Goal: Transaction & Acquisition: Purchase product/service

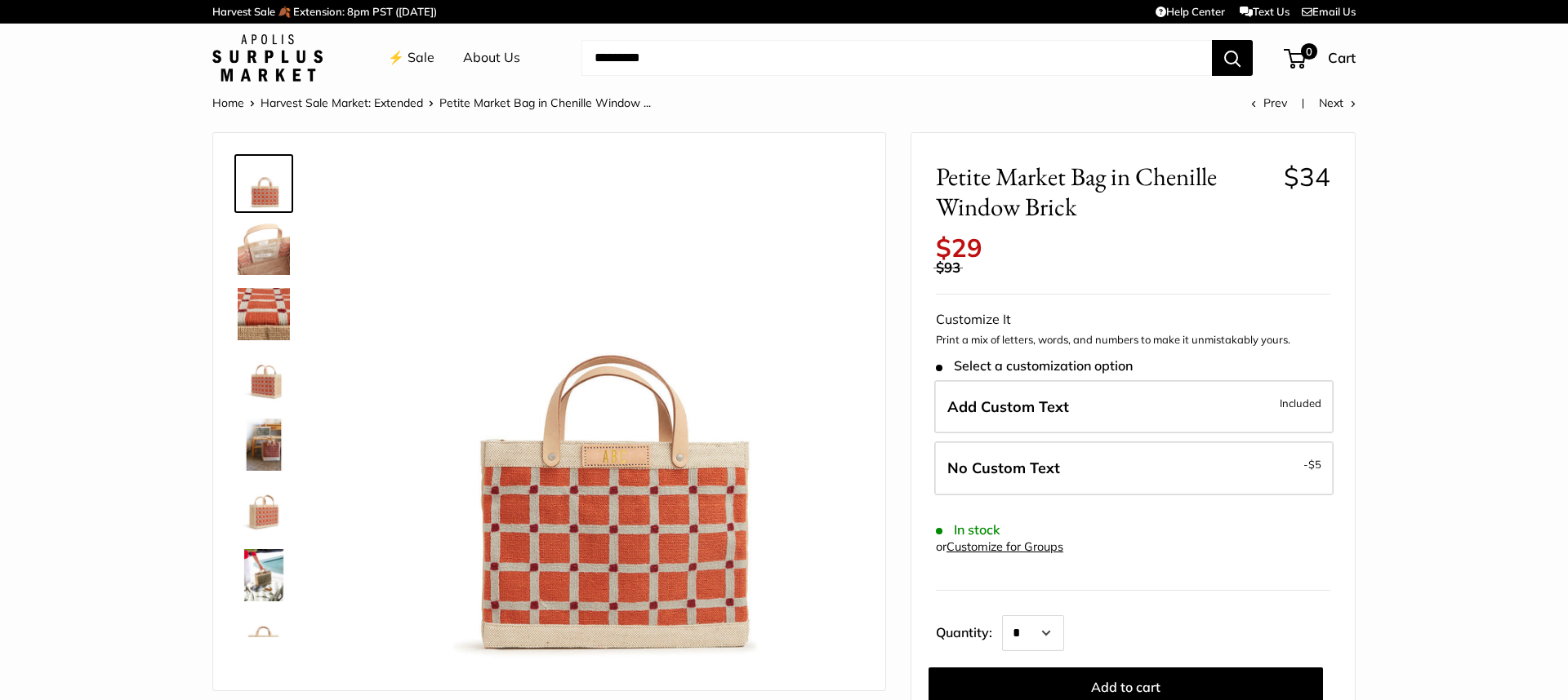
click at [276, 250] on img at bounding box center [264, 249] width 52 height 52
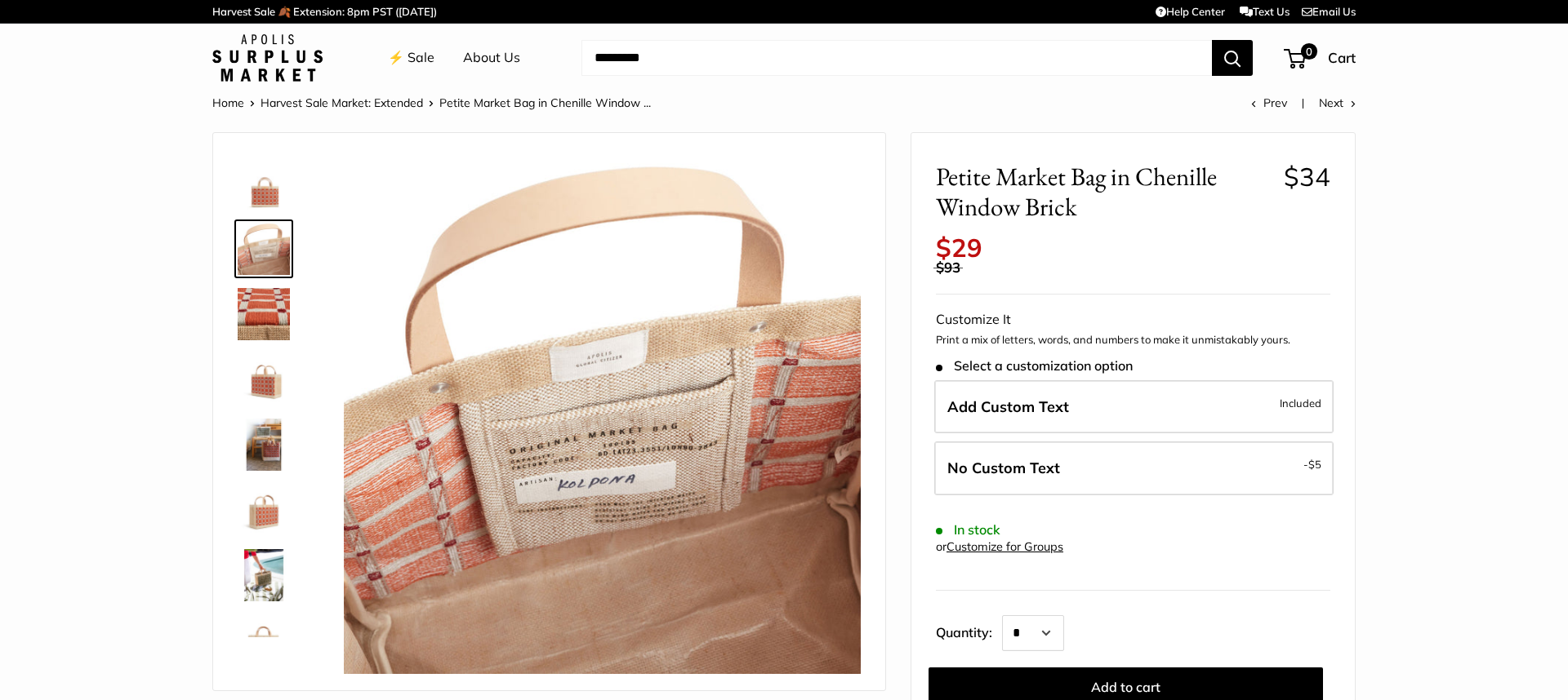
click at [270, 303] on img at bounding box center [264, 314] width 52 height 52
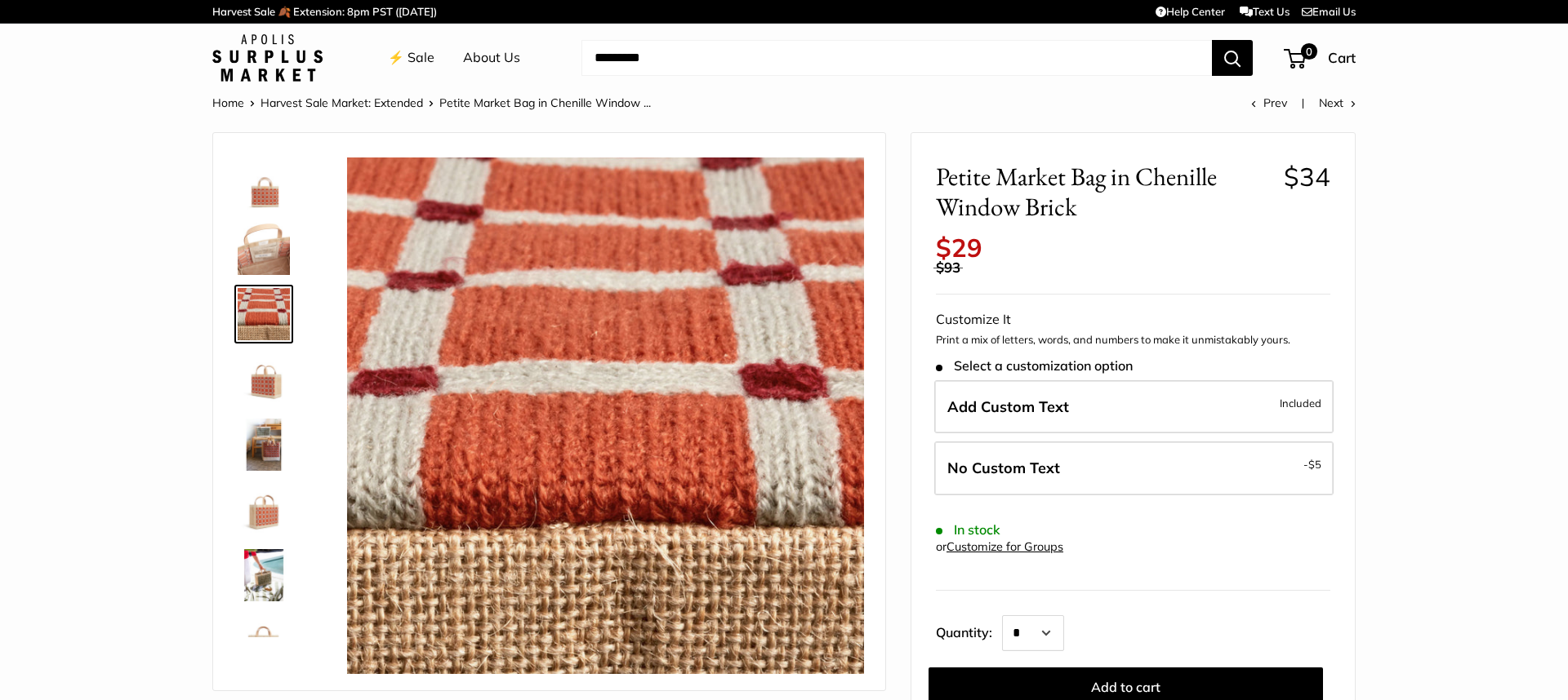
click at [266, 344] on div at bounding box center [270, 392] width 78 height 489
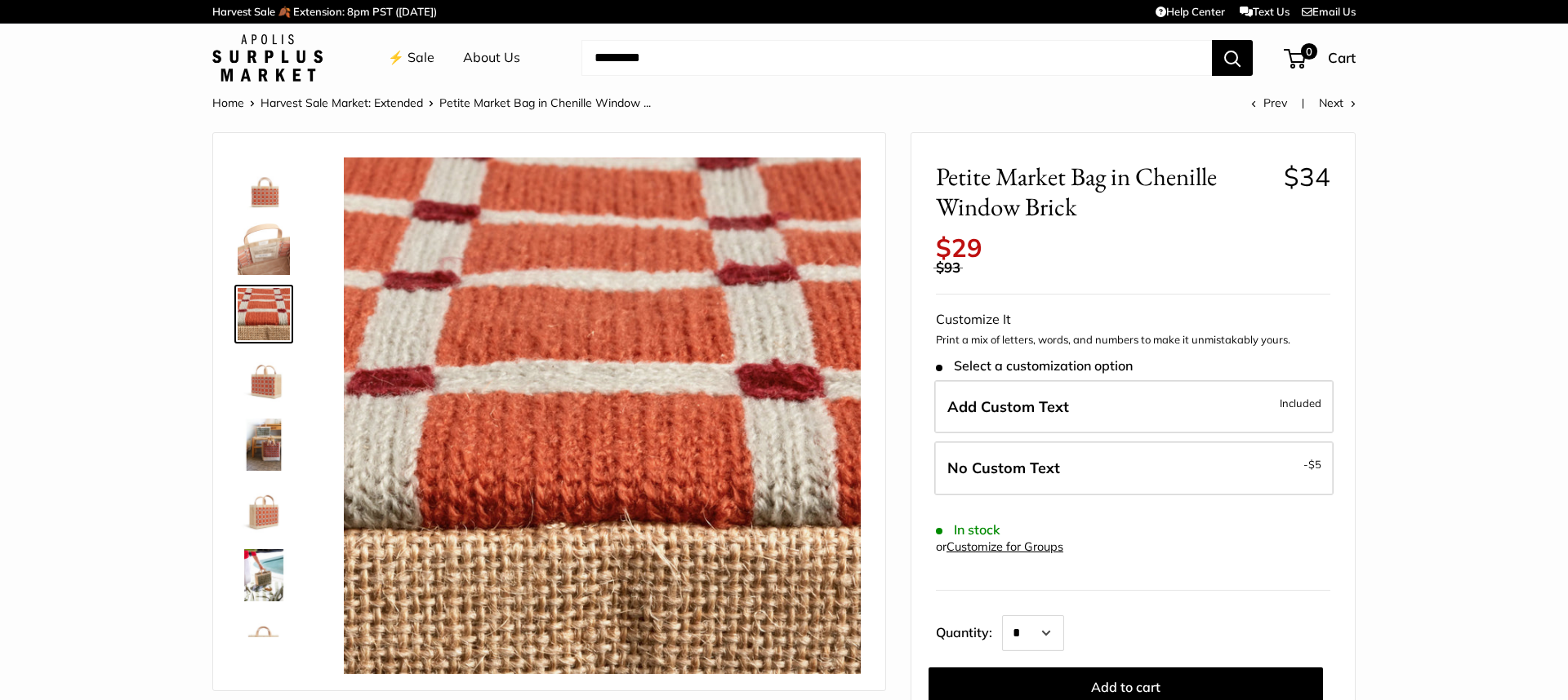
click at [276, 379] on img at bounding box center [264, 379] width 52 height 52
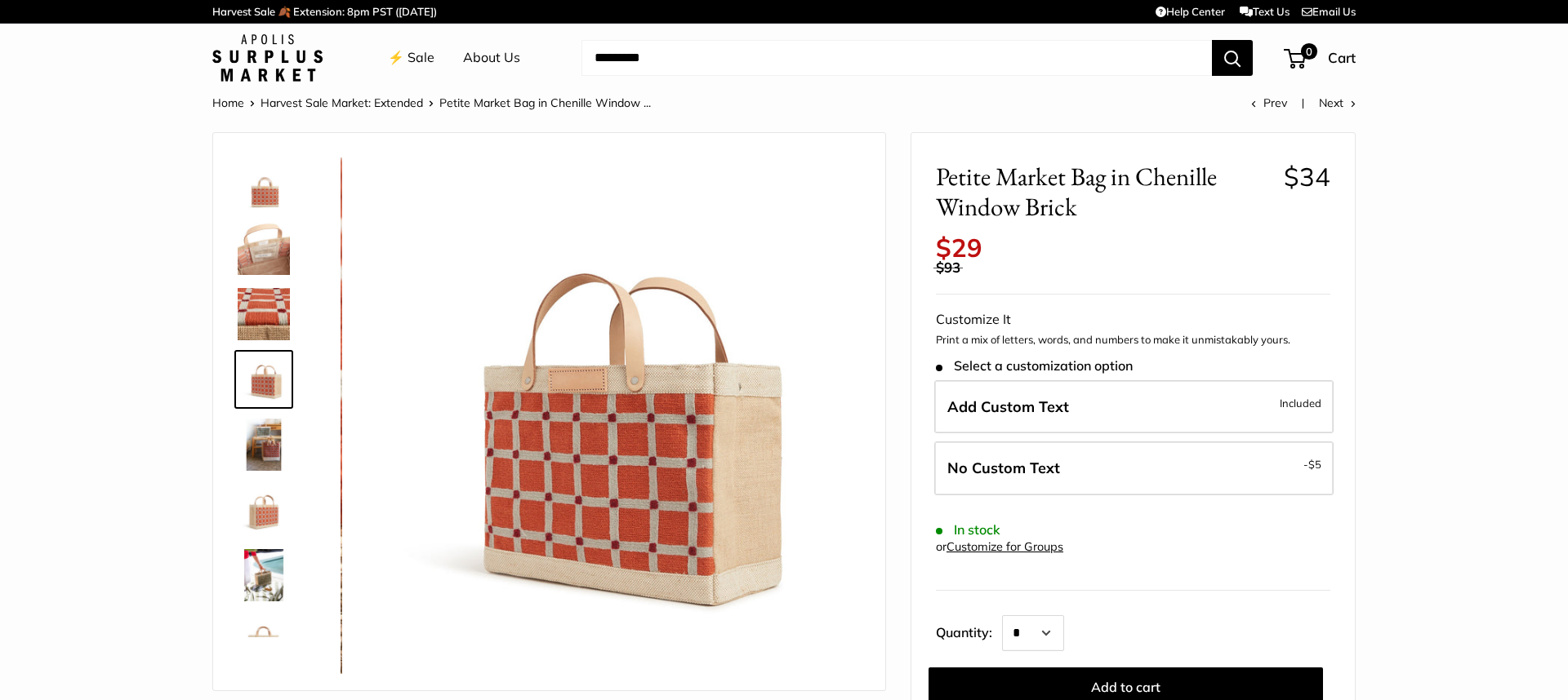
click at [258, 450] on img at bounding box center [264, 444] width 52 height 52
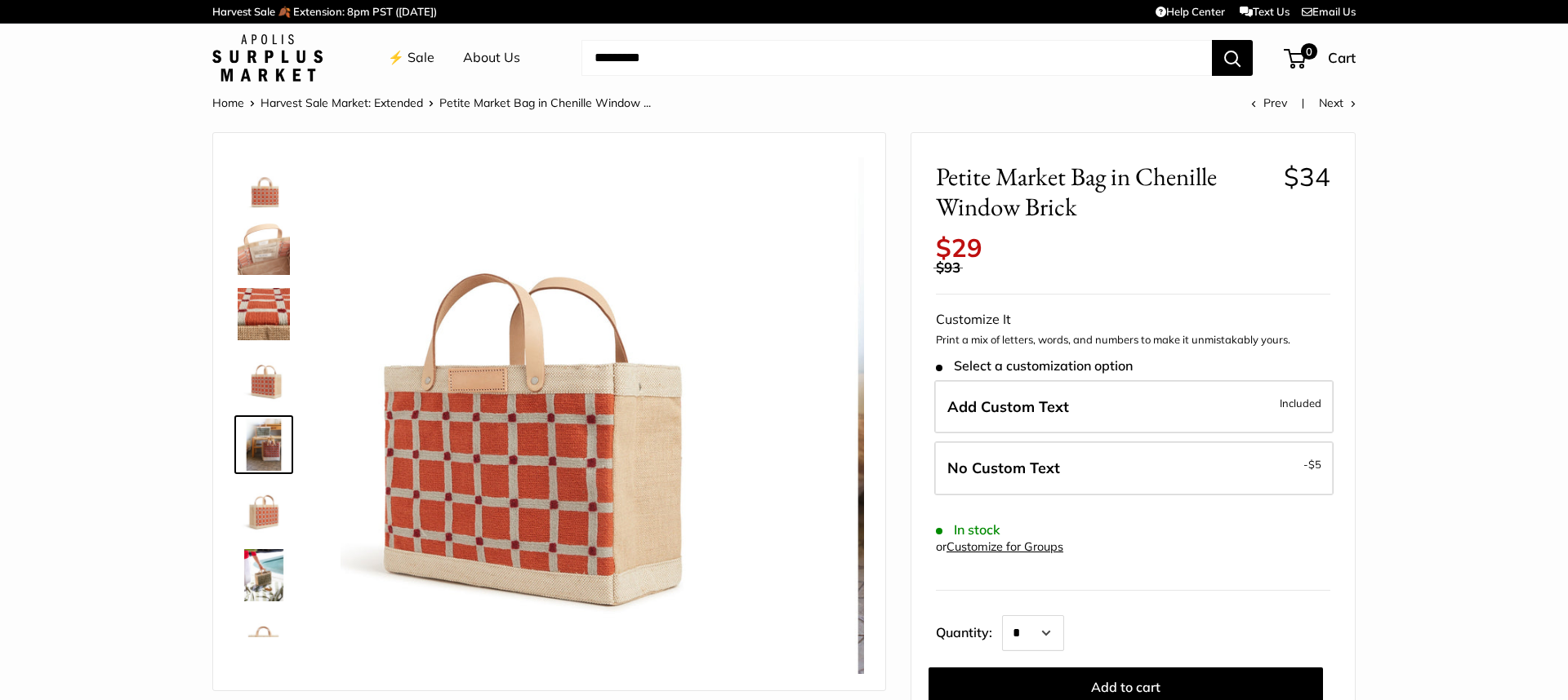
scroll to position [50, 0]
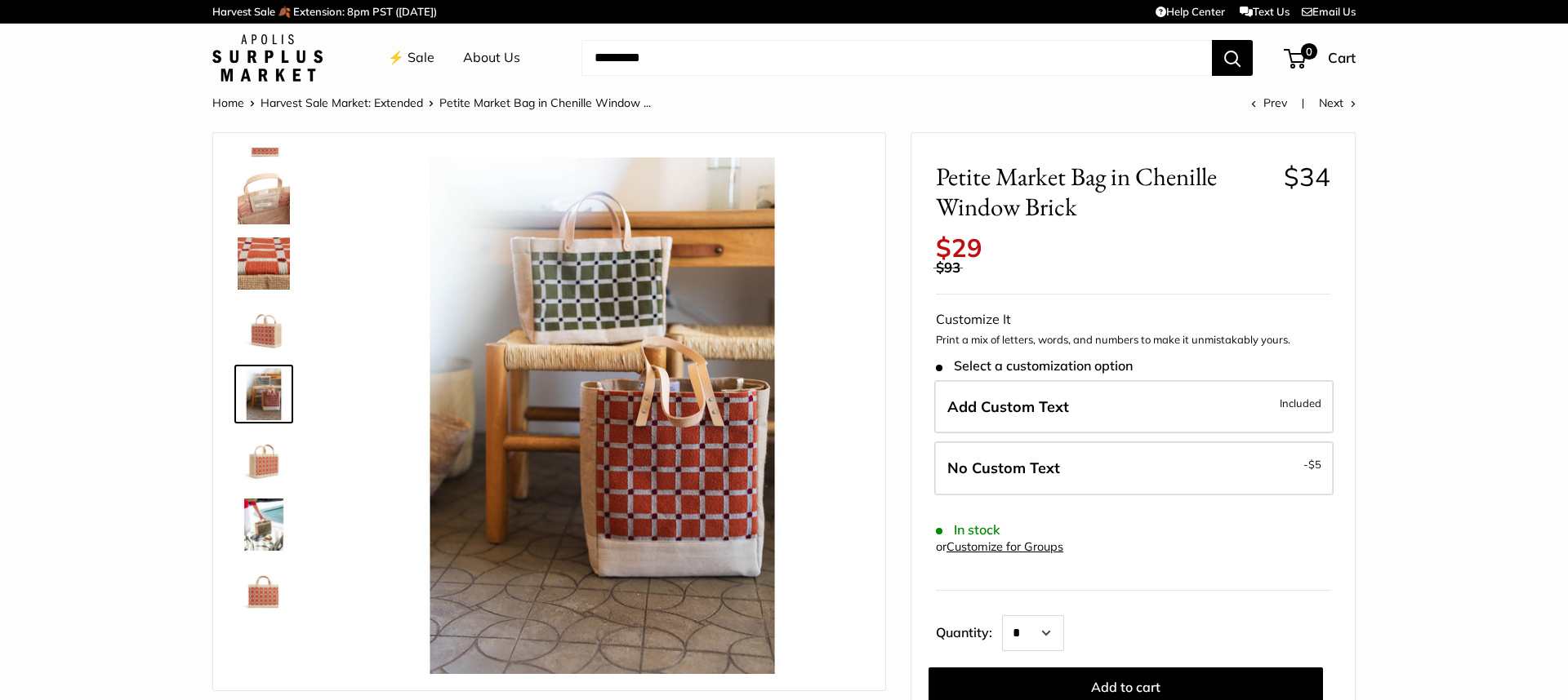
click at [260, 469] on img at bounding box center [264, 459] width 52 height 52
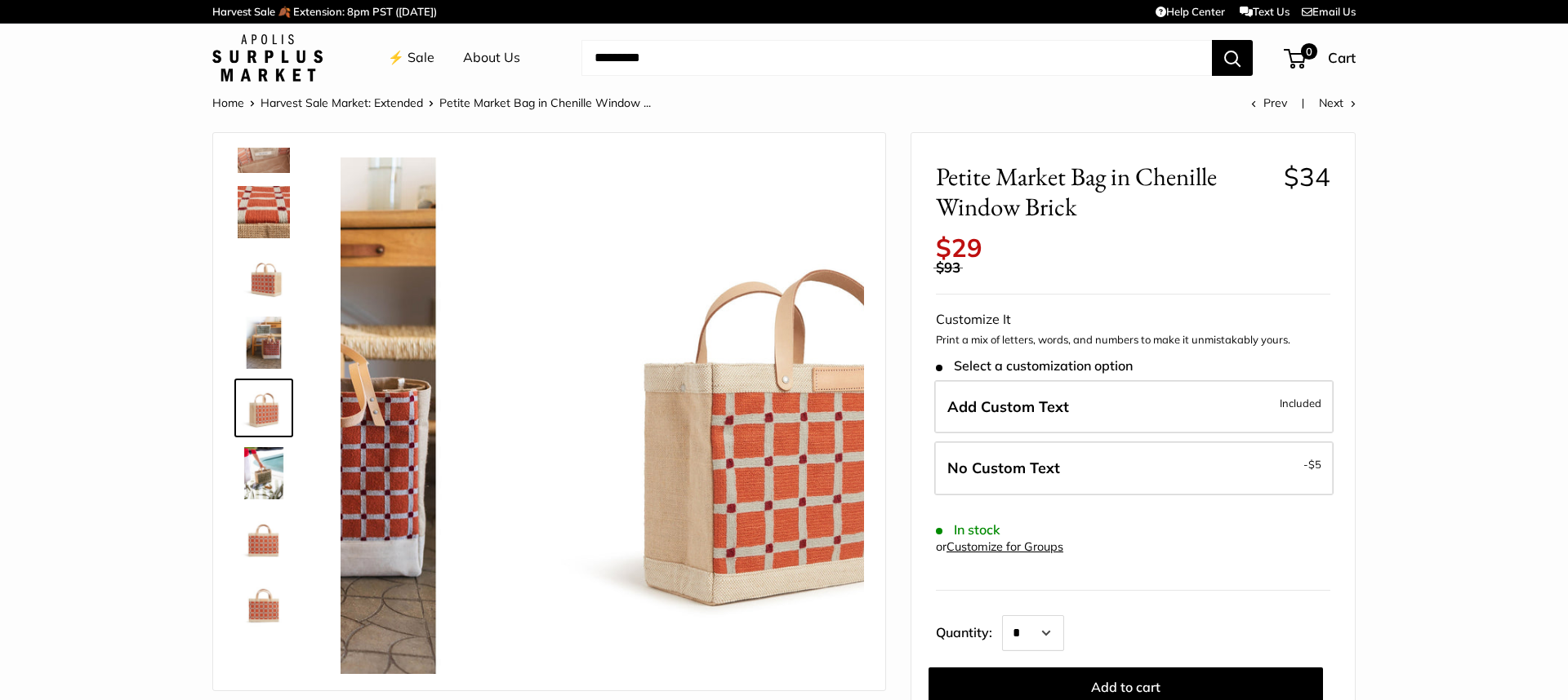
scroll to position [105, 0]
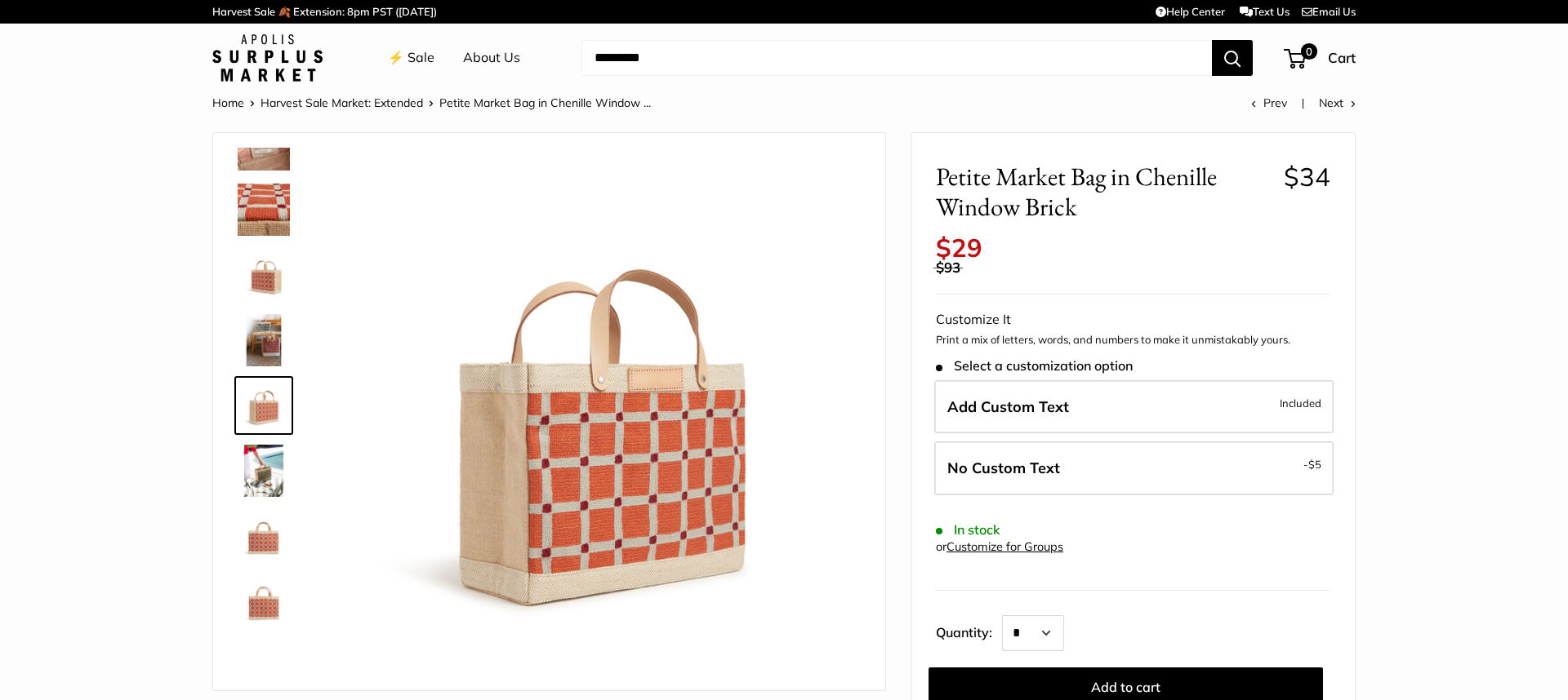
click at [261, 515] on img at bounding box center [264, 536] width 52 height 52
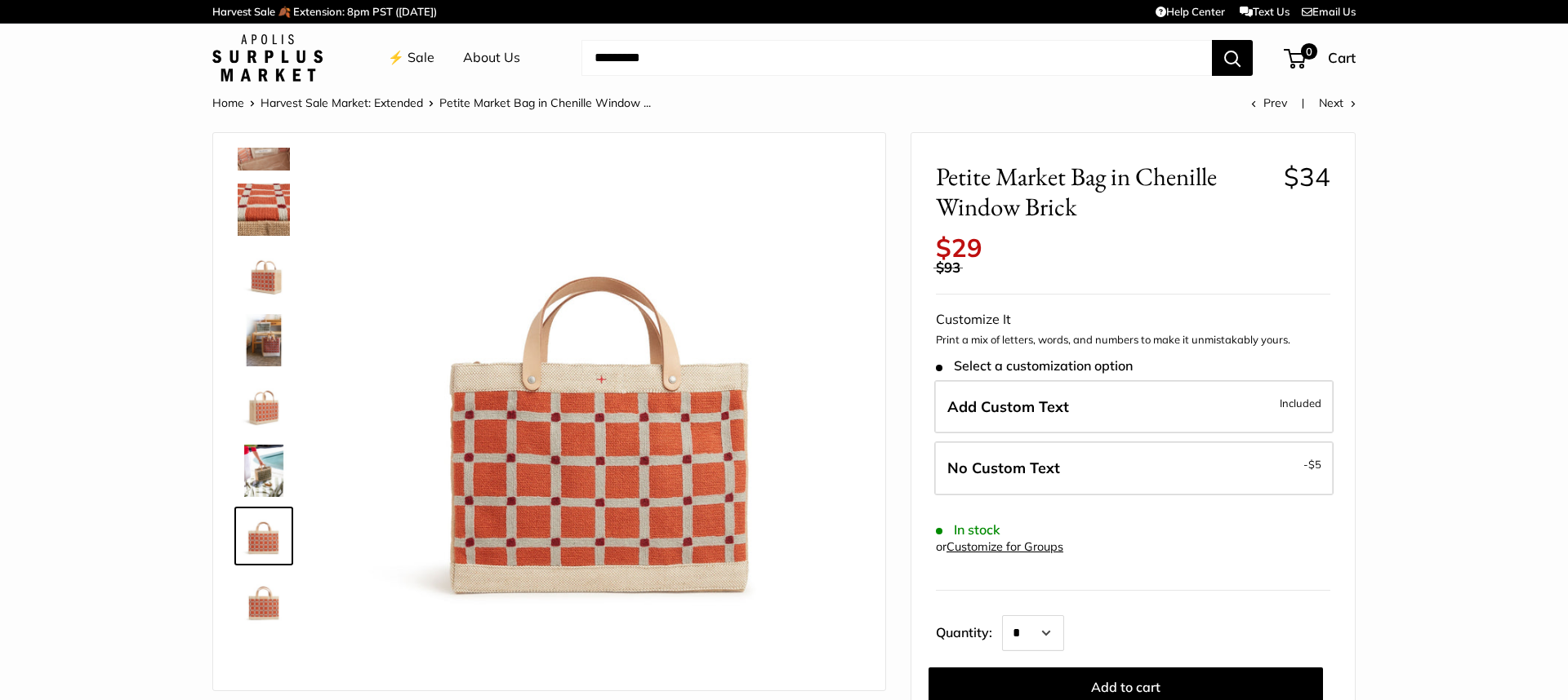
click at [263, 484] on img at bounding box center [264, 470] width 52 height 52
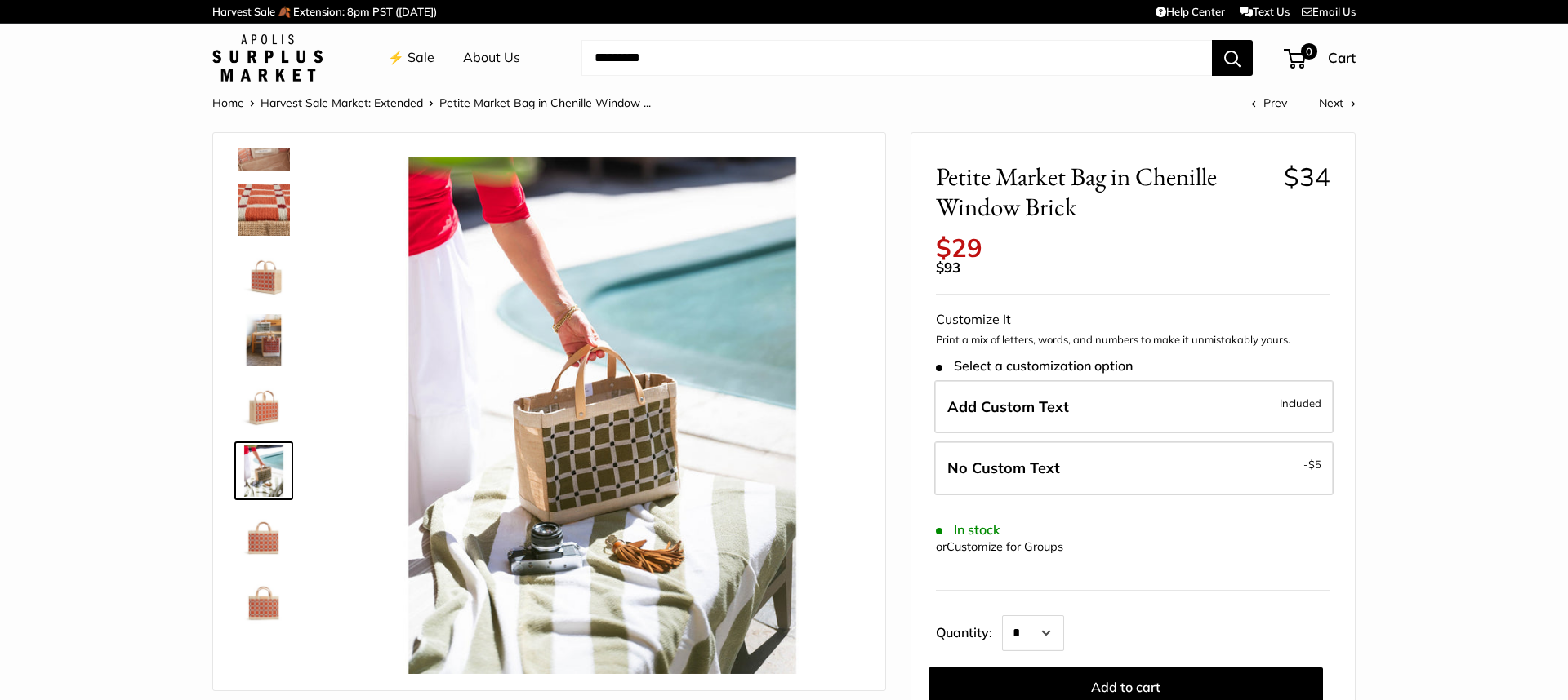
click at [275, 554] on img at bounding box center [264, 536] width 52 height 52
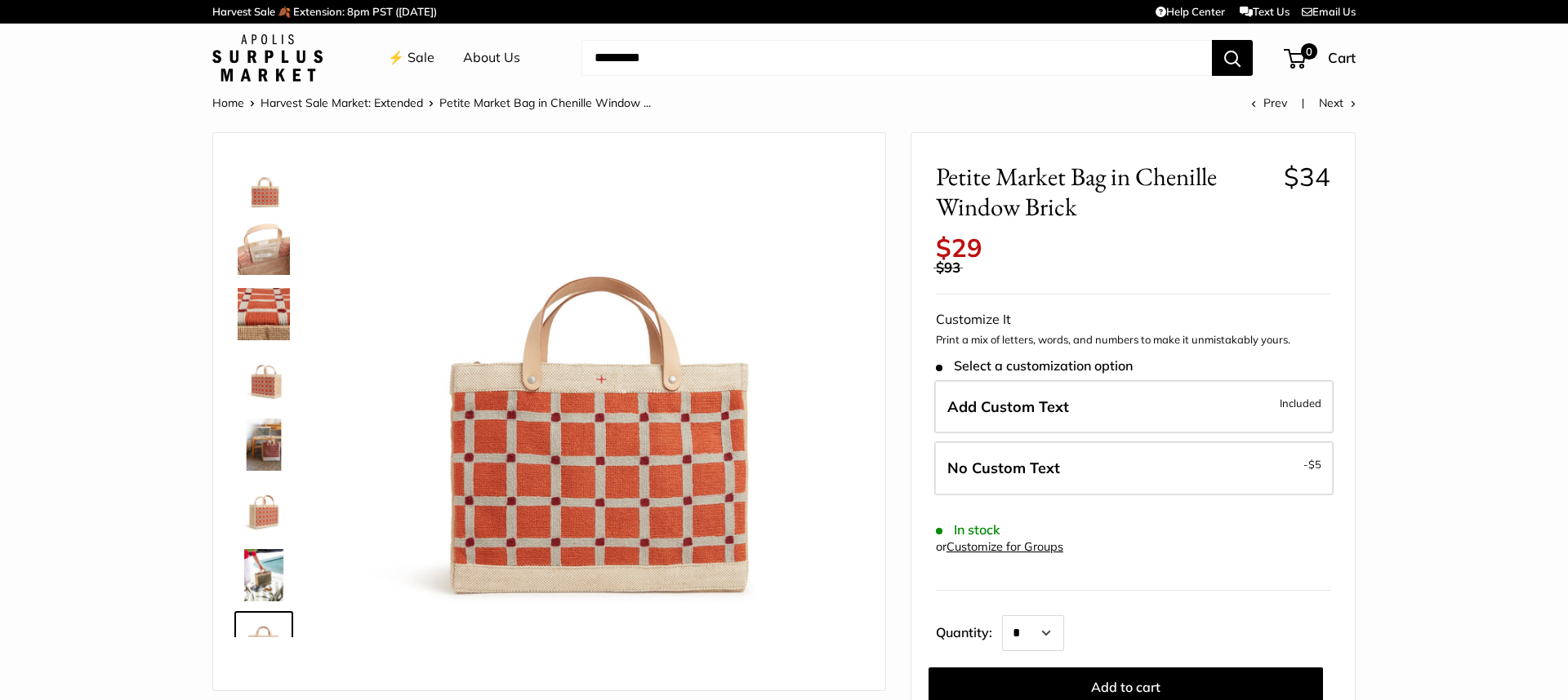
scroll to position [35, 0]
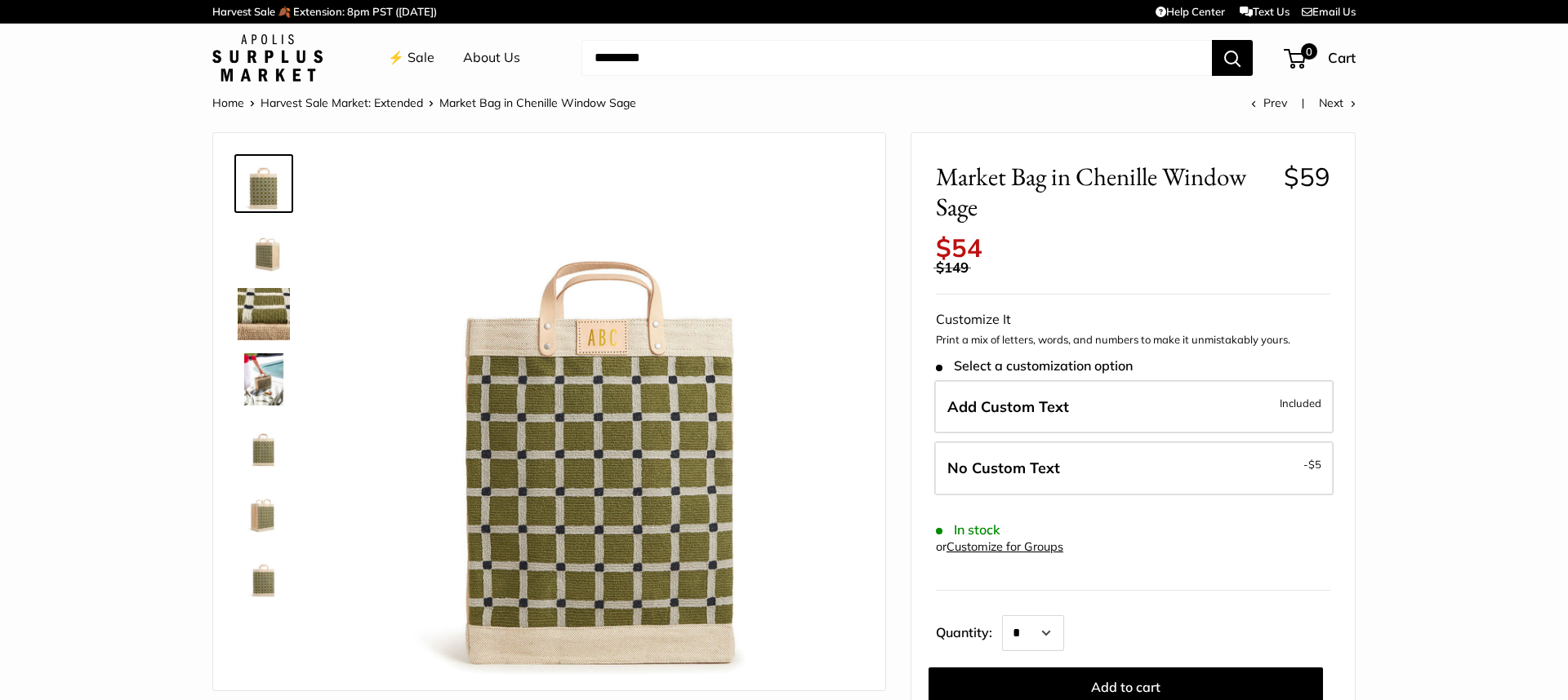
click at [266, 259] on img at bounding box center [264, 249] width 52 height 52
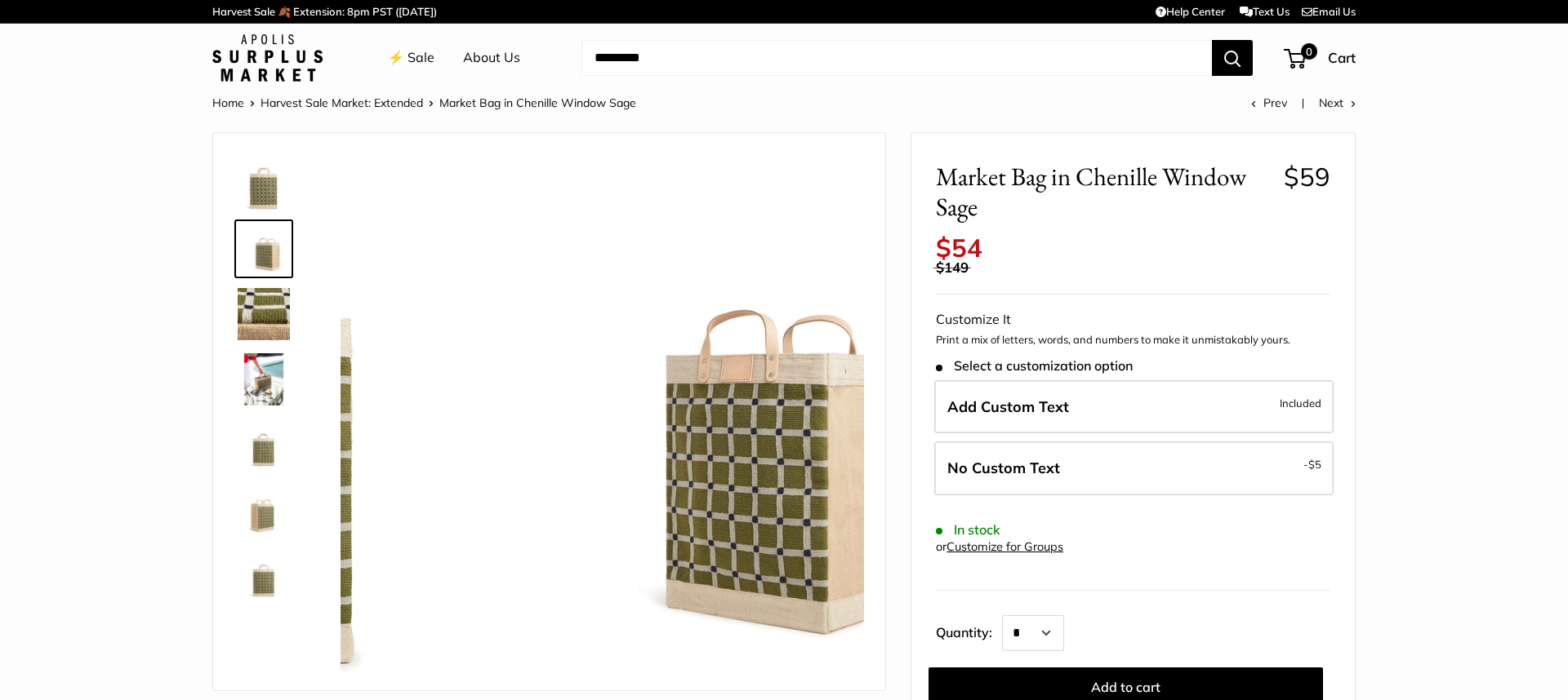
click at [275, 309] on img at bounding box center [264, 314] width 52 height 52
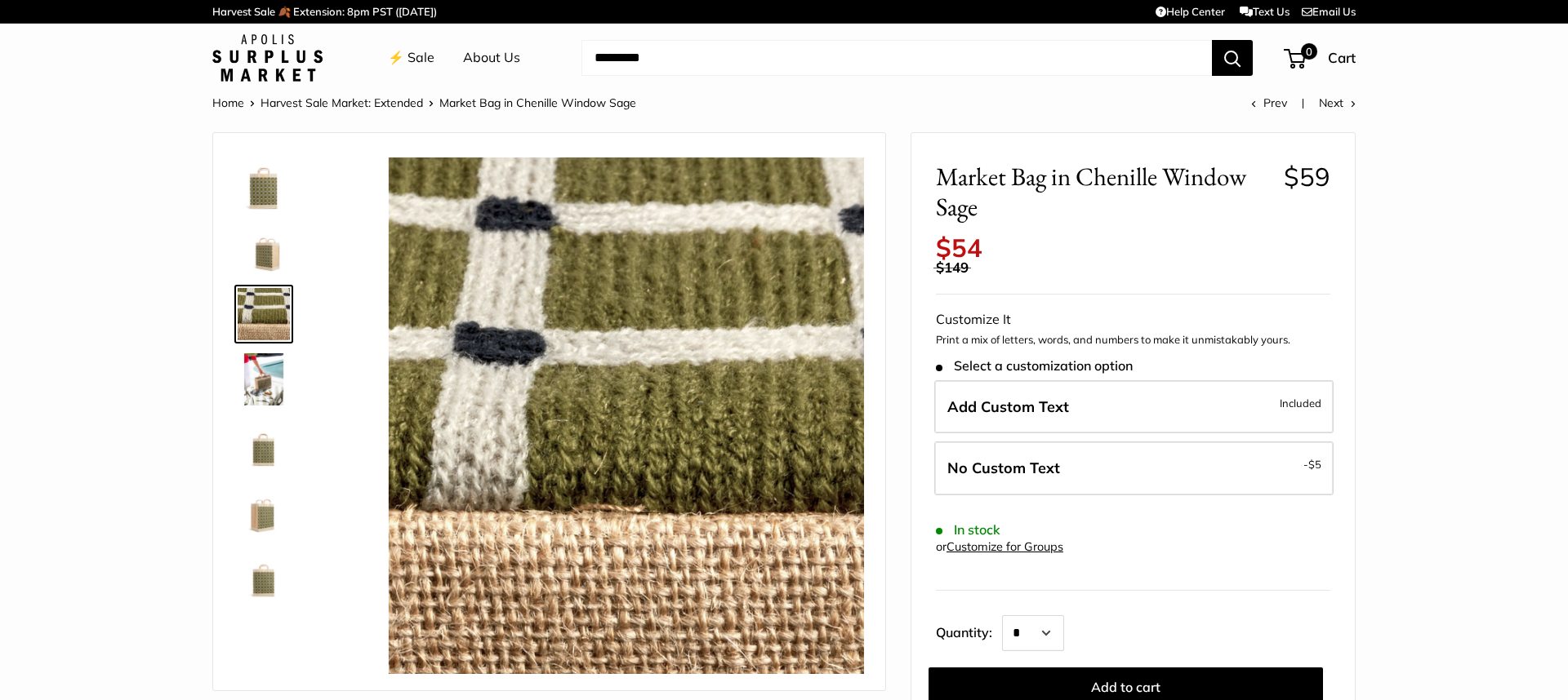
click at [260, 361] on img at bounding box center [264, 379] width 52 height 52
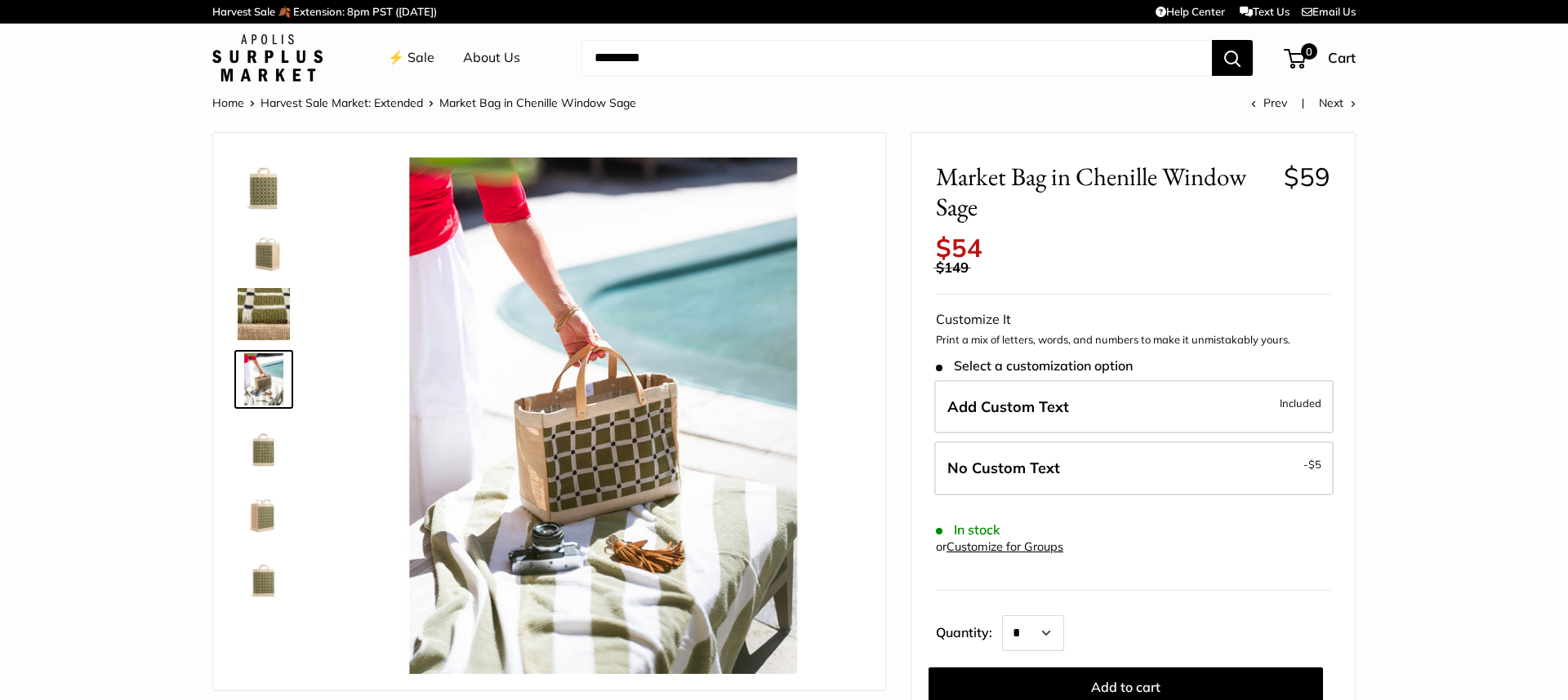
click at [252, 454] on img at bounding box center [264, 444] width 52 height 52
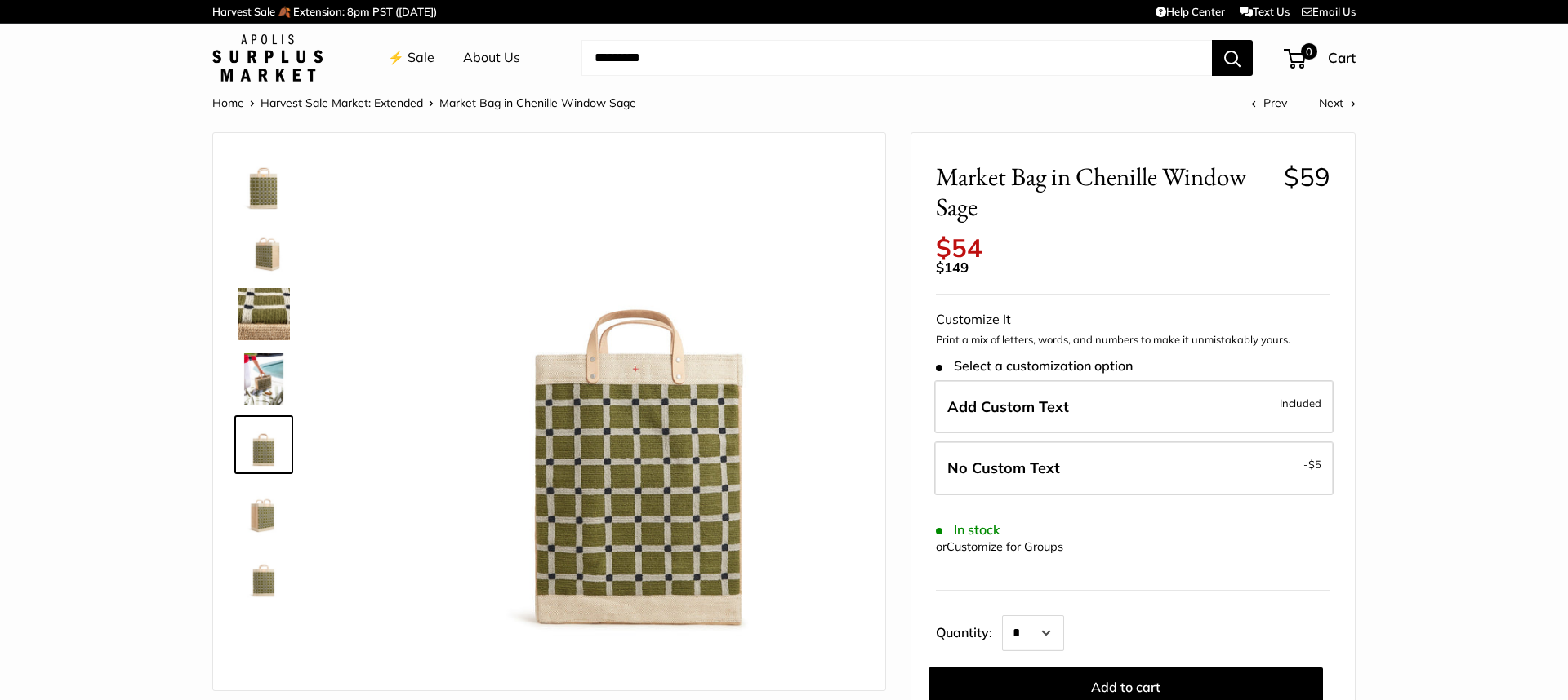
click at [246, 498] on img at bounding box center [264, 510] width 52 height 52
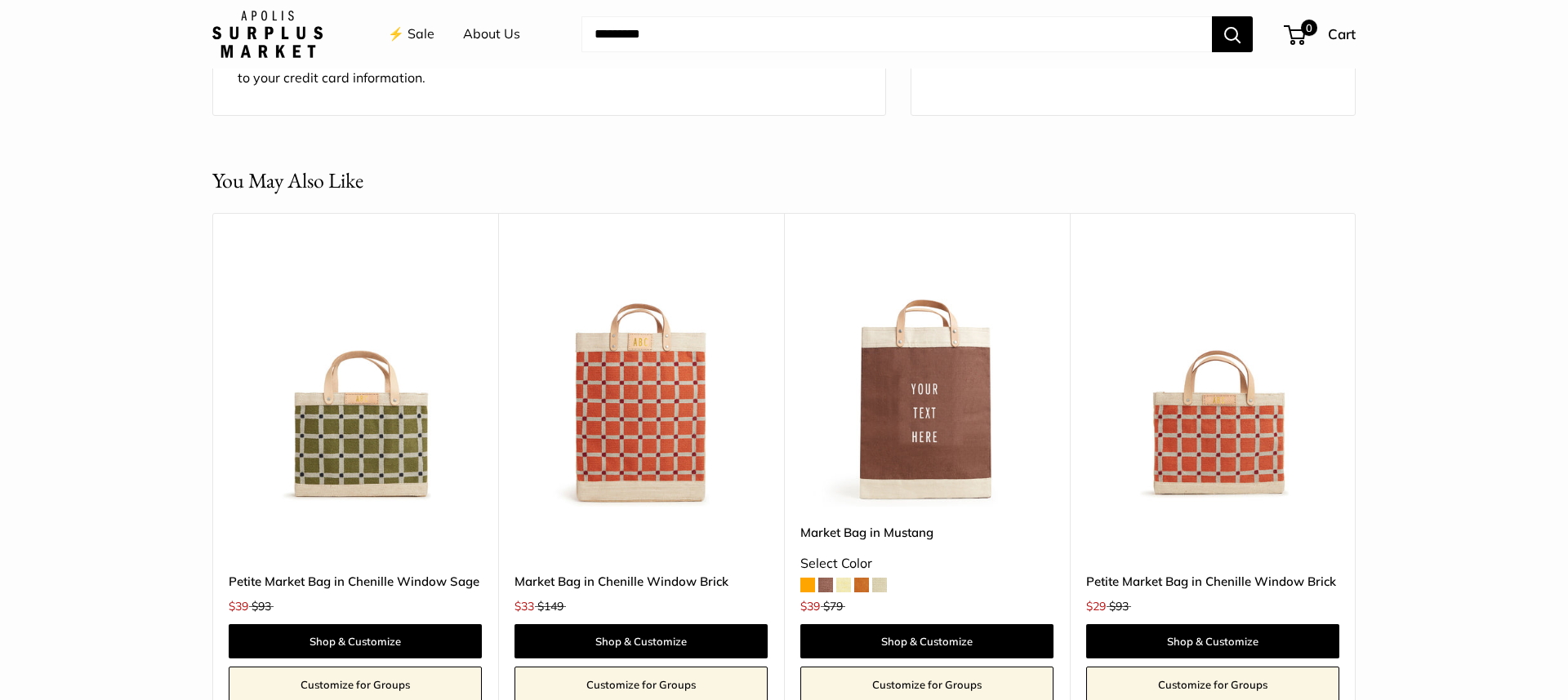
scroll to position [1332, 0]
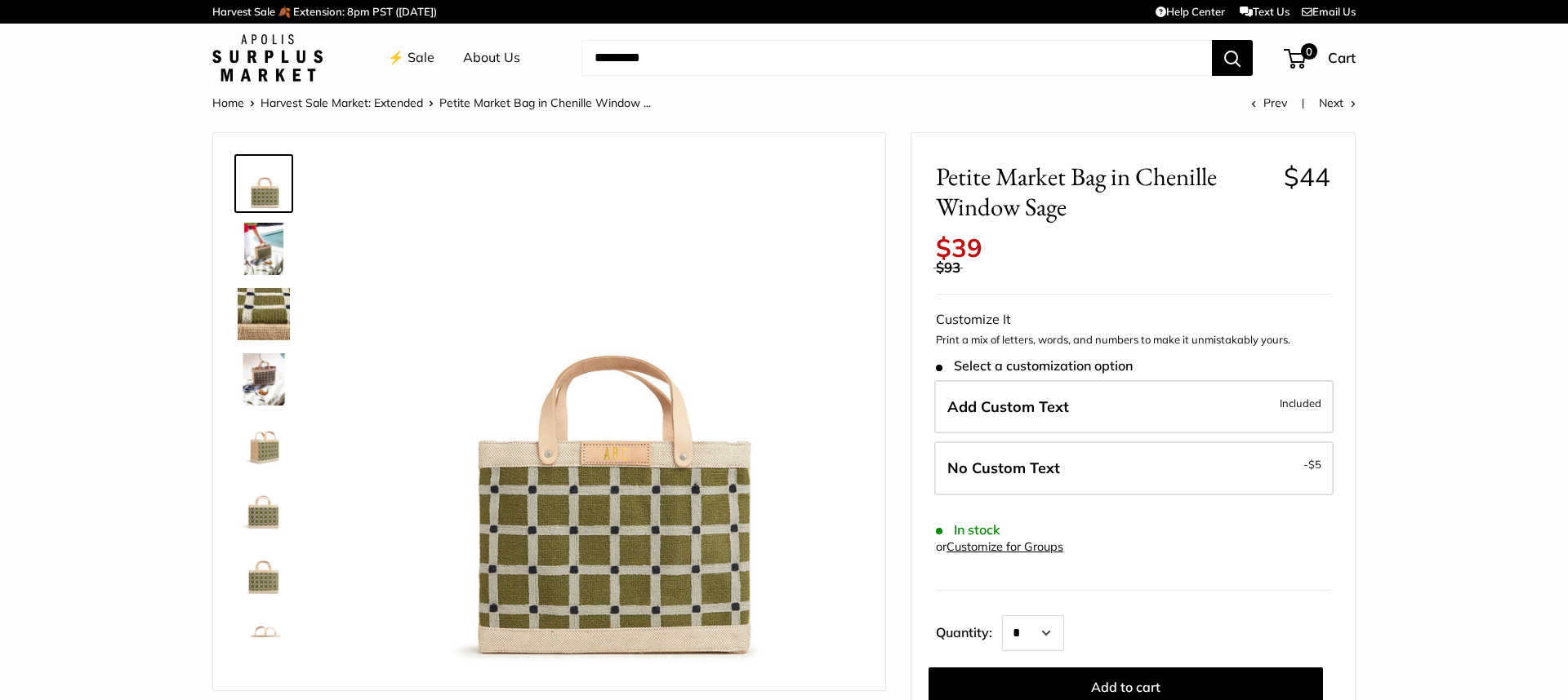
click at [277, 256] on img at bounding box center [264, 249] width 52 height 52
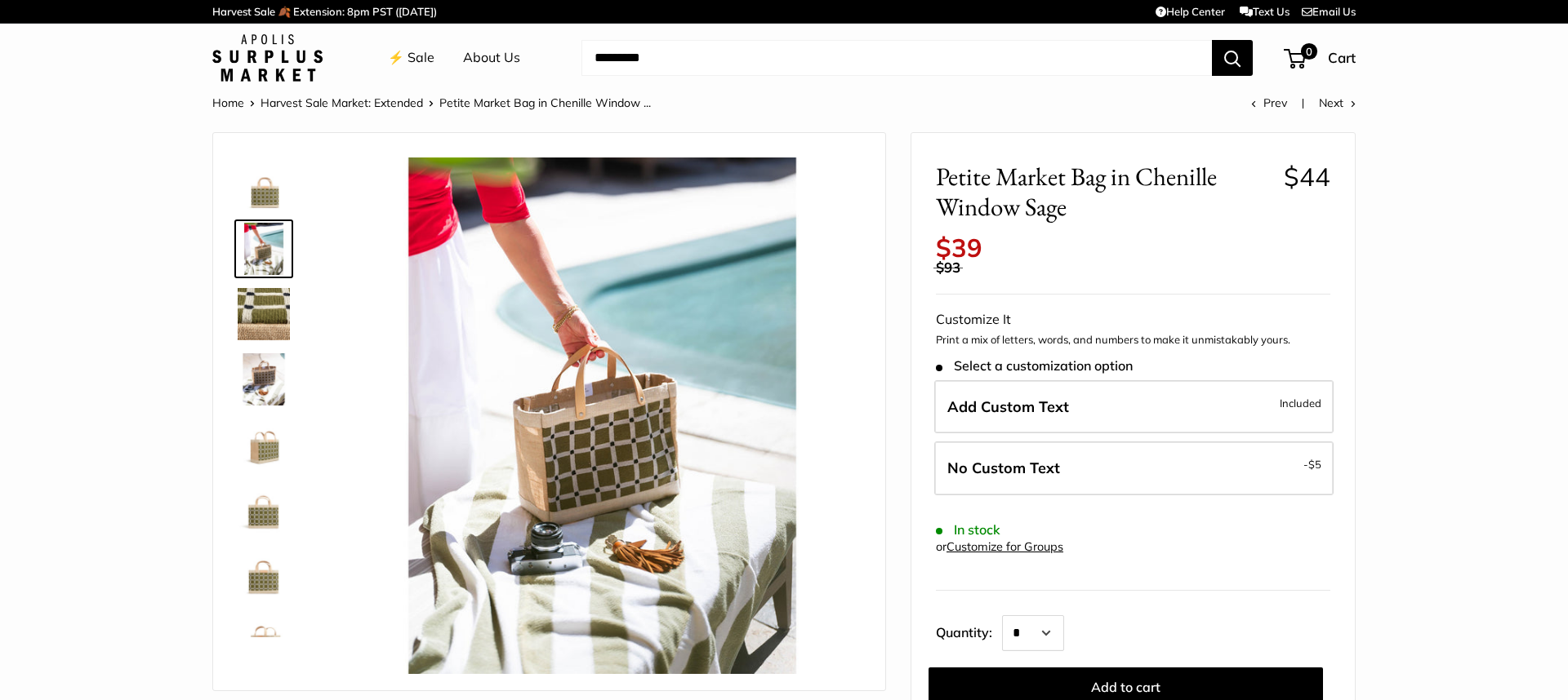
click at [264, 299] on img at bounding box center [264, 314] width 52 height 52
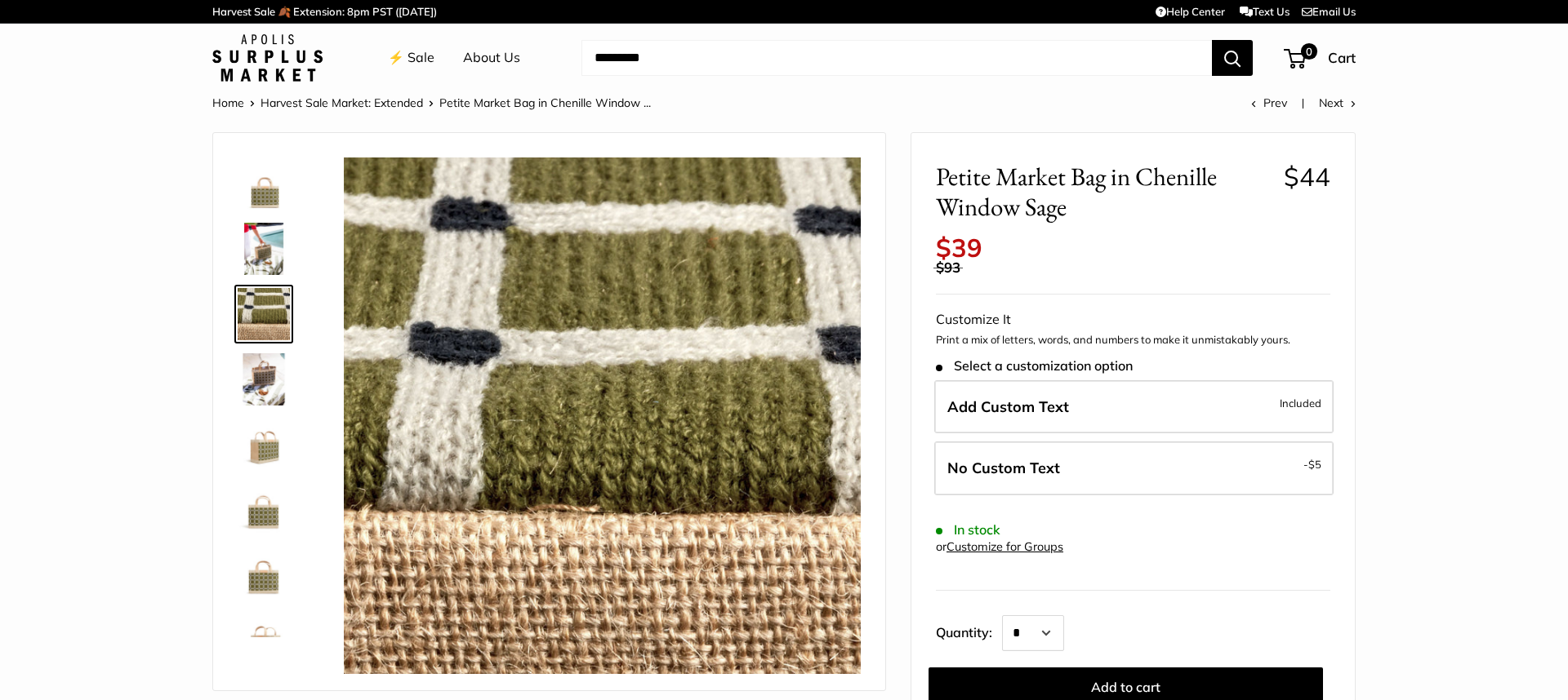
click at [262, 370] on img at bounding box center [264, 379] width 52 height 52
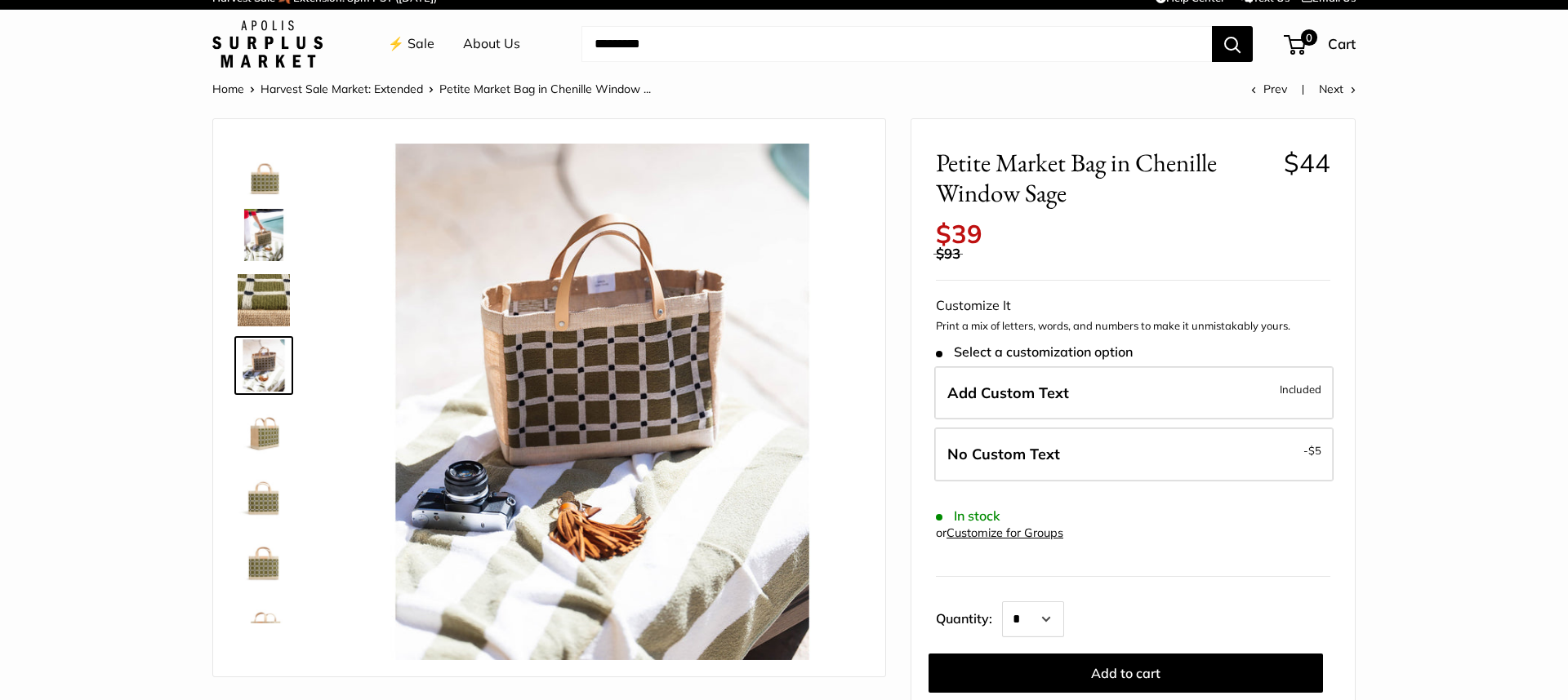
scroll to position [22, 0]
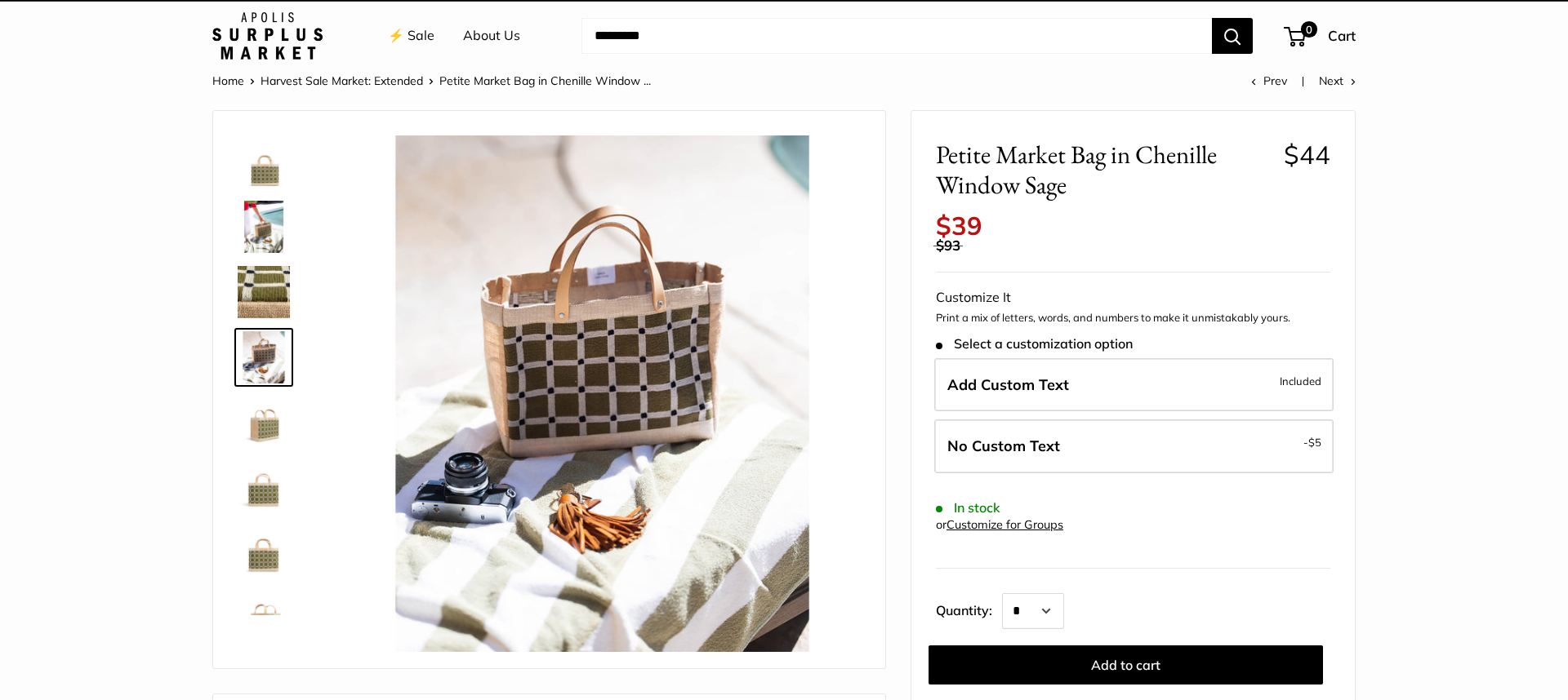
click at [1035, 355] on div "Select a customization option" at bounding box center [1034, 347] width 197 height 23
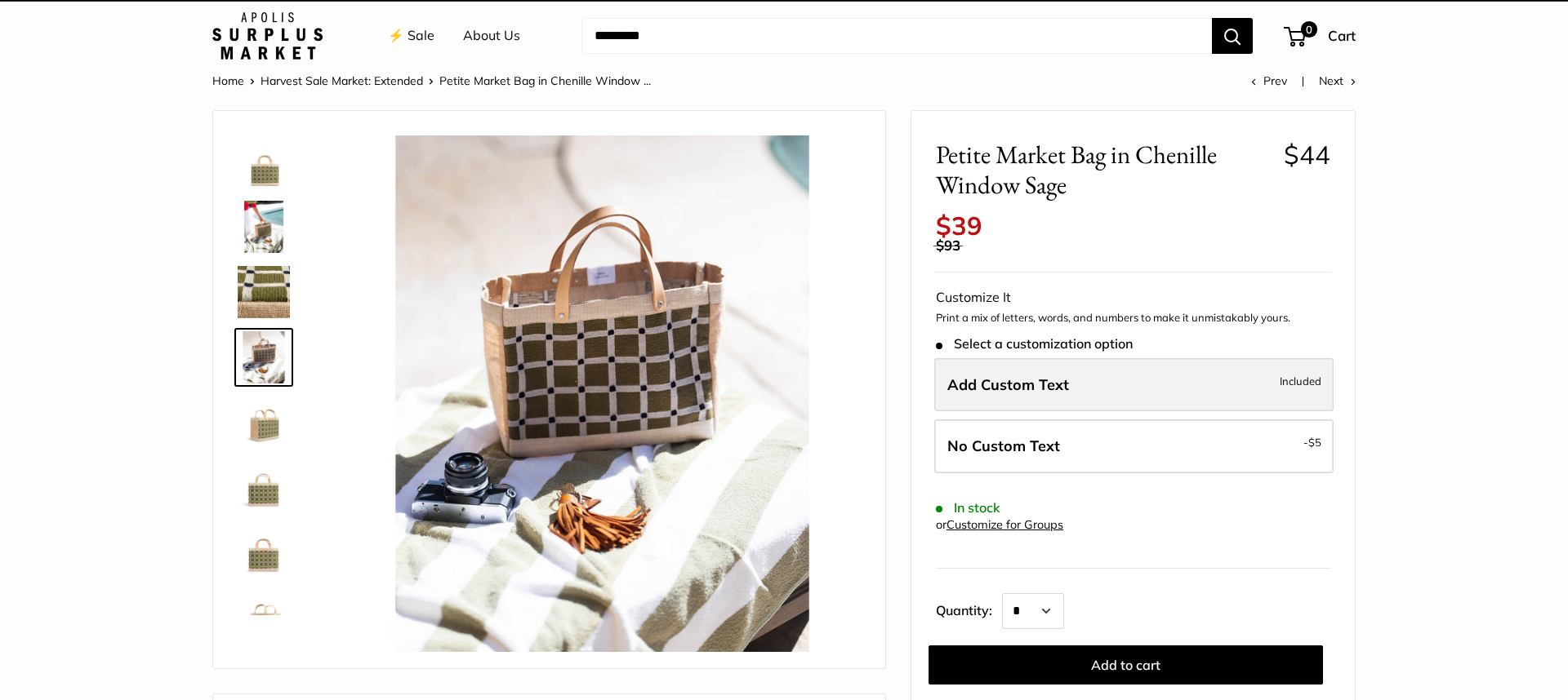
click at [1089, 379] on label "Add Custom Text Included" at bounding box center [1134, 386] width 400 height 54
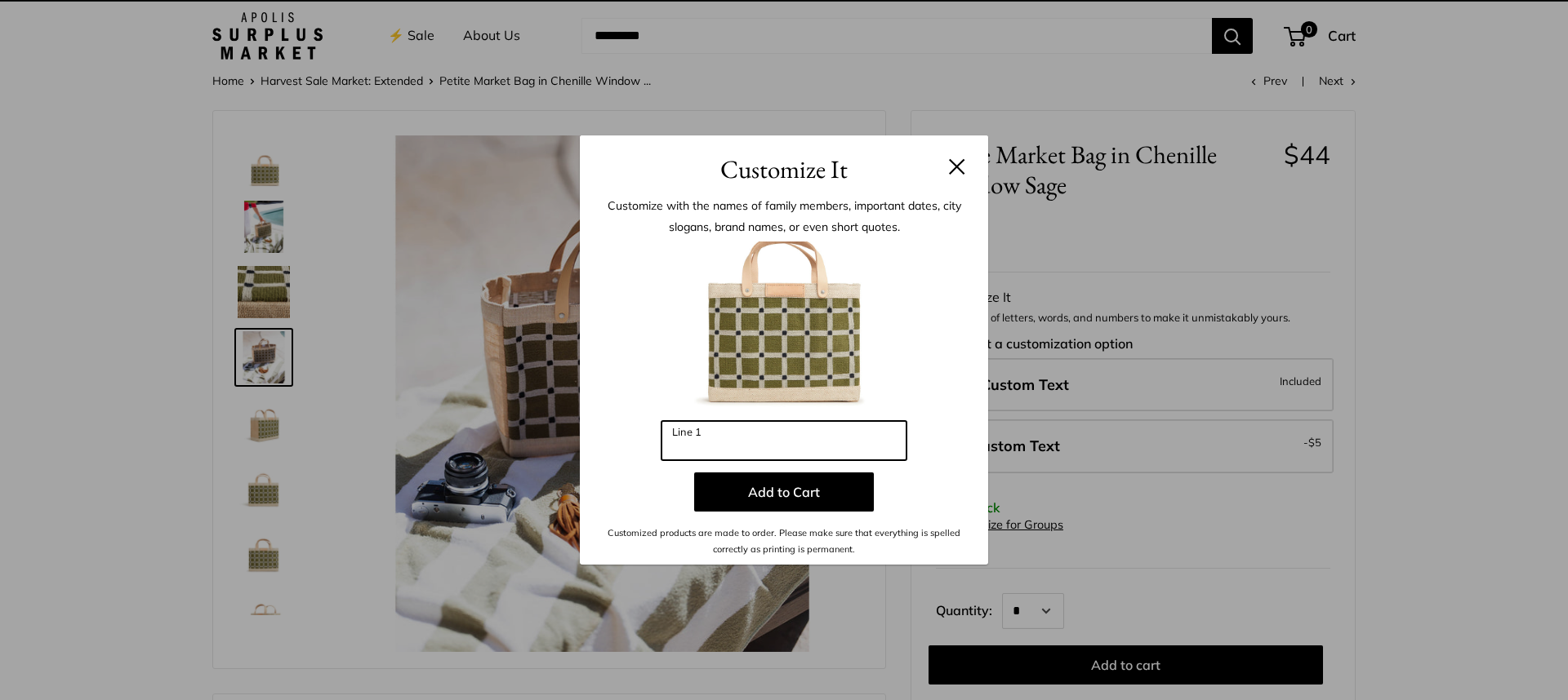
click at [779, 433] on input "Line 1" at bounding box center [784, 440] width 245 height 39
type input "***"
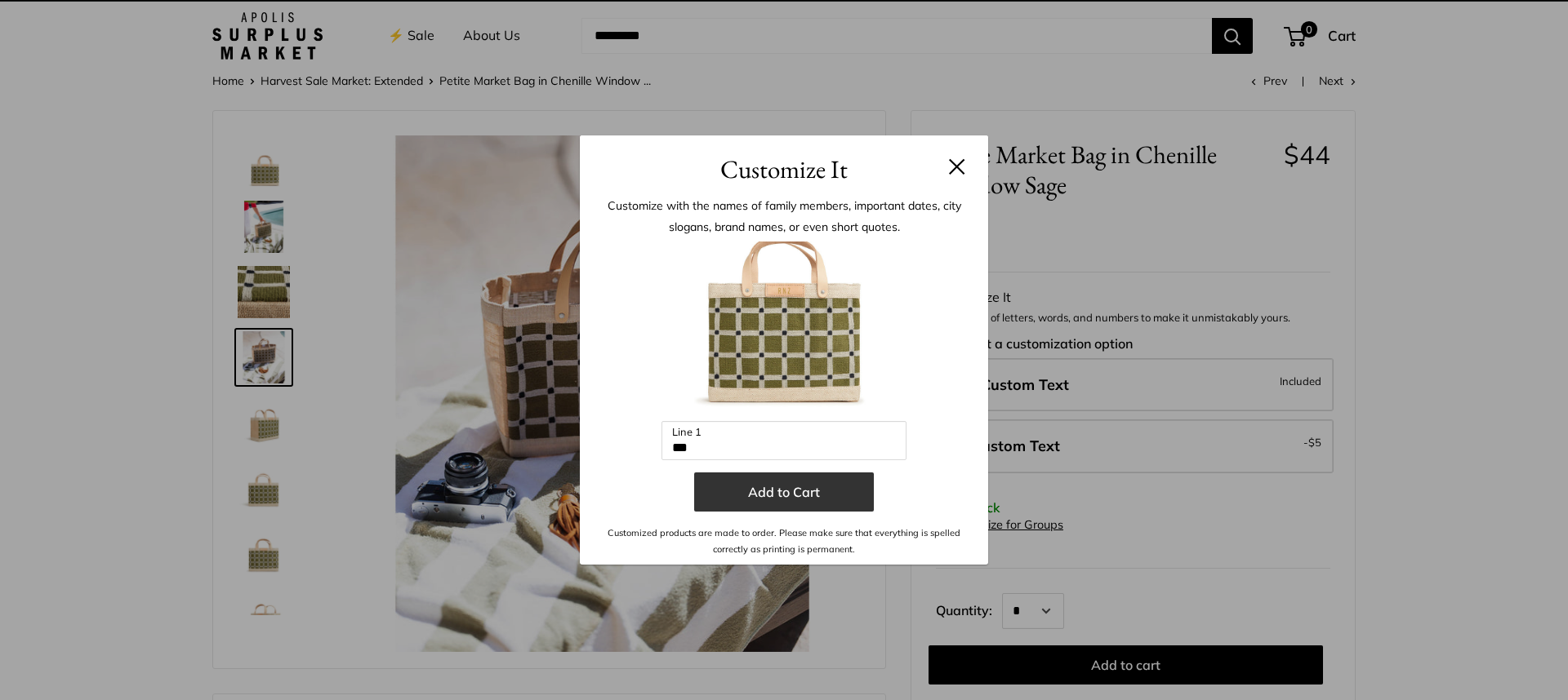
click at [795, 488] on button "Add to Cart" at bounding box center [784, 491] width 179 height 39
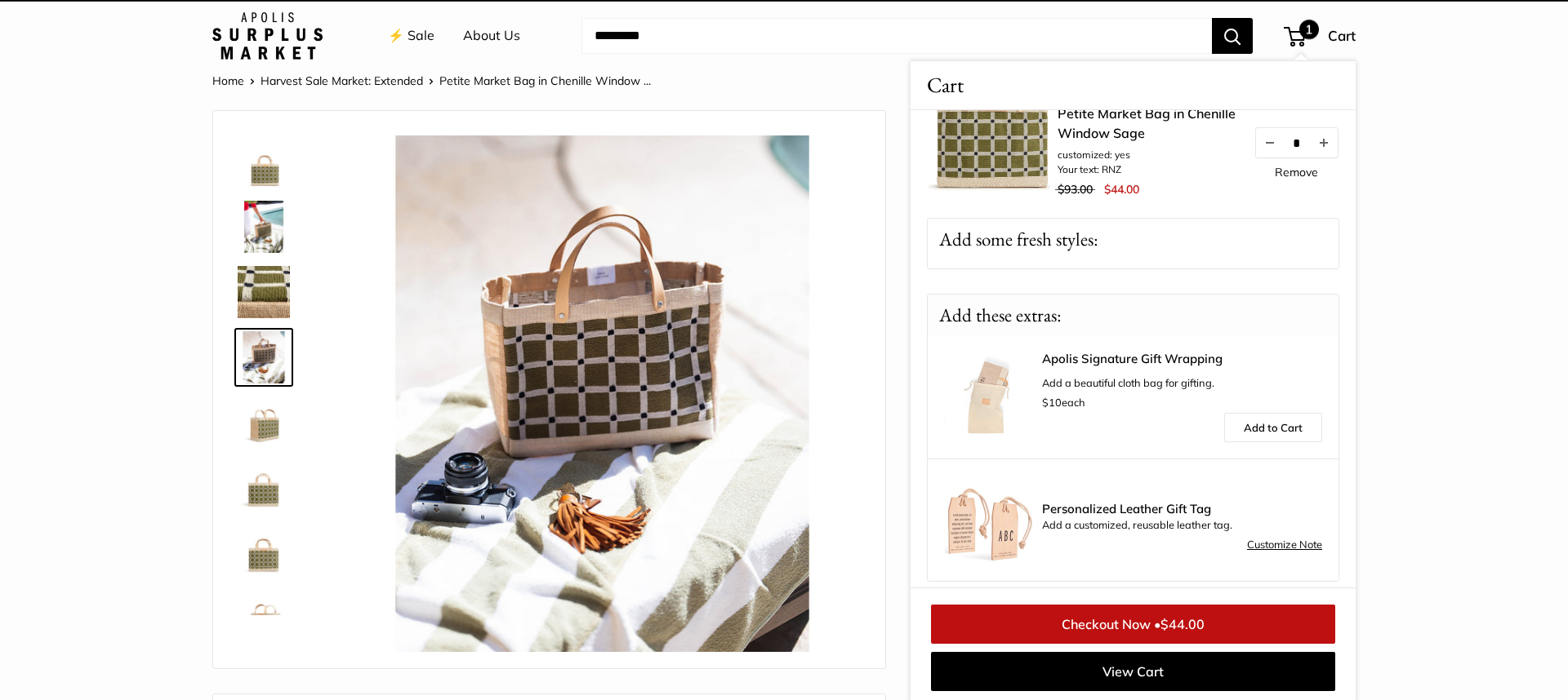
scroll to position [25, 0]
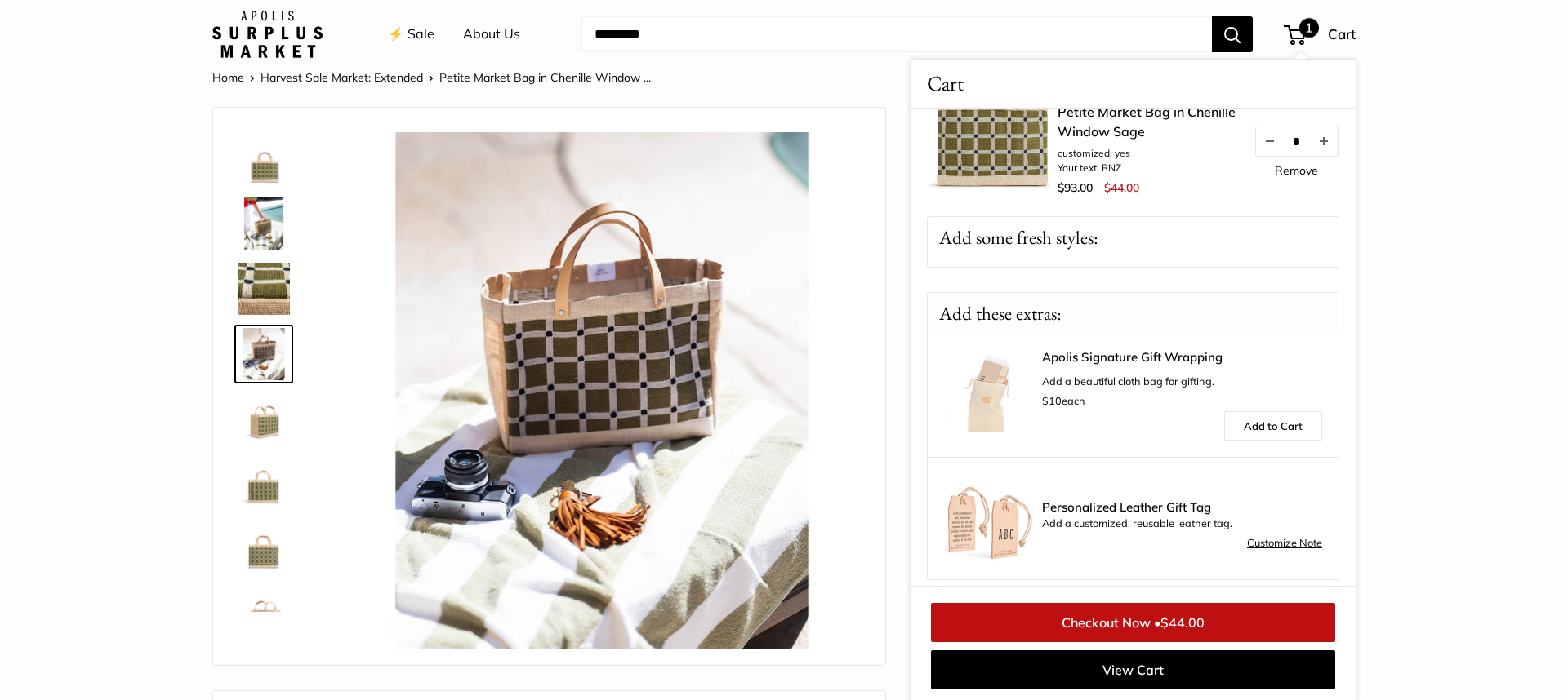
click at [407, 29] on link "⚡️ Sale" at bounding box center [411, 34] width 47 height 24
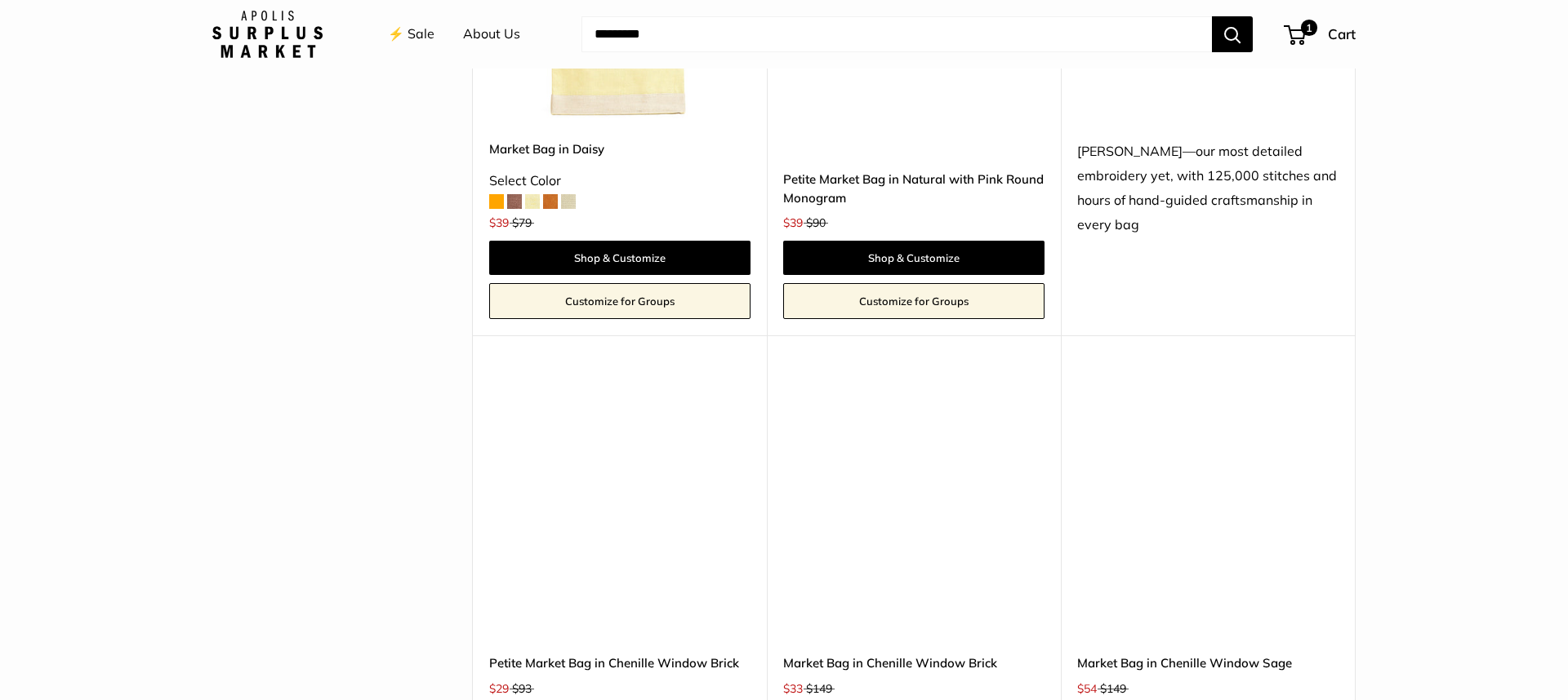
scroll to position [3098, 0]
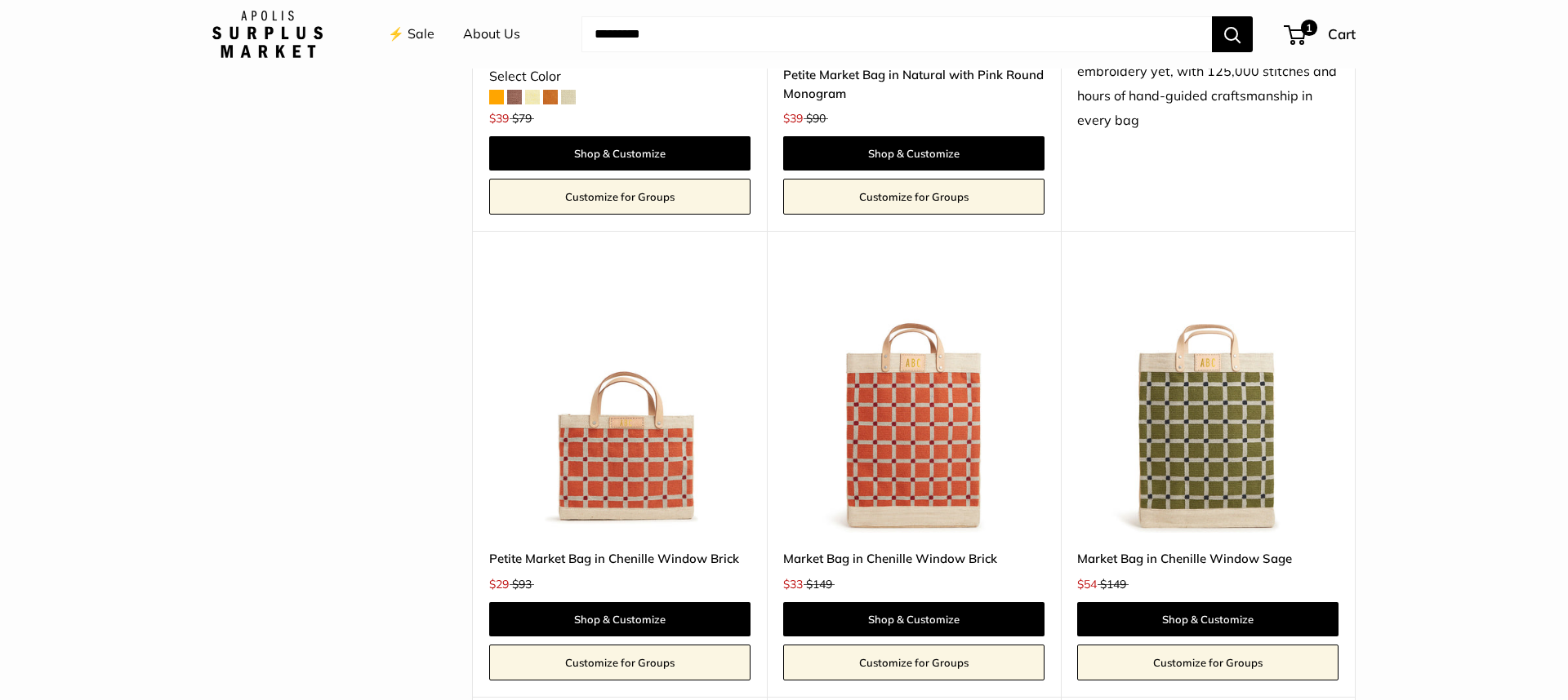
click at [0, 0] on img at bounding box center [0, 0] width 0 height 0
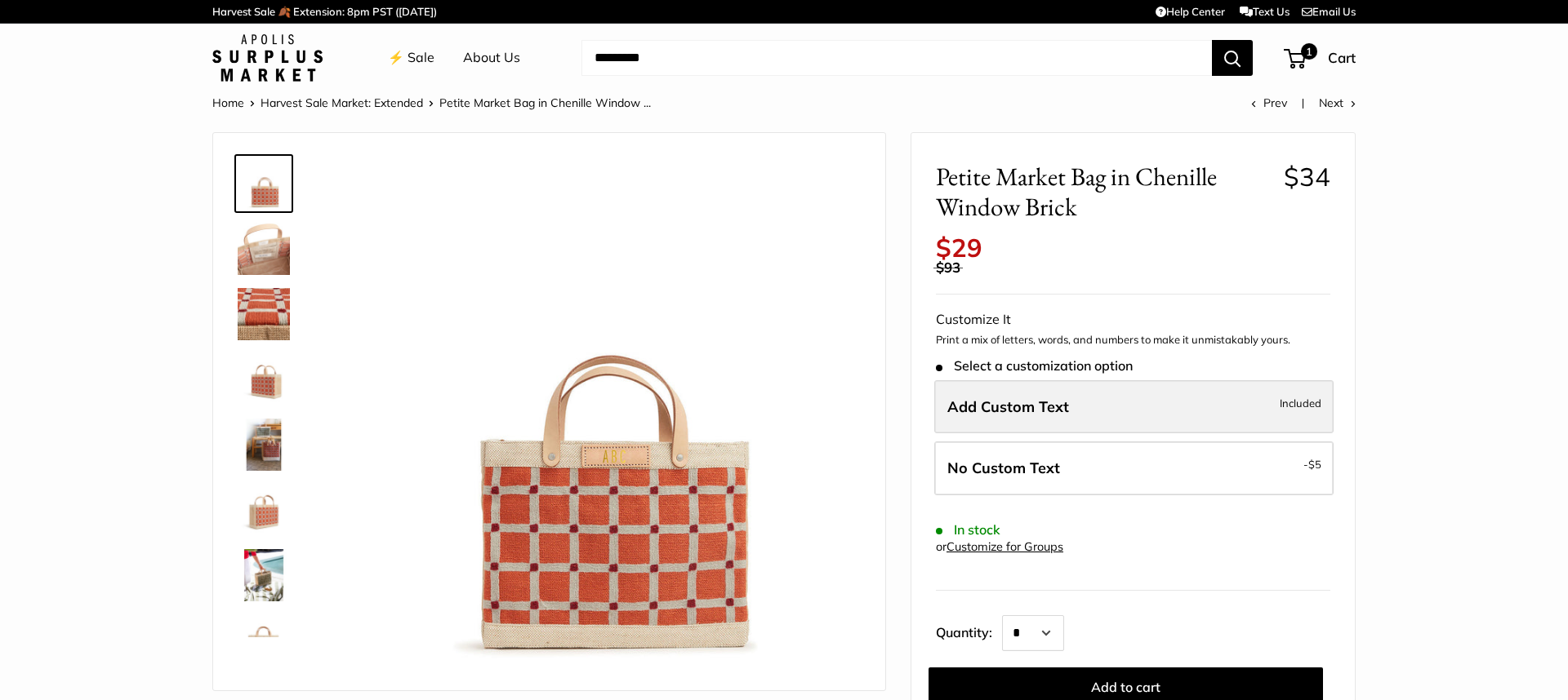
click at [1063, 401] on span "Add Custom Text" at bounding box center [1008, 407] width 121 height 19
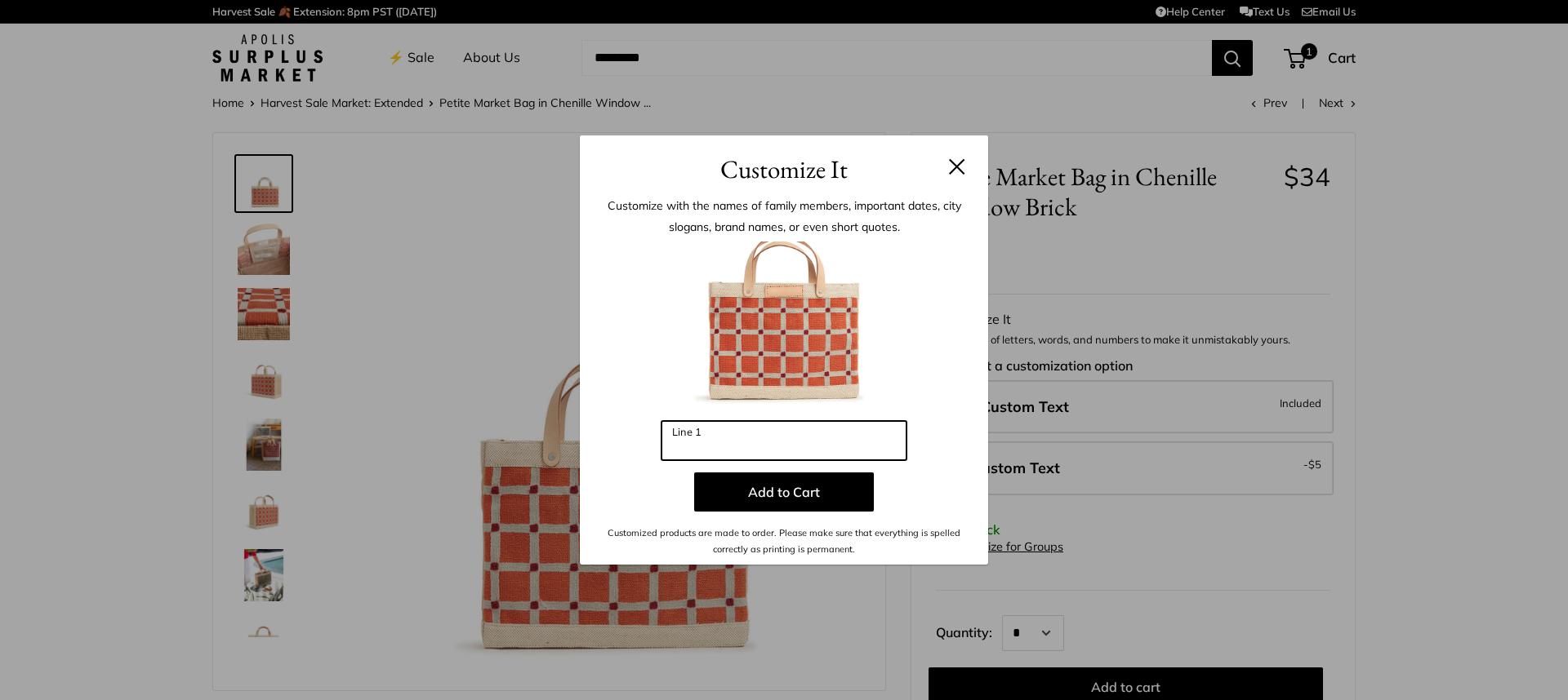
click at [702, 444] on input "Line 1" at bounding box center [784, 440] width 245 height 39
type input "*"
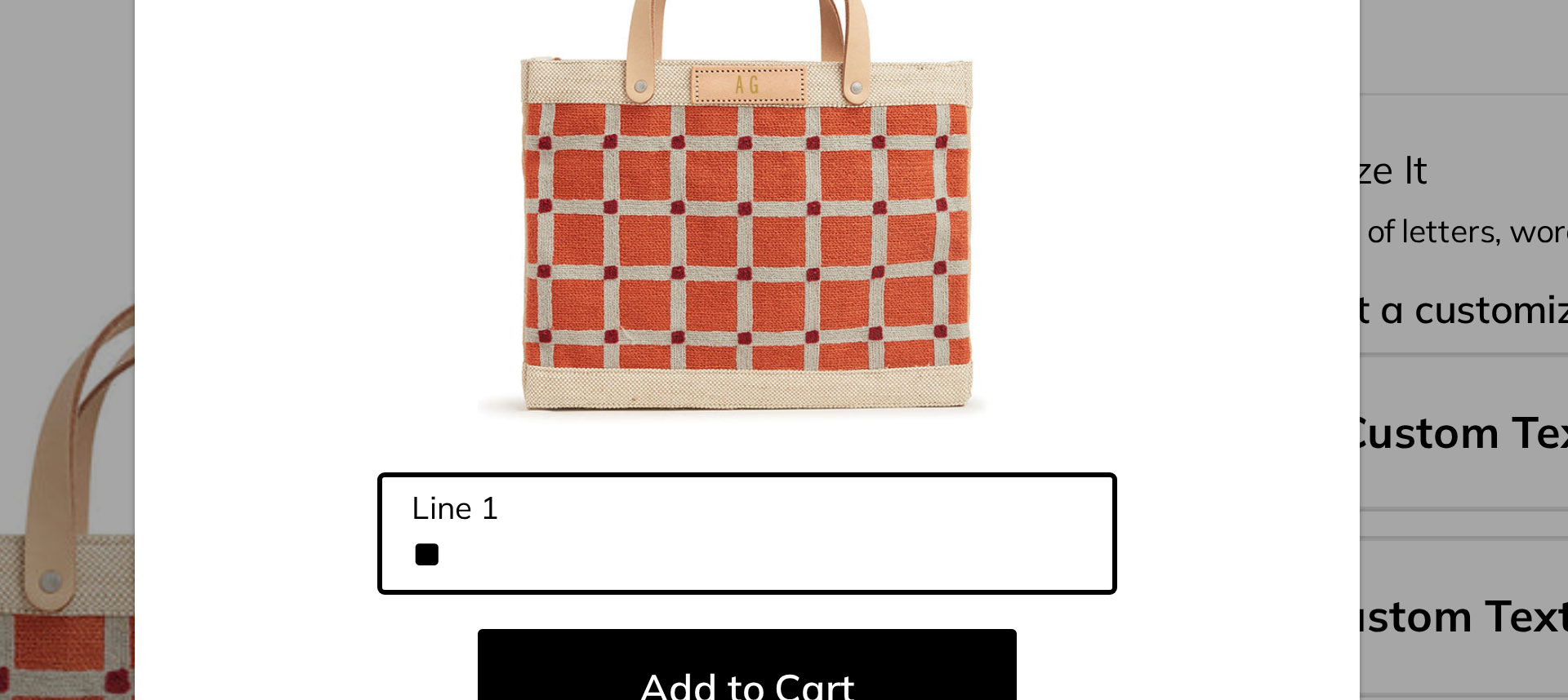
type input "*"
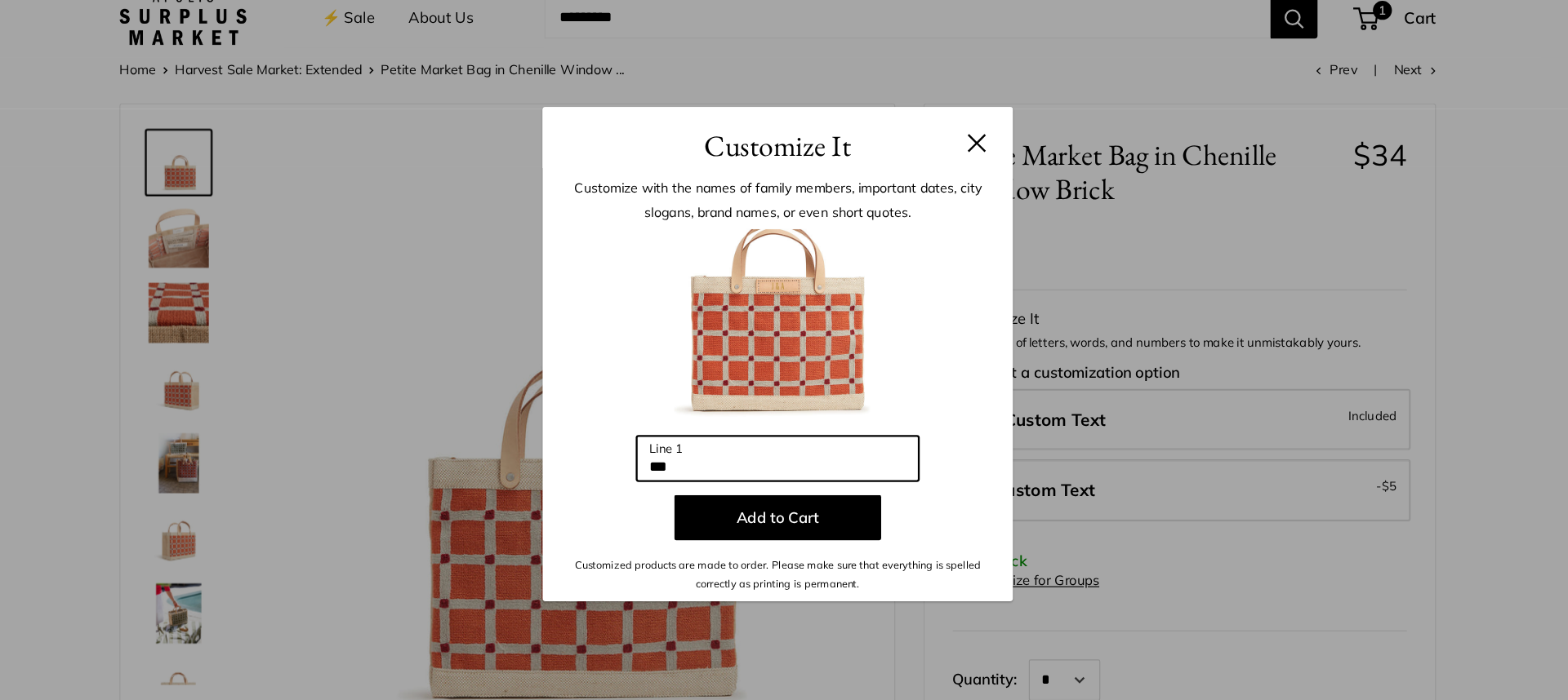
type input "***"
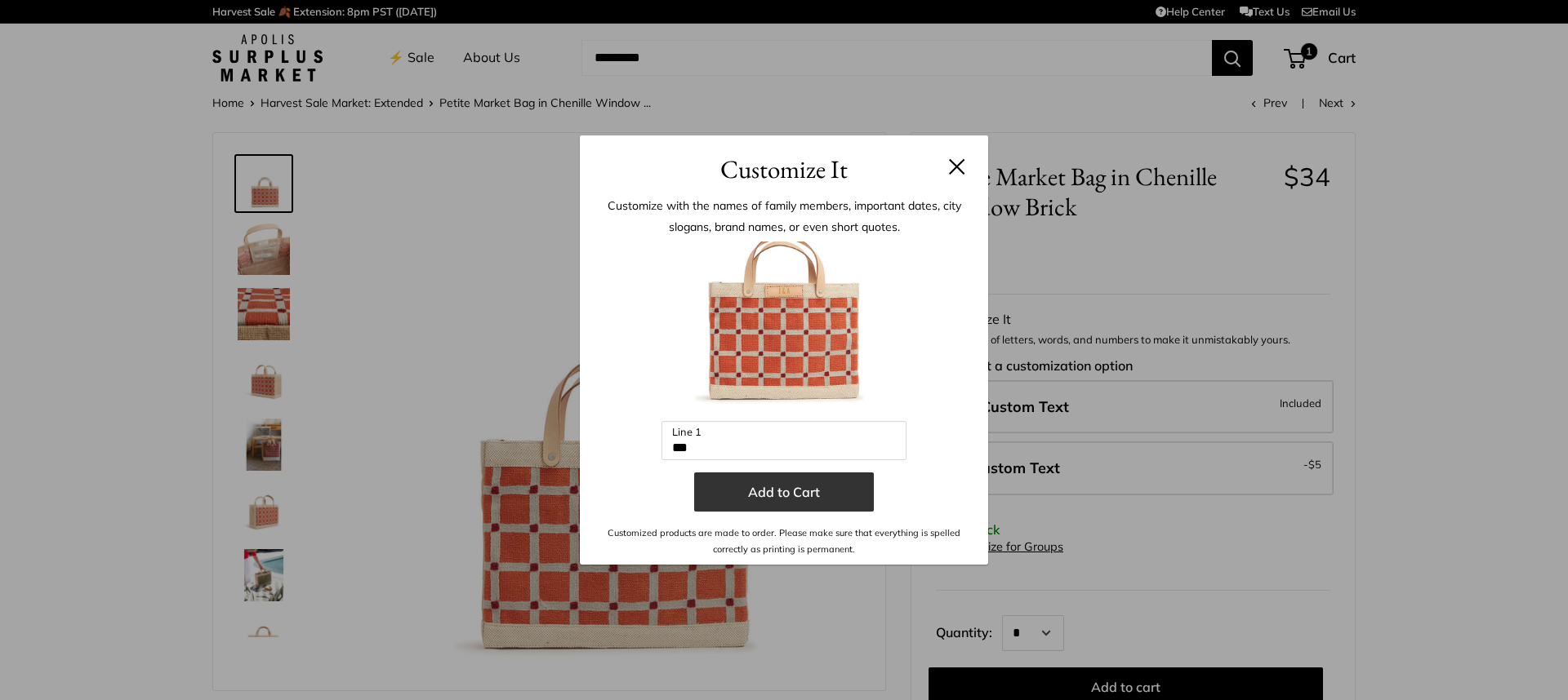
click at [803, 504] on button "Add to Cart" at bounding box center [784, 491] width 179 height 39
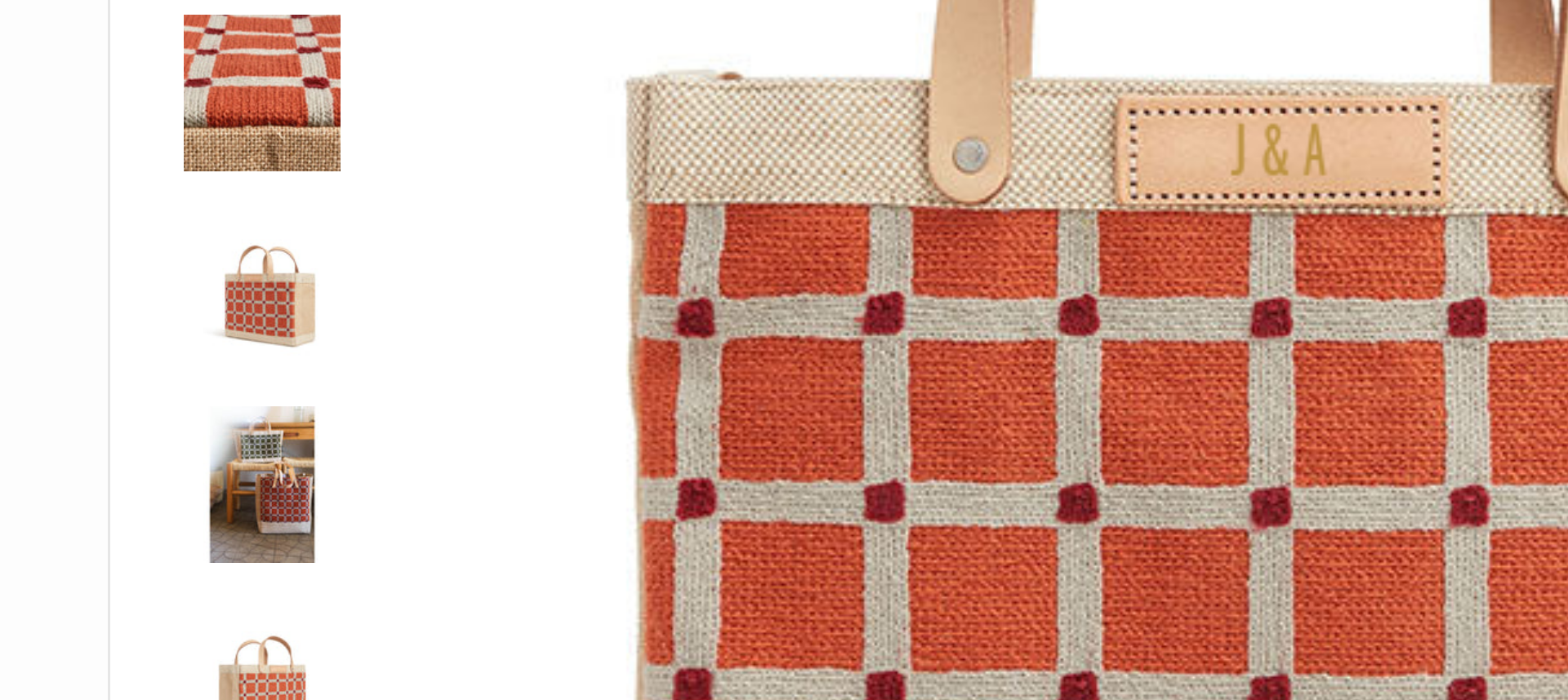
scroll to position [36, 0]
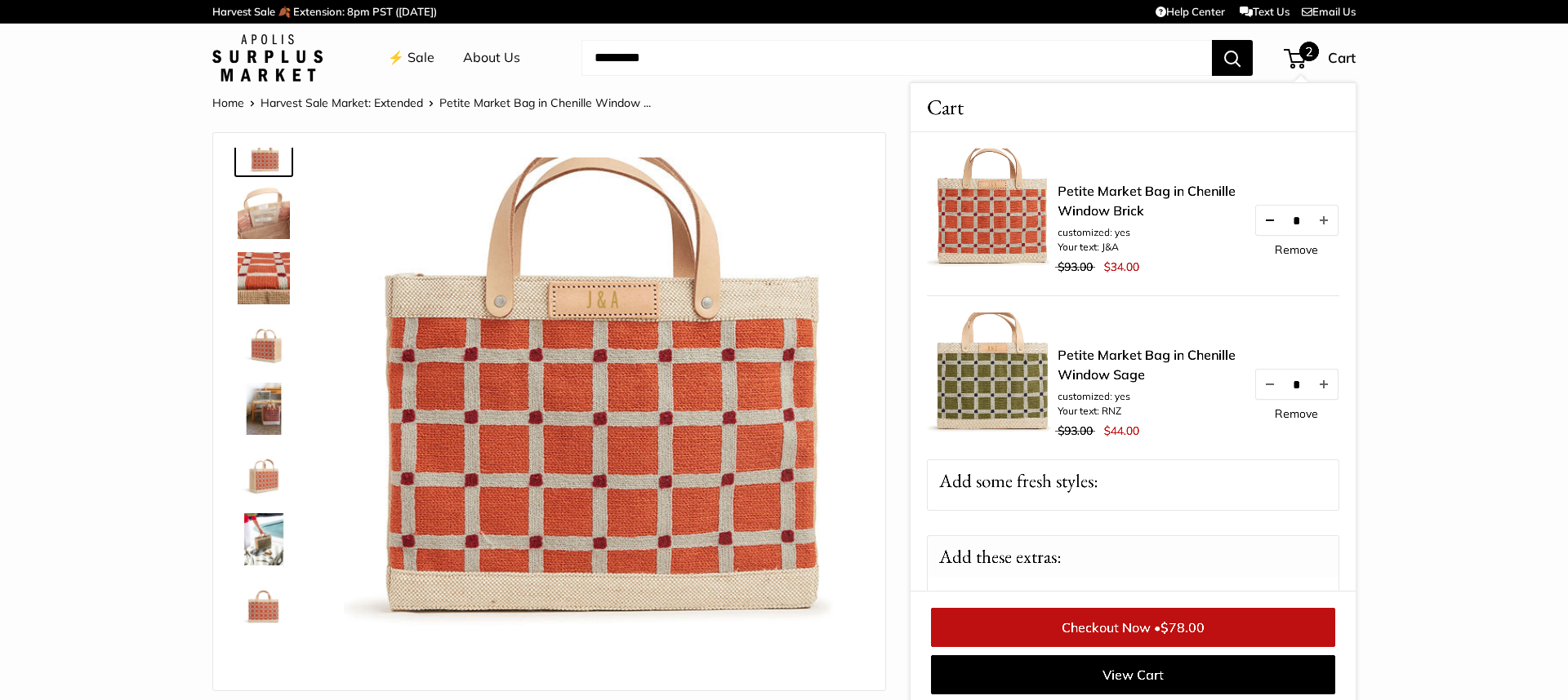
click at [1272, 220] on button "Decrease quantity by 1" at bounding box center [1270, 220] width 28 height 29
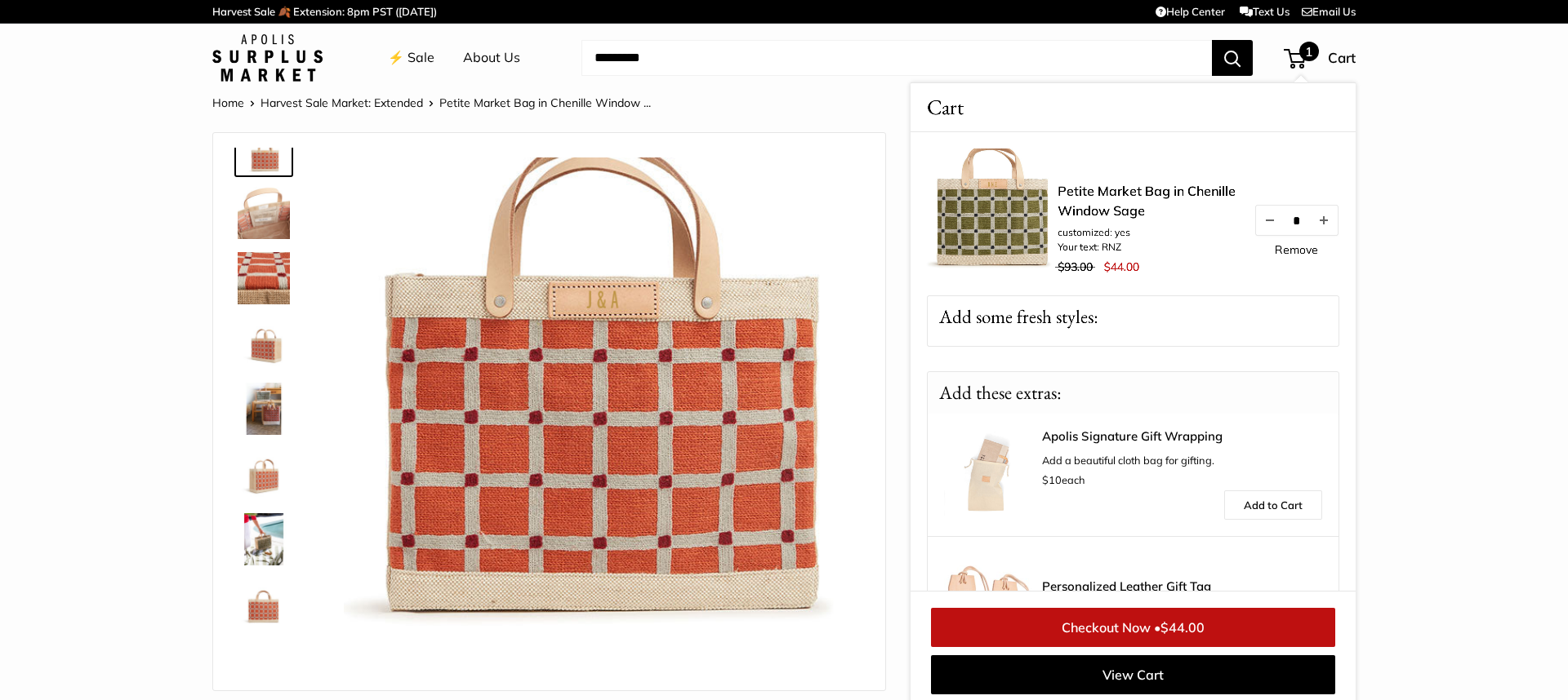
scroll to position [7, 0]
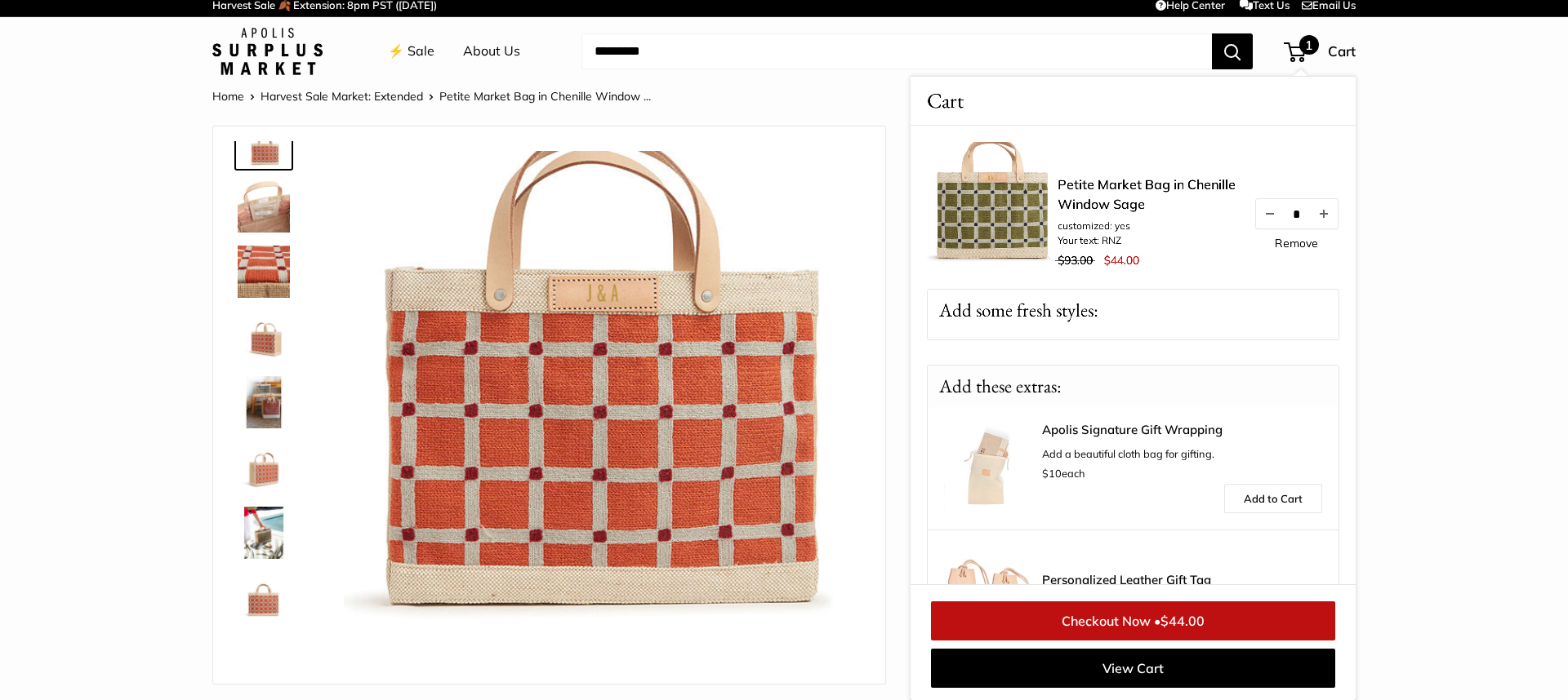
click at [404, 55] on link "⚡️ Sale" at bounding box center [411, 51] width 47 height 24
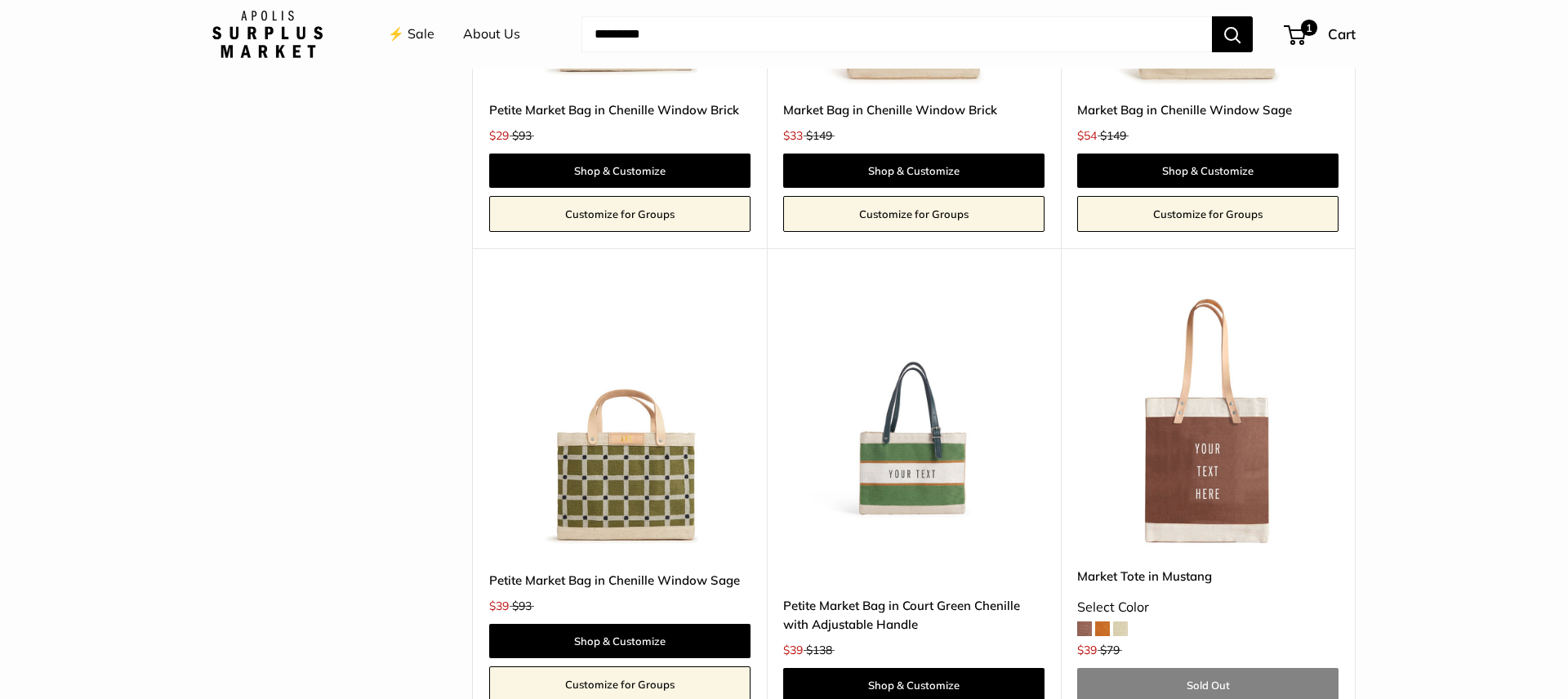
scroll to position [3559, 0]
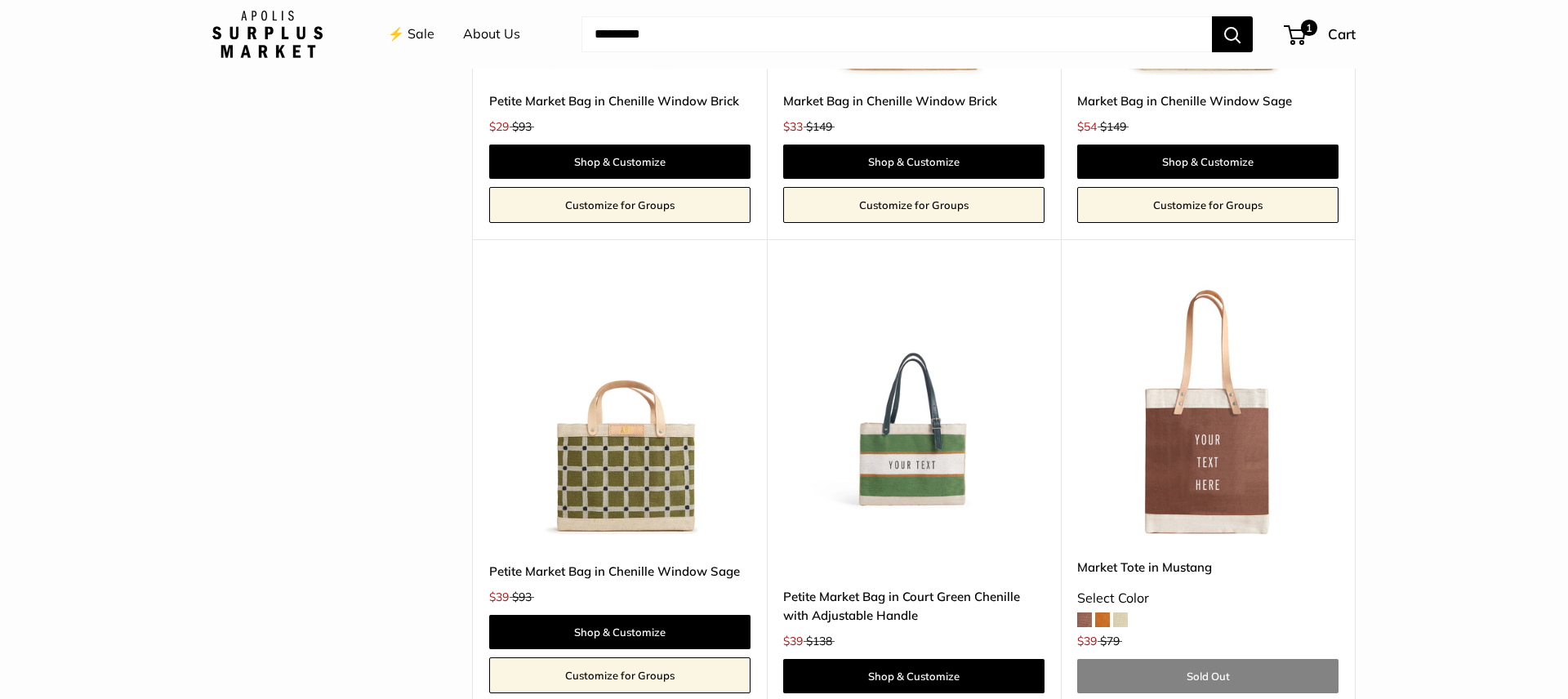
click at [0, 0] on img at bounding box center [0, 0] width 0 height 0
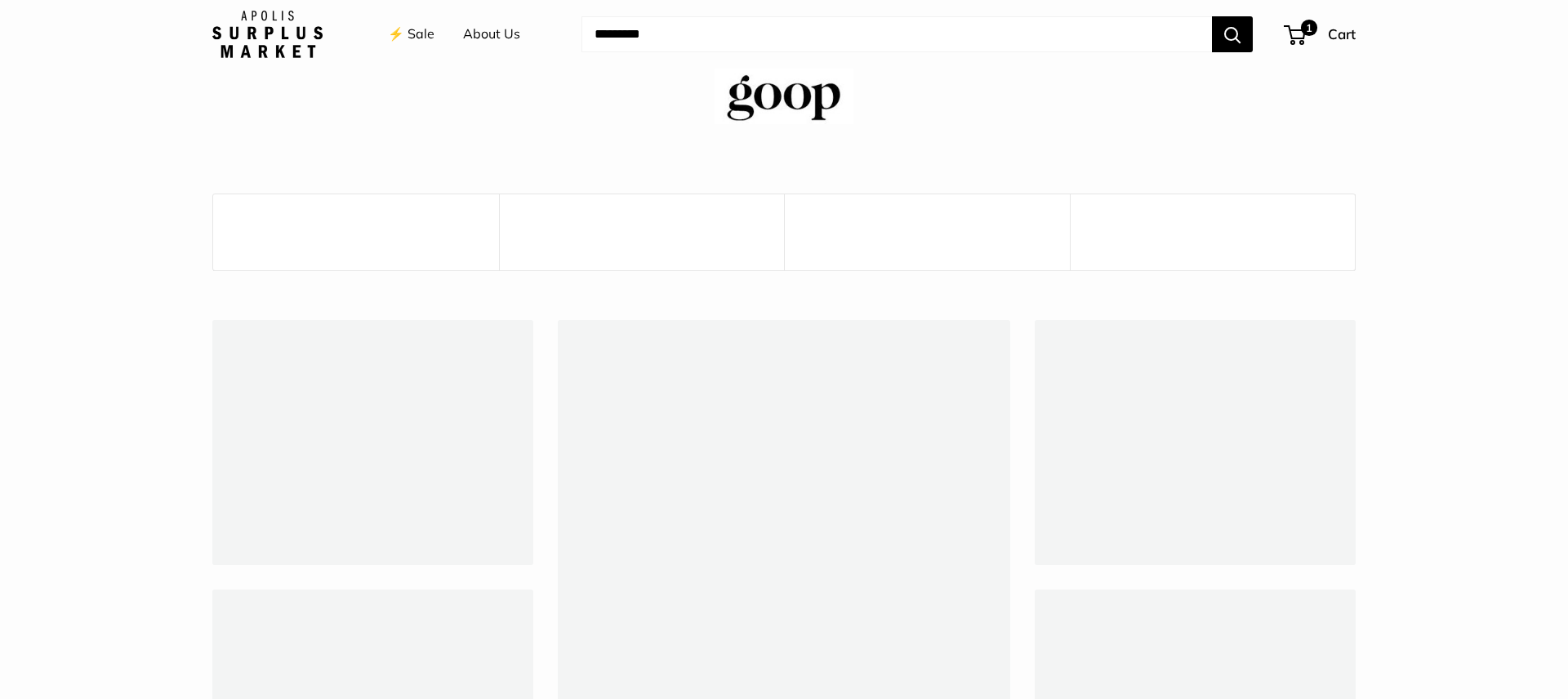
scroll to position [4589, 0]
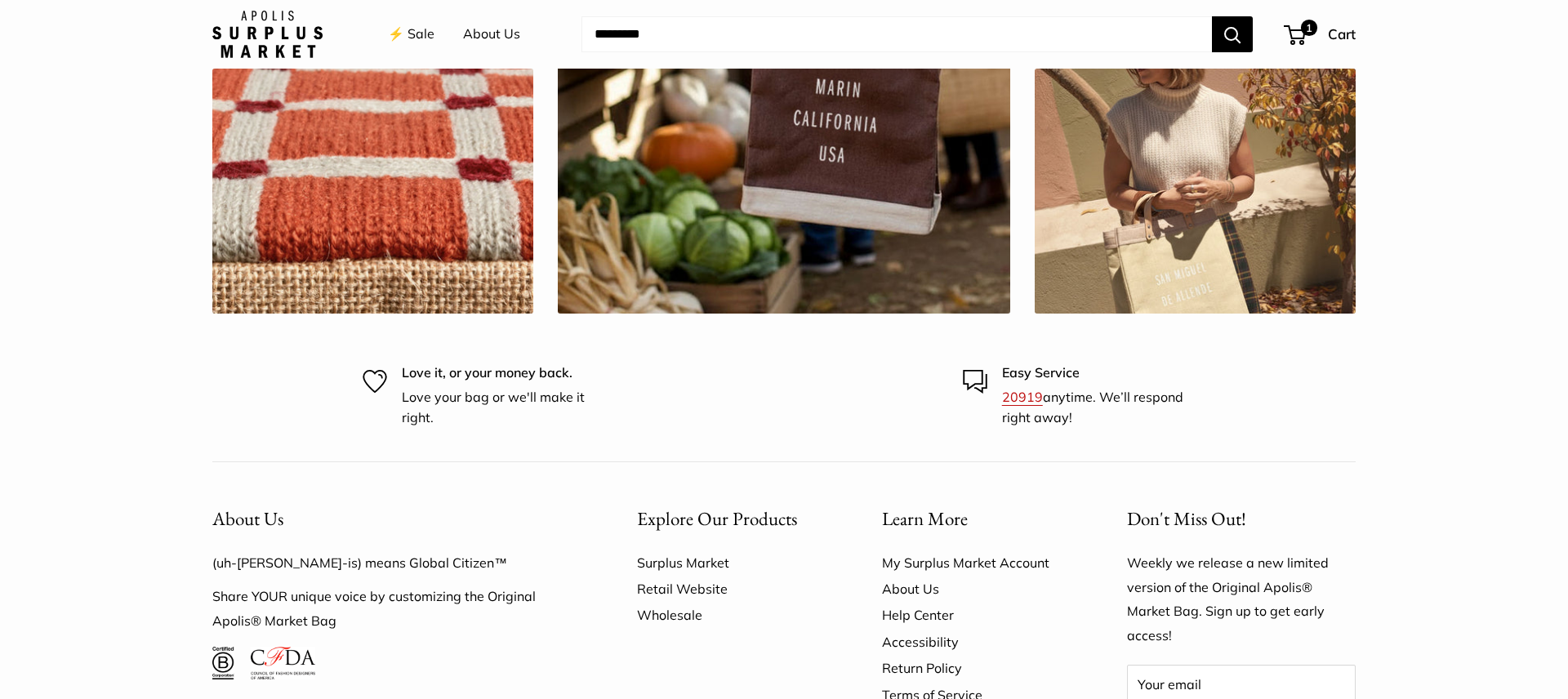
click at [680, 588] on link "Retail Website" at bounding box center [731, 589] width 188 height 26
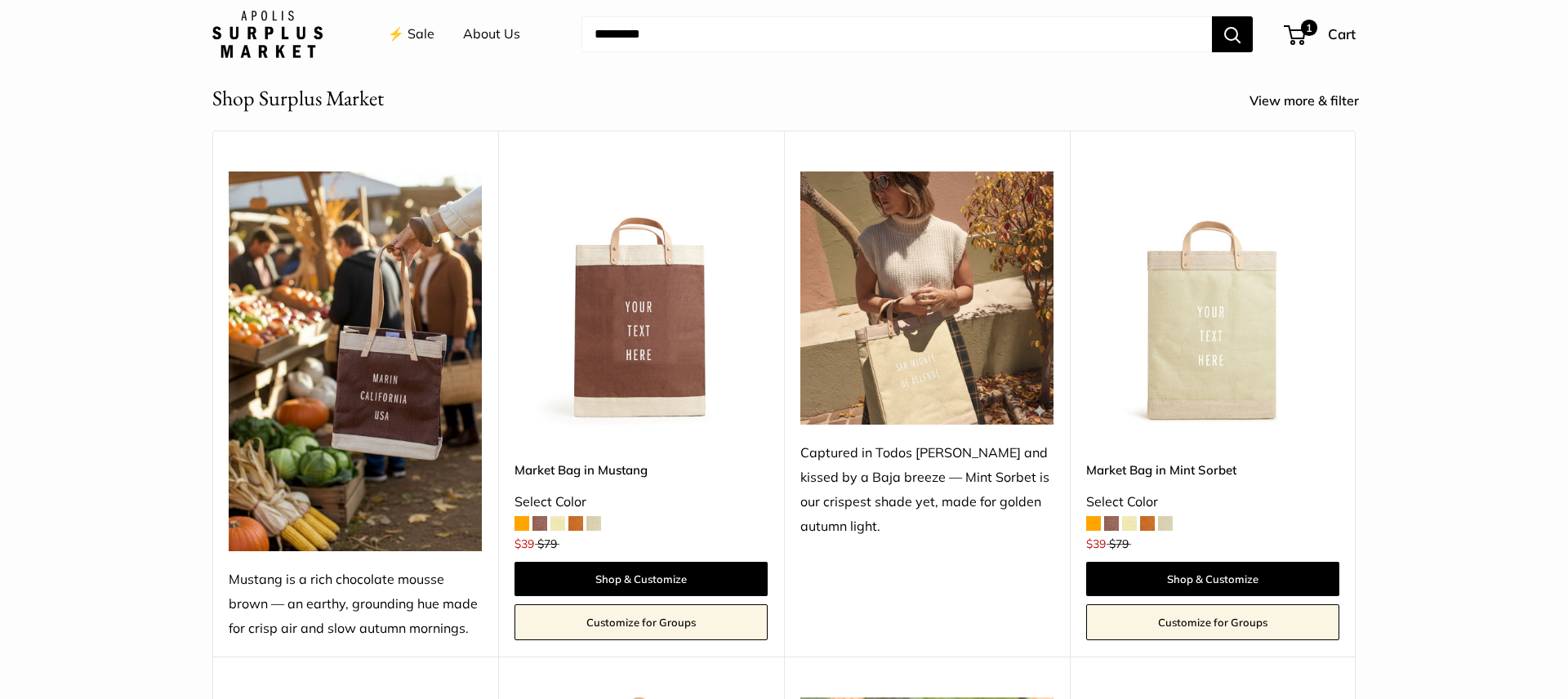
scroll to position [630, 0]
click at [542, 519] on span at bounding box center [539, 524] width 15 height 15
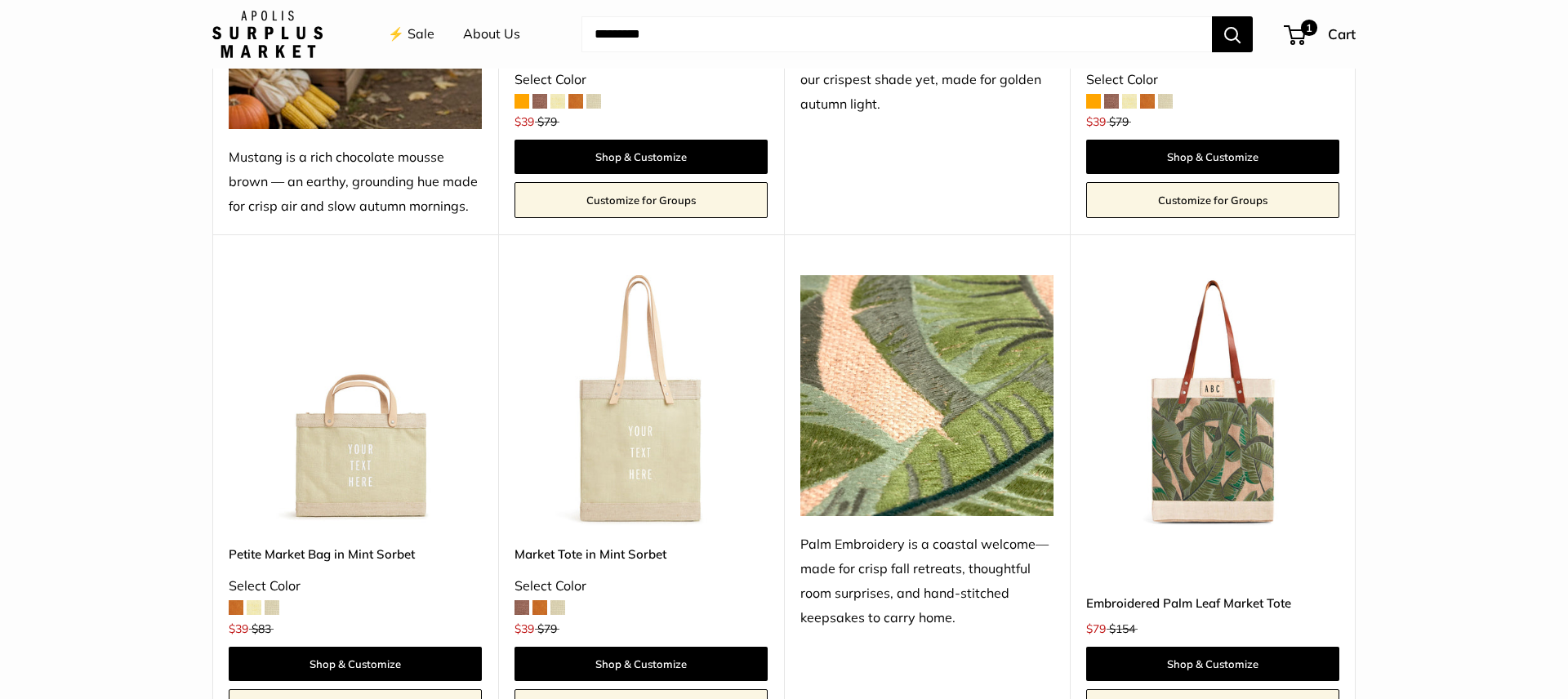
scroll to position [1241, 0]
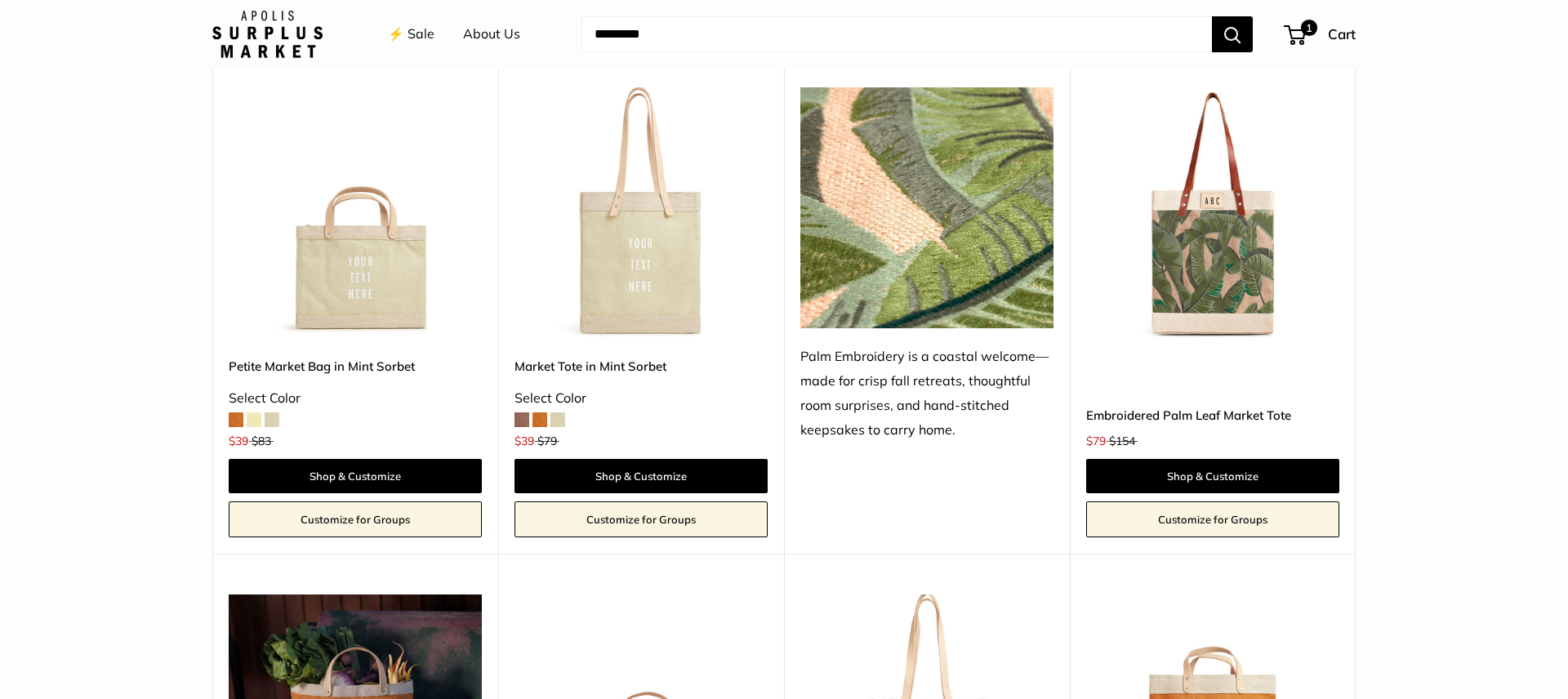
click at [237, 419] on span at bounding box center [236, 420] width 15 height 15
click at [267, 425] on span at bounding box center [271, 420] width 15 height 15
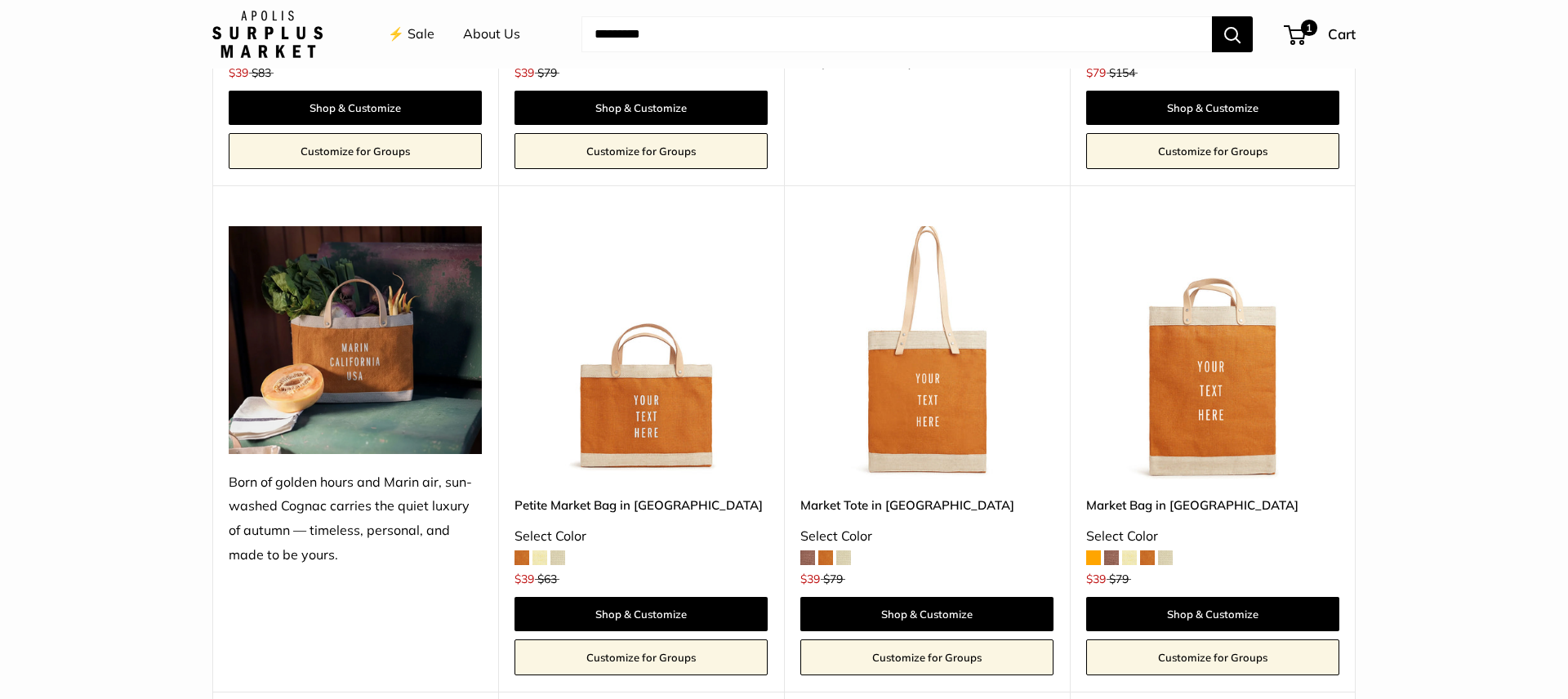
scroll to position [1608, 0]
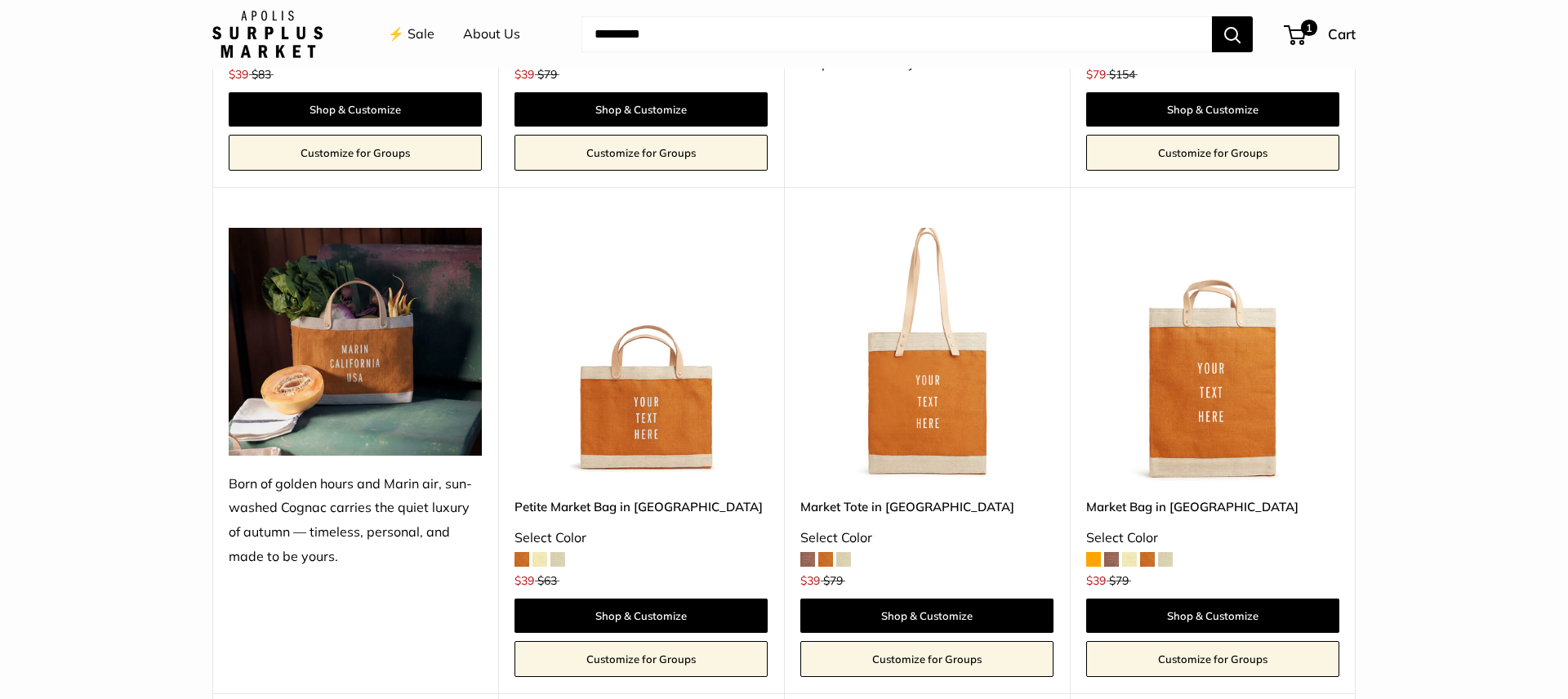
click at [558, 555] on span at bounding box center [557, 559] width 15 height 15
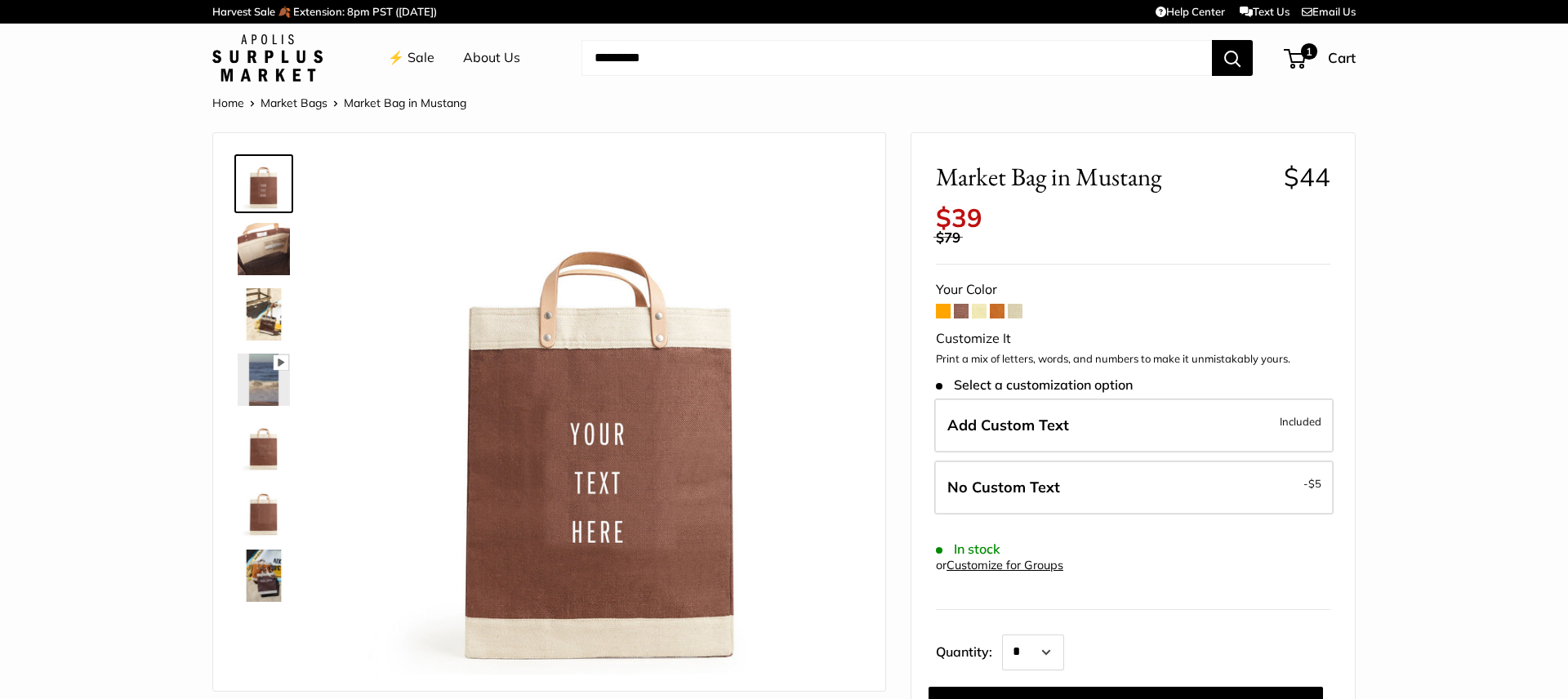
click at [263, 252] on img at bounding box center [264, 249] width 52 height 52
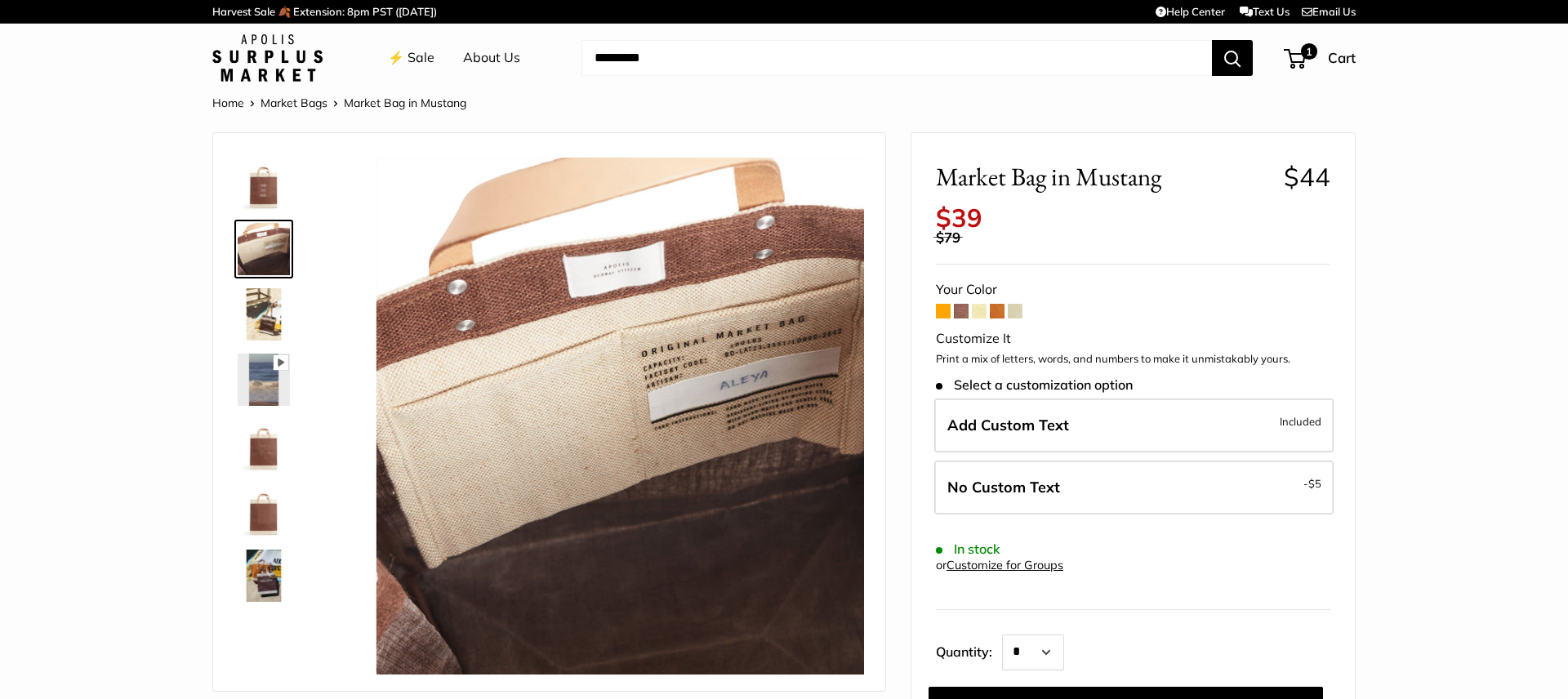
click at [260, 291] on img at bounding box center [264, 315] width 52 height 52
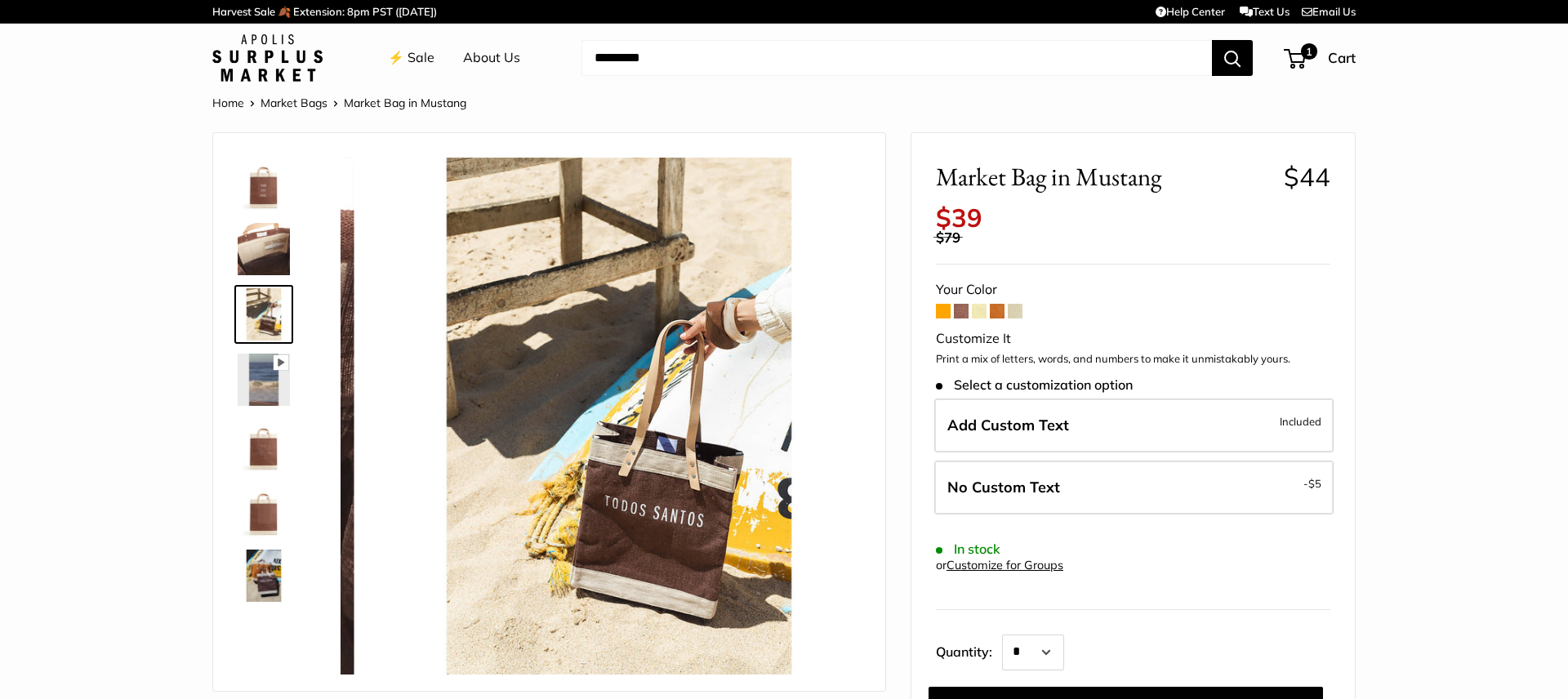
click at [256, 344] on div at bounding box center [270, 380] width 78 height 464
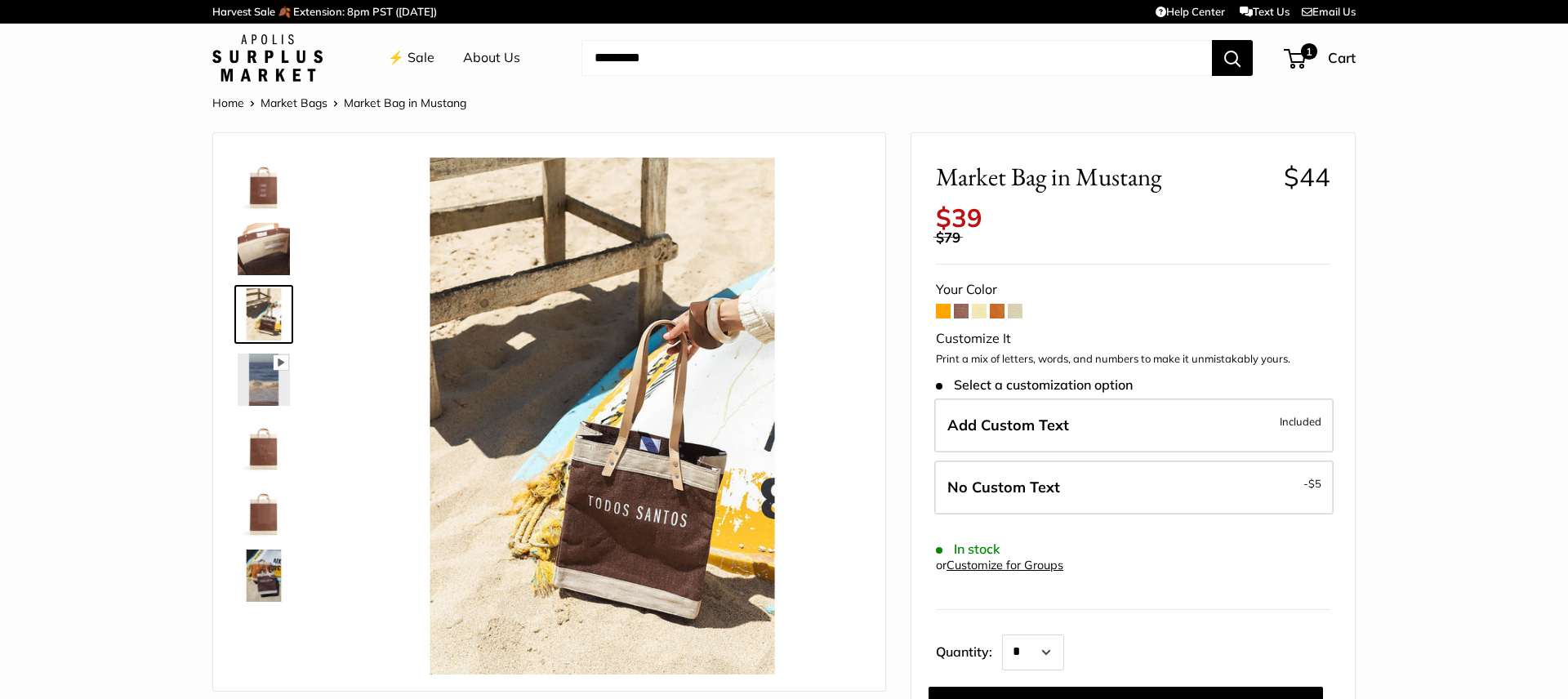
click at [246, 376] on img at bounding box center [264, 380] width 52 height 52
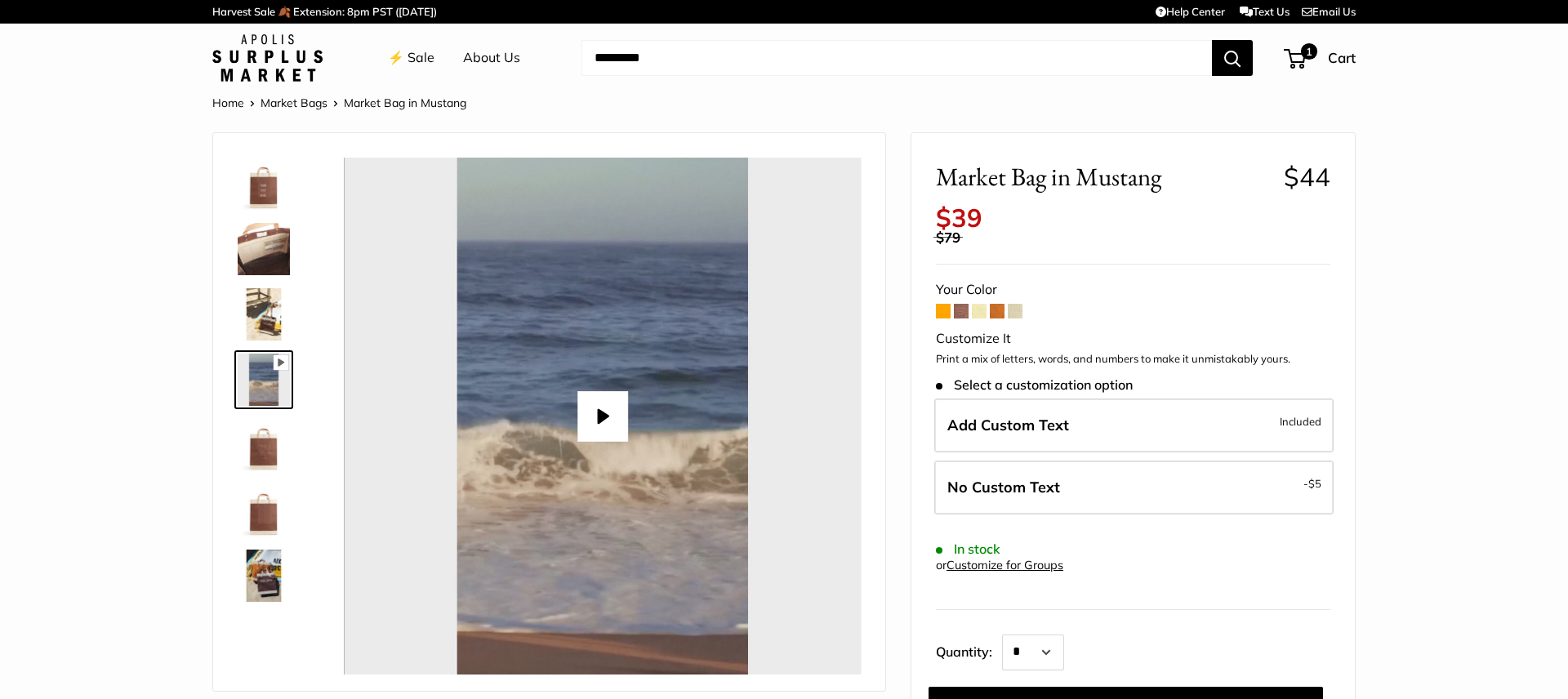
click at [244, 448] on img at bounding box center [264, 445] width 52 height 52
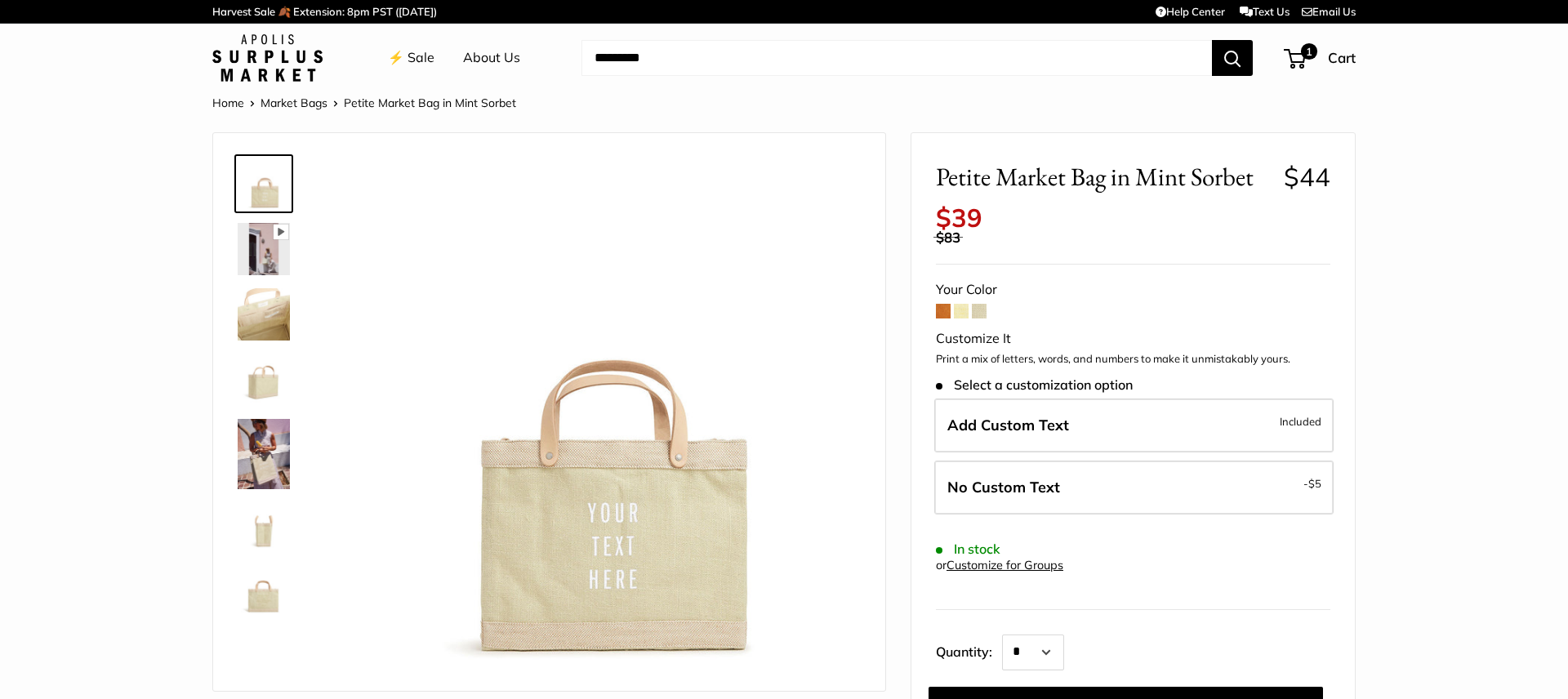
click at [978, 318] on form "Your Color Customize It Print a mix of letters, words, and numbers to make it u…" at bounding box center [1133, 501] width 394 height 448
click at [980, 313] on span at bounding box center [979, 310] width 15 height 15
click at [964, 310] on span at bounding box center [960, 310] width 15 height 15
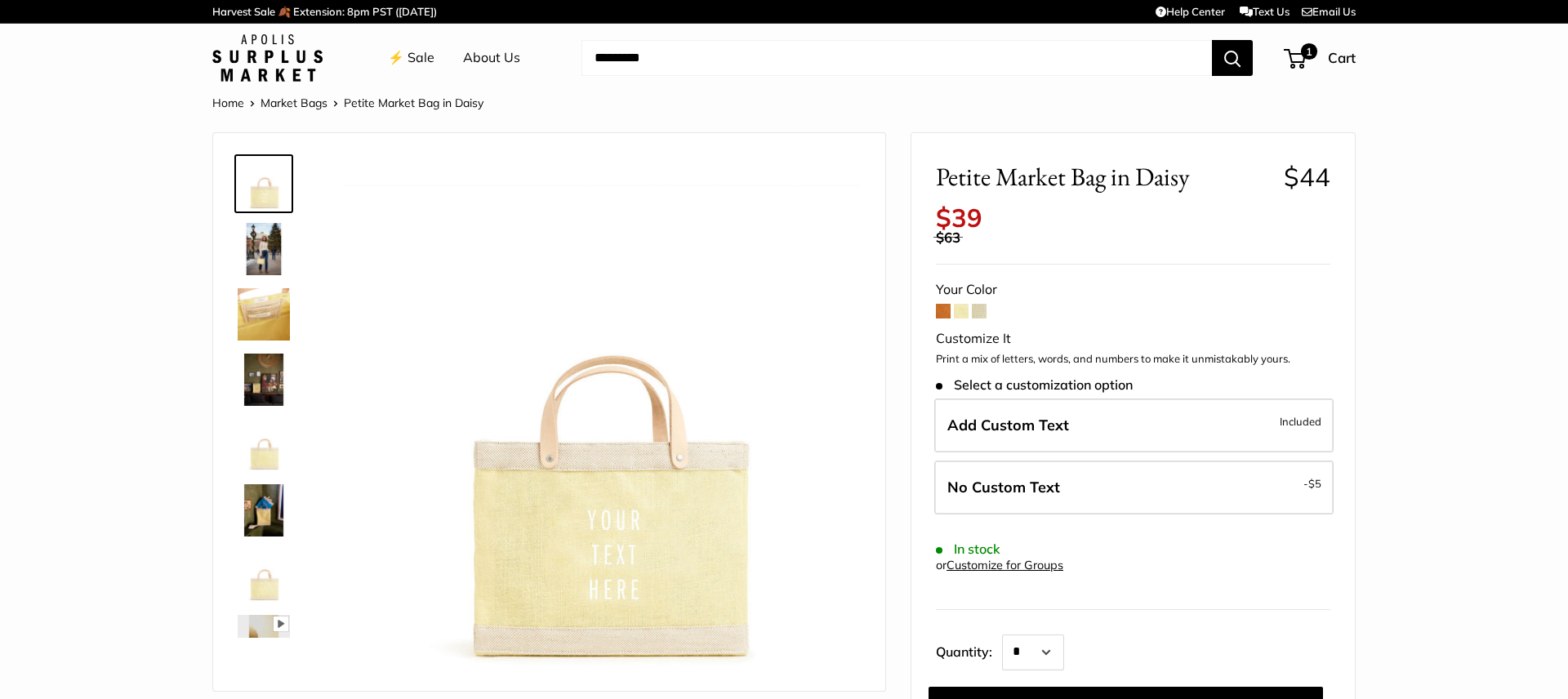
click at [983, 315] on span at bounding box center [979, 310] width 15 height 15
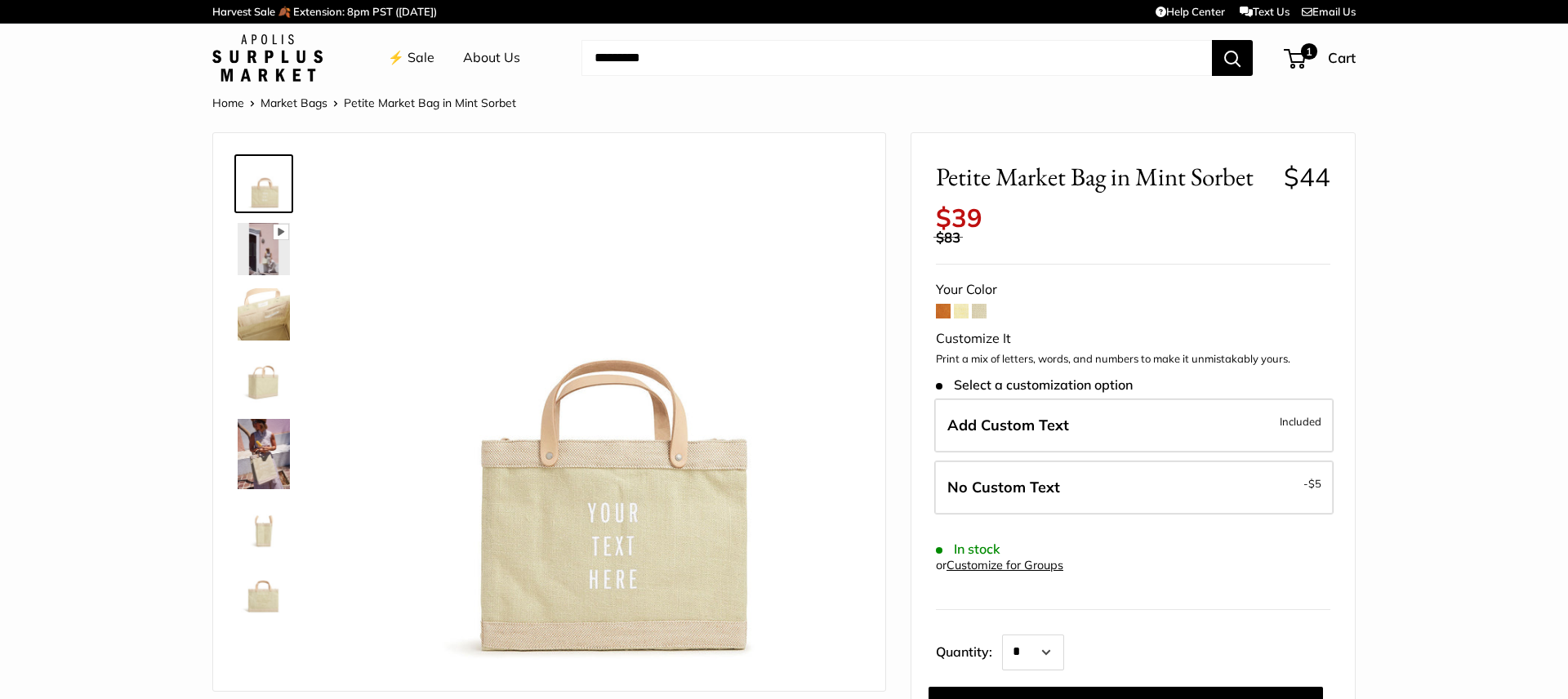
click at [261, 303] on img at bounding box center [264, 315] width 52 height 52
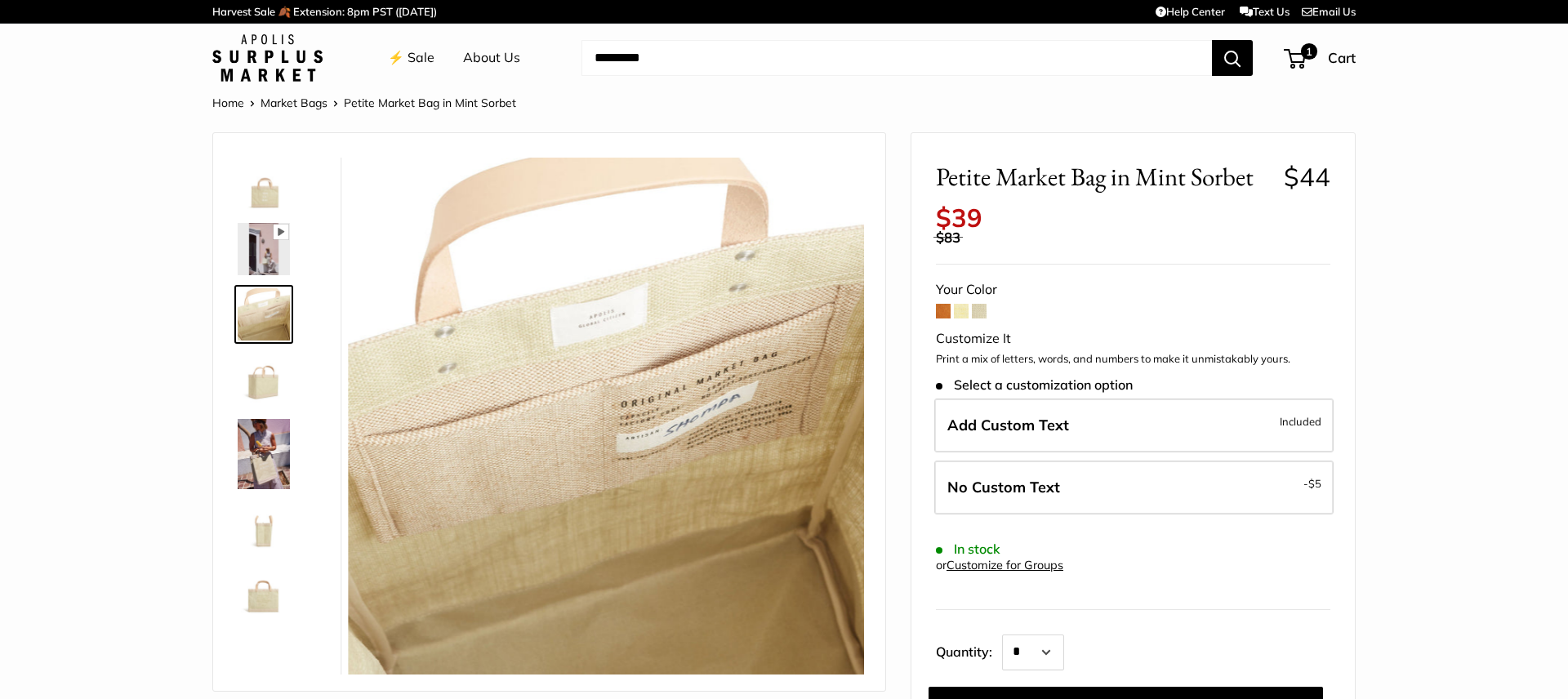
click at [253, 258] on img at bounding box center [264, 249] width 52 height 52
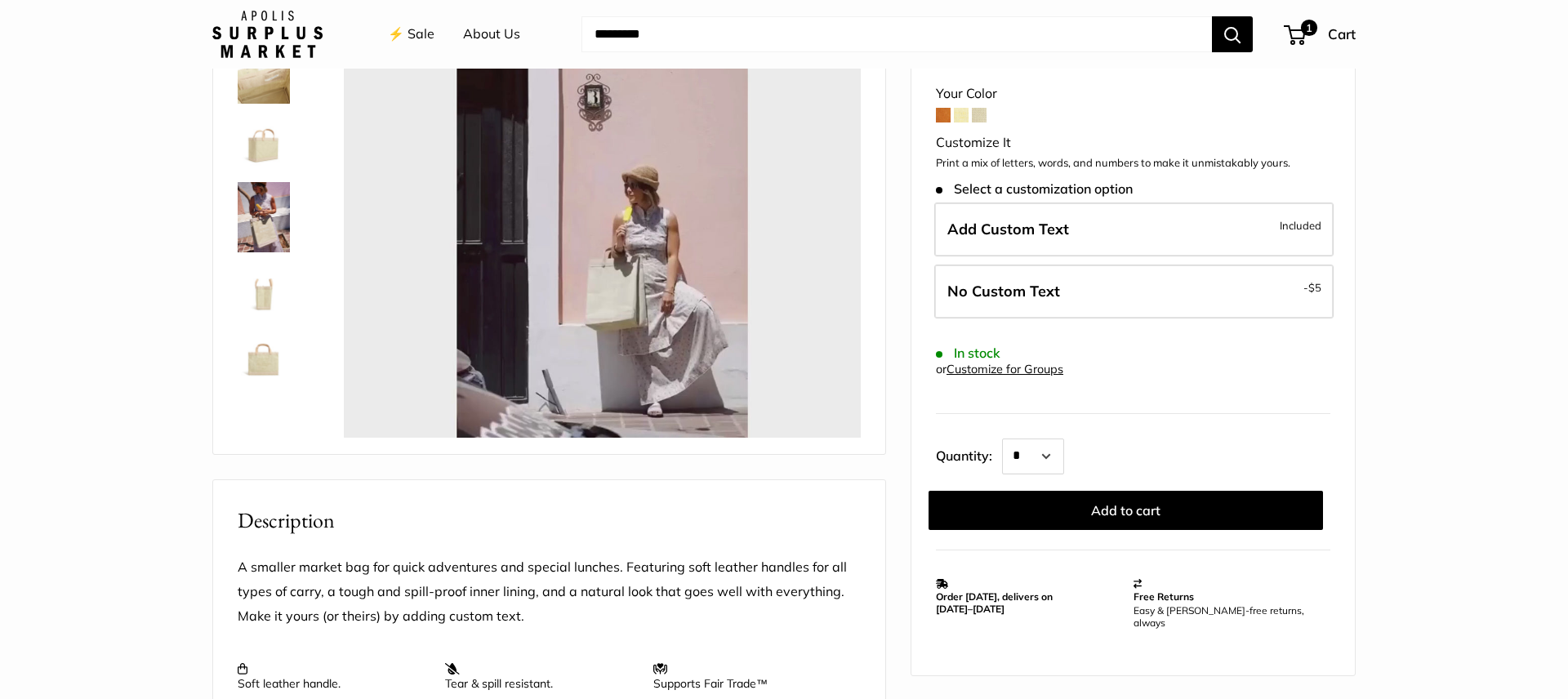
scroll to position [247, 0]
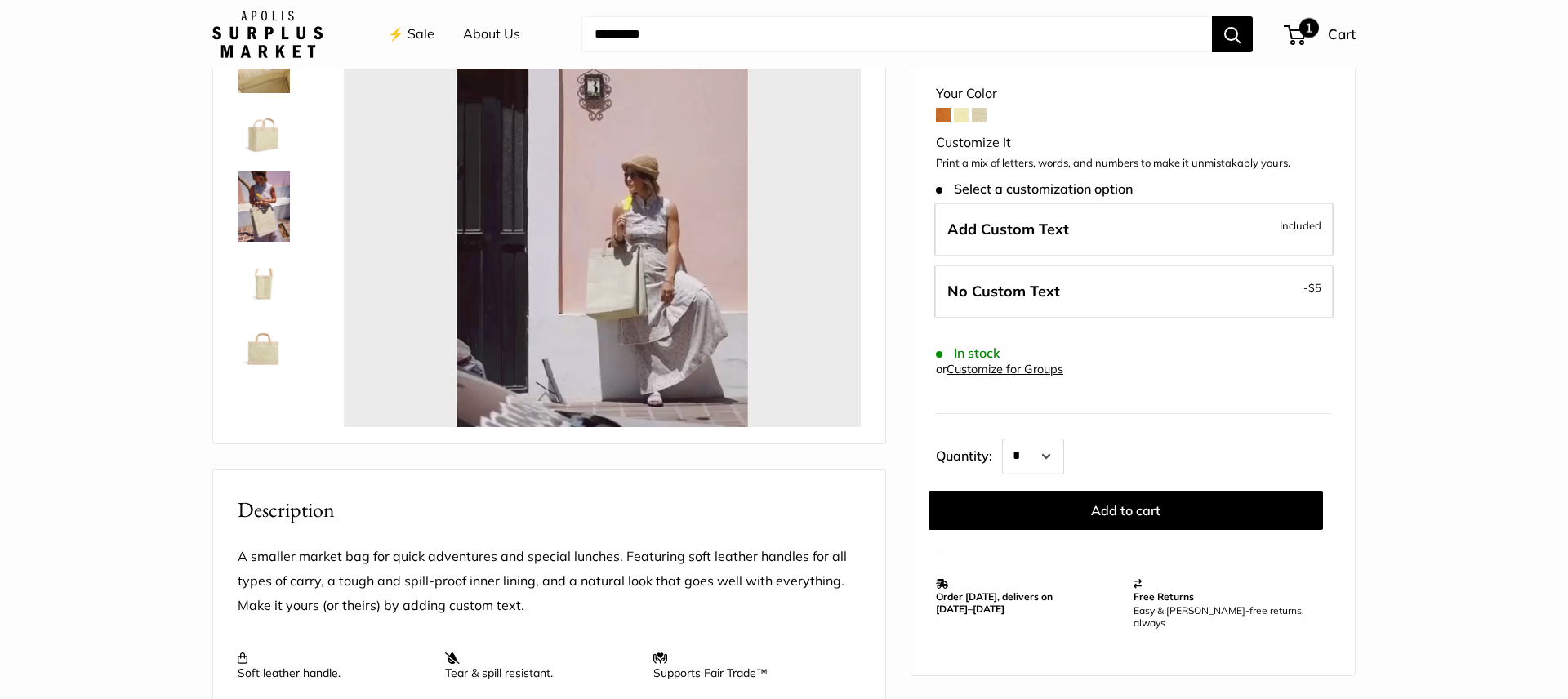
click at [1297, 36] on span "1" at bounding box center [1294, 35] width 22 height 20
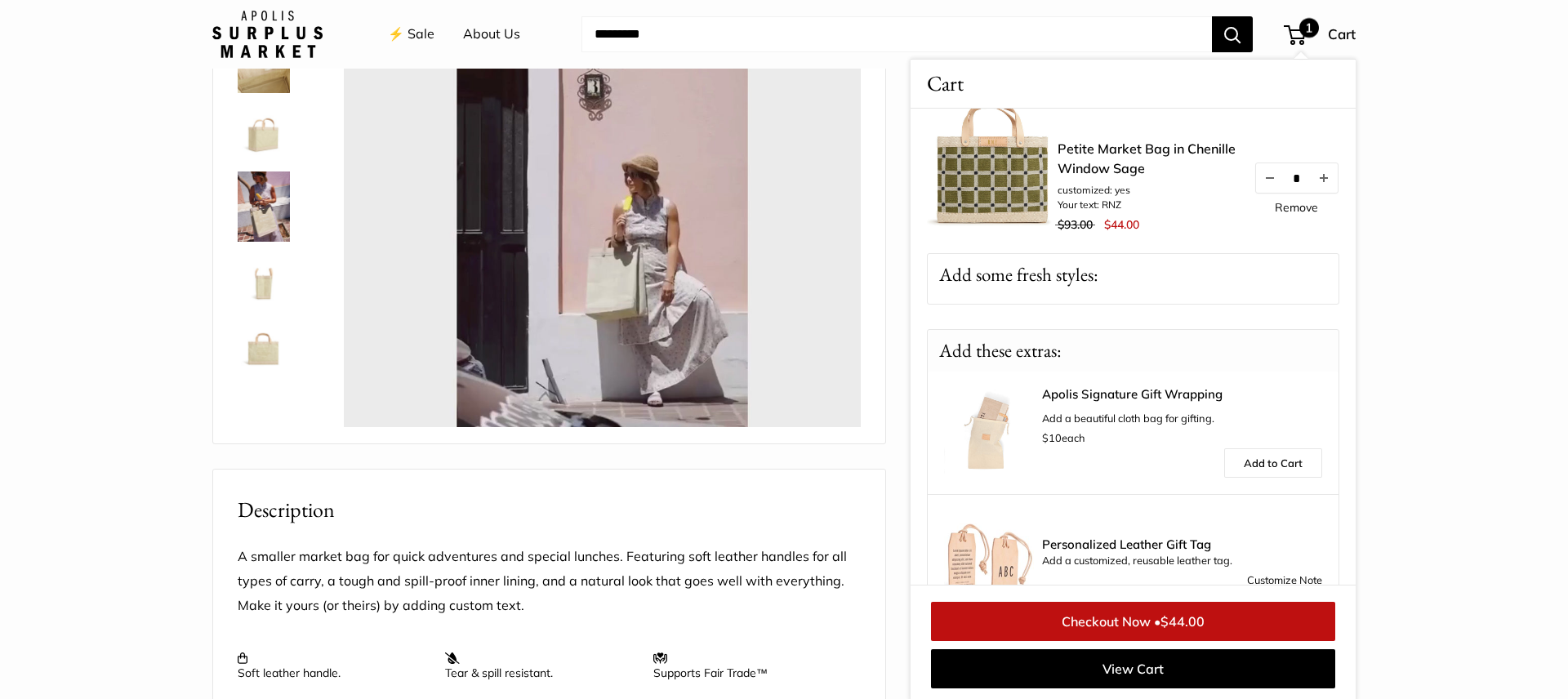
scroll to position [0, 0]
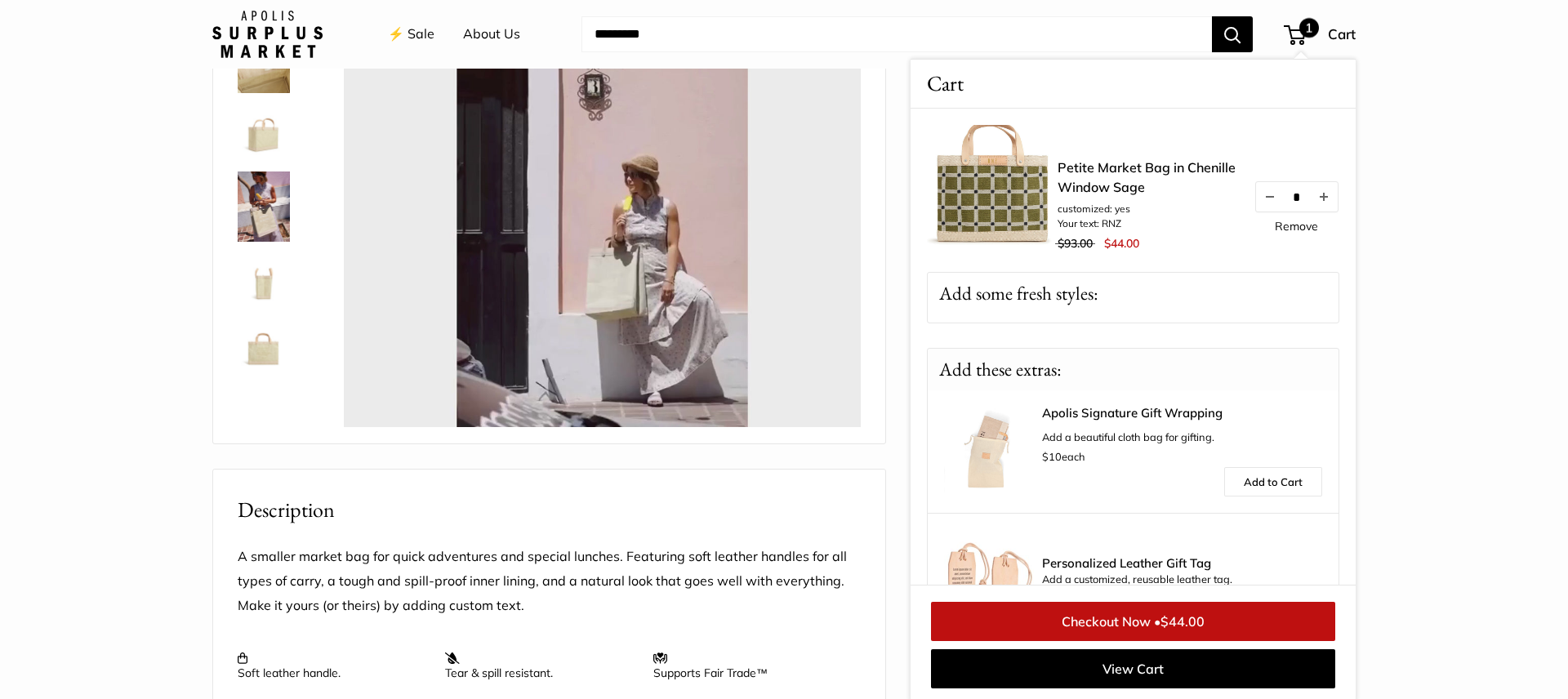
click at [1051, 225] on img at bounding box center [992, 190] width 131 height 131
click at [1158, 620] on link "Checkout Now • $44.00" at bounding box center [1133, 621] width 404 height 39
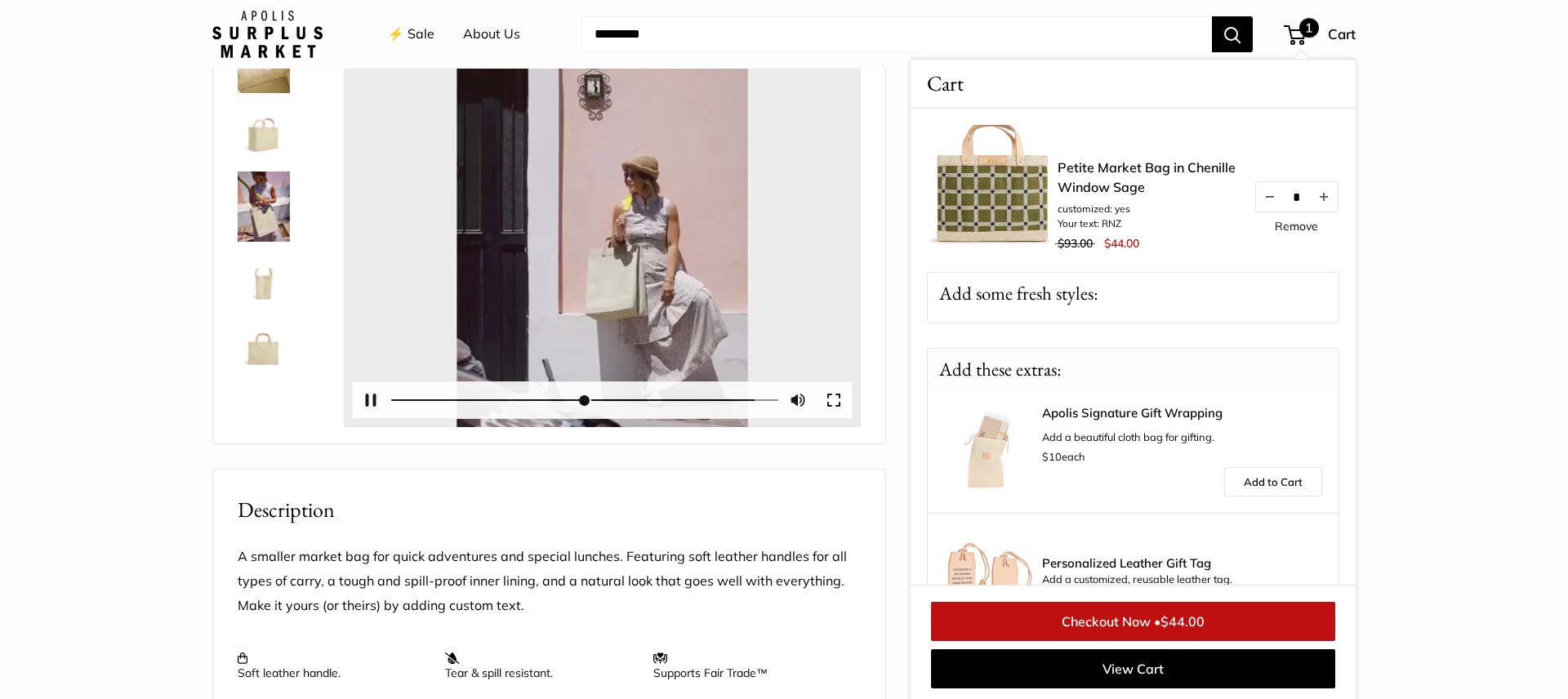
type input "*****"
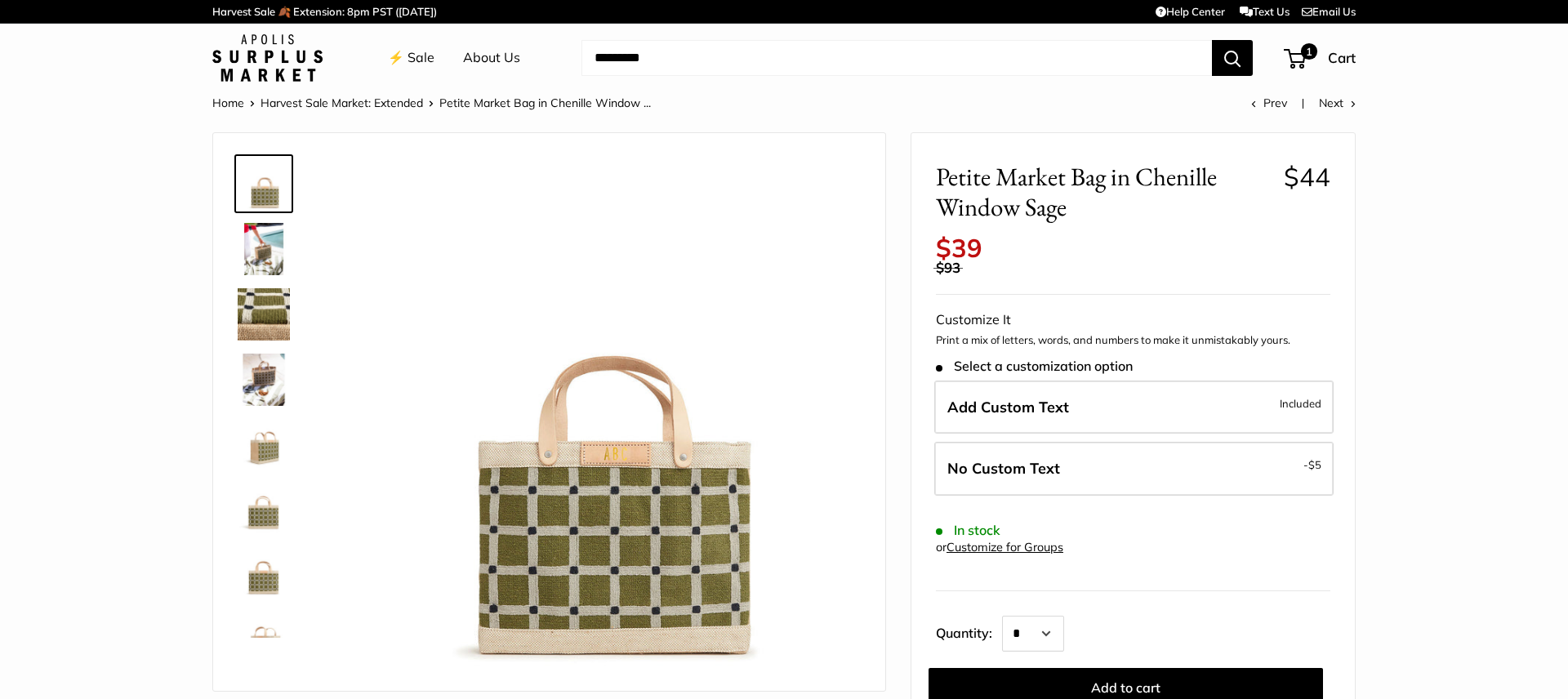
click at [272, 244] on img at bounding box center [264, 249] width 52 height 52
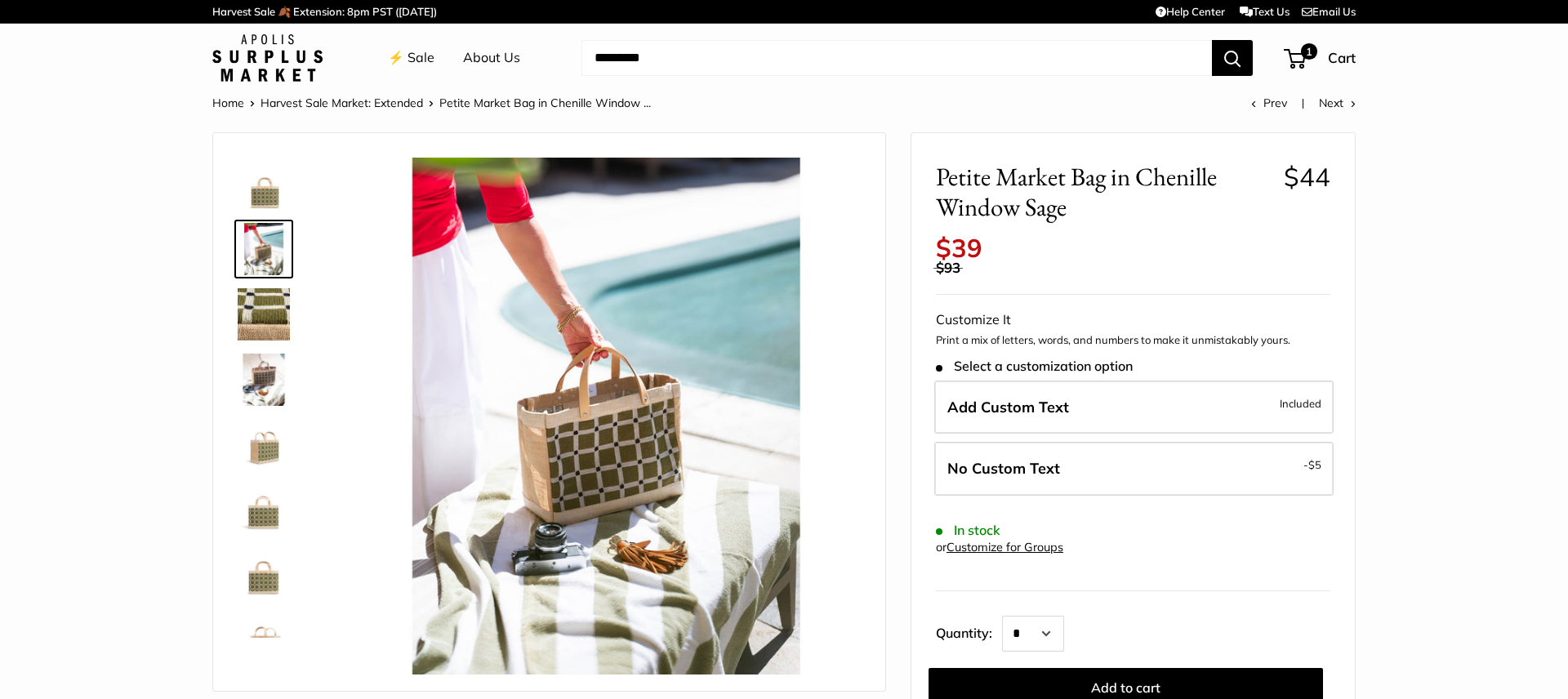
click at [259, 295] on img at bounding box center [264, 315] width 52 height 52
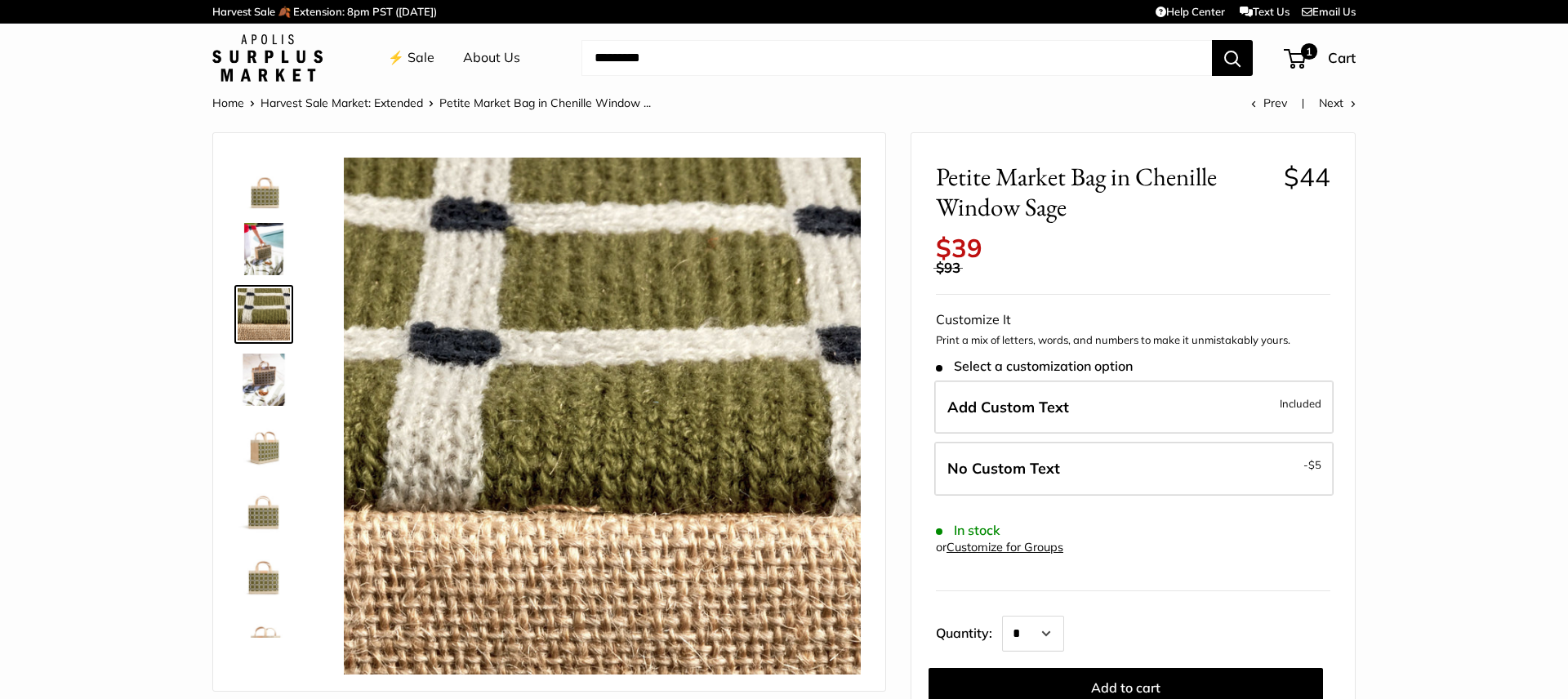
click at [250, 363] on img at bounding box center [264, 380] width 52 height 52
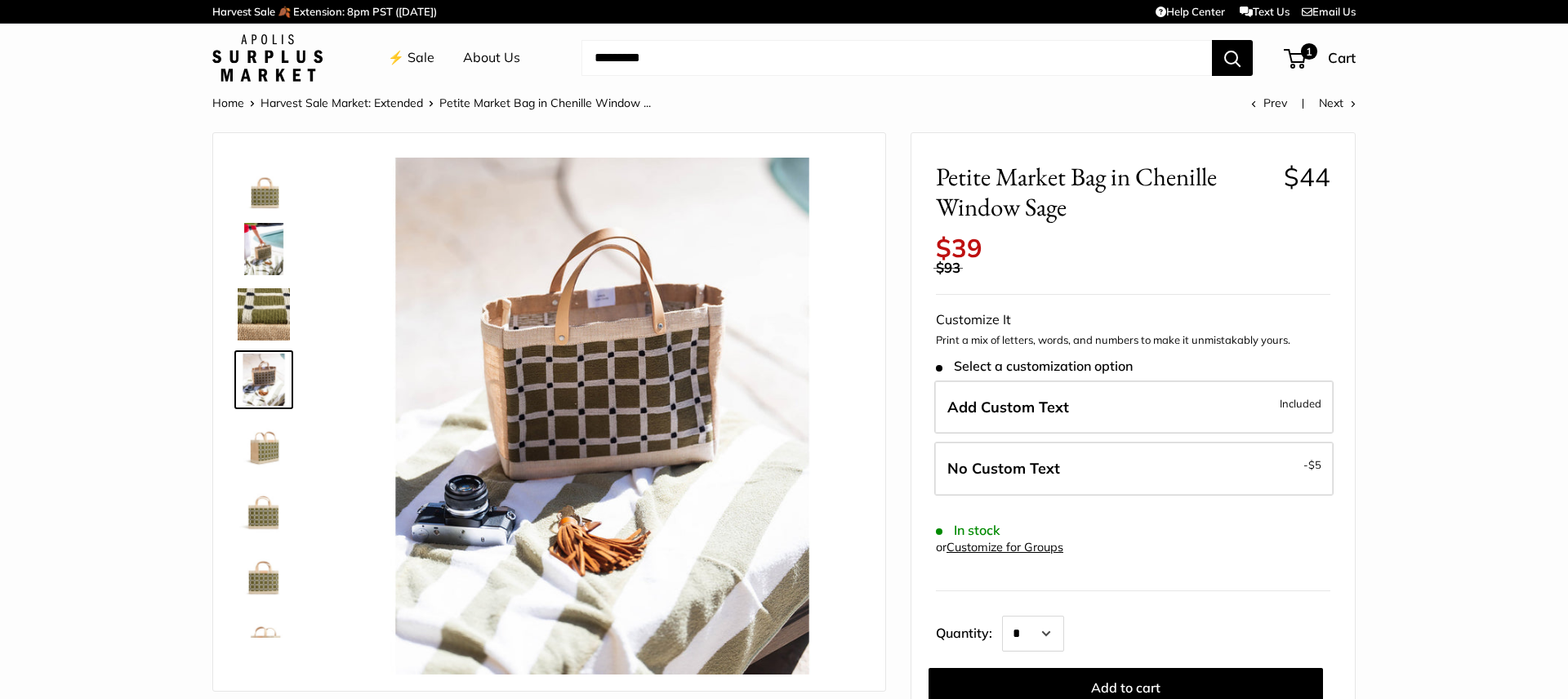
click at [247, 446] on img at bounding box center [264, 445] width 52 height 52
